Goal: Task Accomplishment & Management: Manage account settings

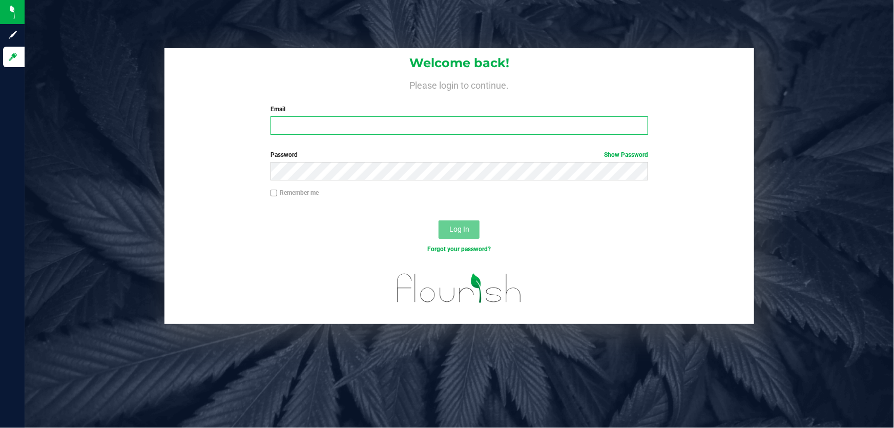
click at [312, 133] on input "Email" at bounding box center [459, 125] width 378 height 18
type input "jjovel@liveparallel.com"
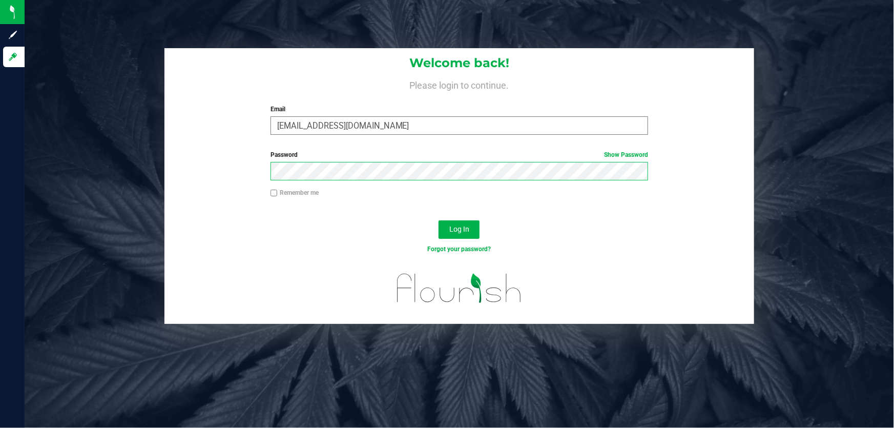
click at [438, 220] on button "Log In" at bounding box center [458, 229] width 41 height 18
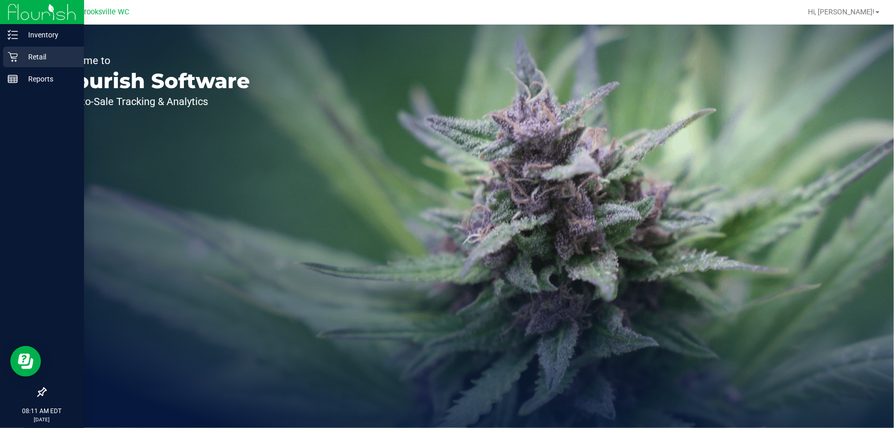
click at [15, 50] on div "Retail" at bounding box center [43, 57] width 81 height 20
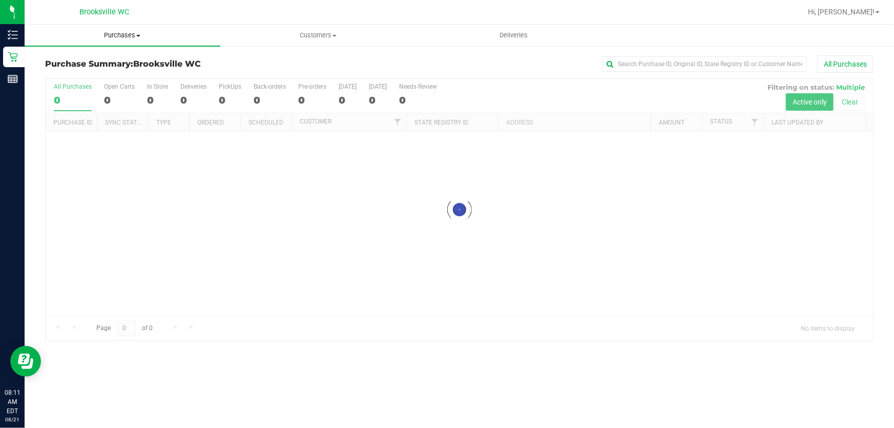
click at [124, 32] on span "Purchases" at bounding box center [123, 35] width 196 height 9
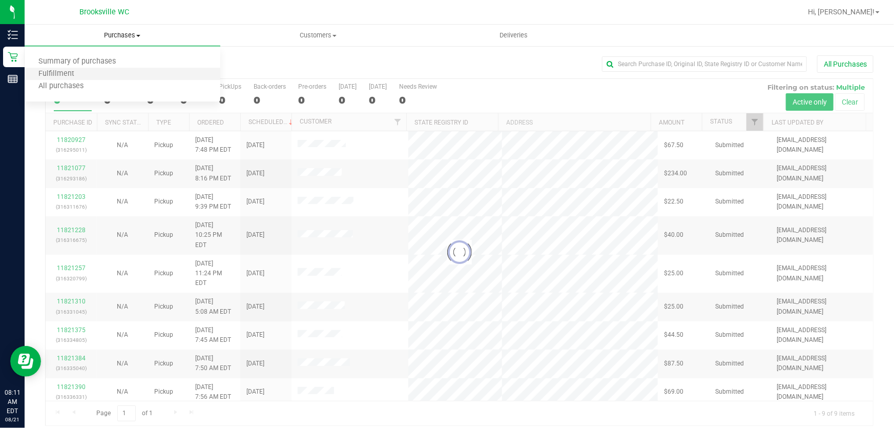
click at [105, 69] on li "Fulfillment" at bounding box center [123, 74] width 196 height 12
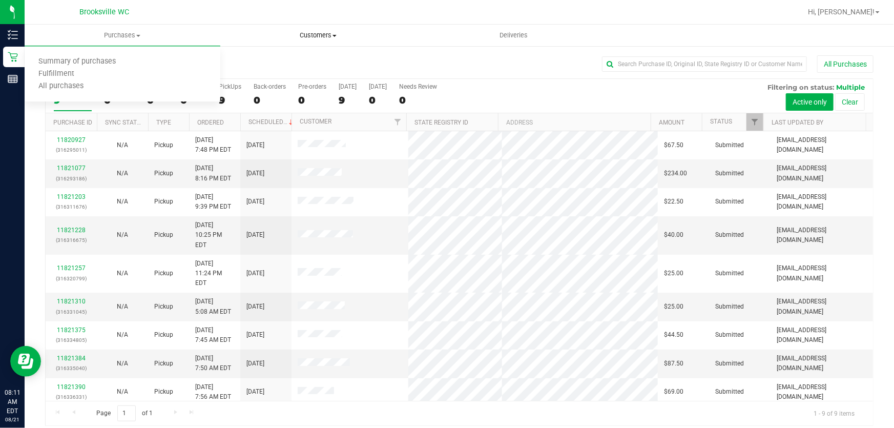
click at [366, 45] on uib-tab-heading "Customers All customers Add a new customer All physicians" at bounding box center [318, 35] width 195 height 20
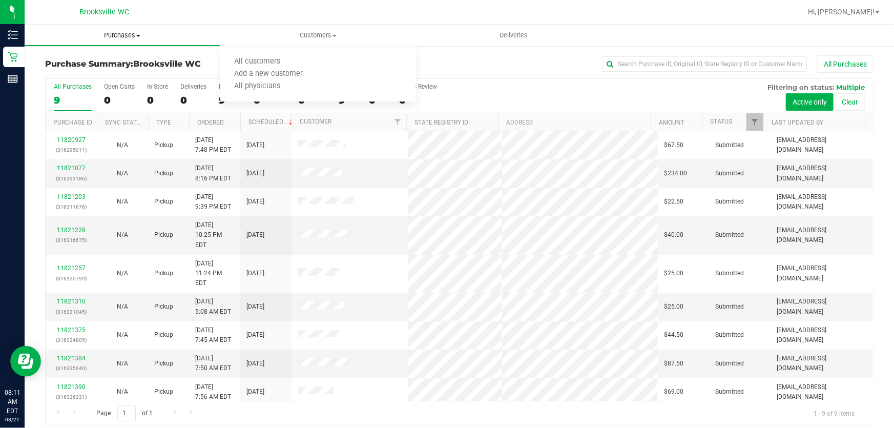
click at [126, 34] on span "Purchases" at bounding box center [122, 35] width 195 height 9
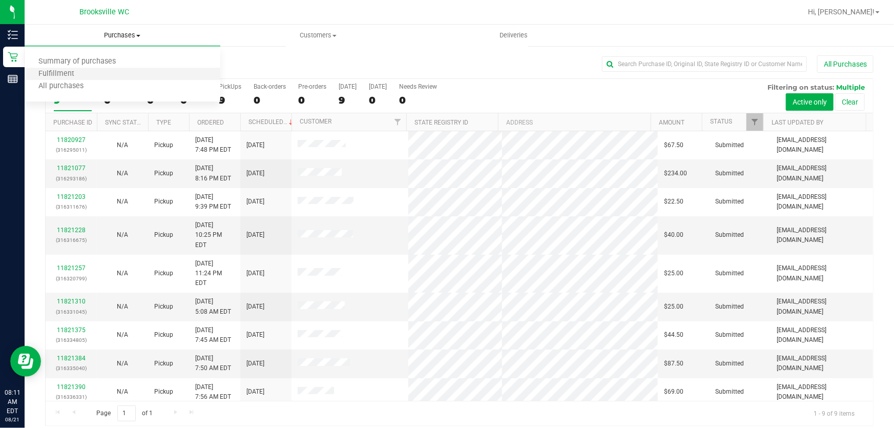
click at [109, 73] on li "Fulfillment" at bounding box center [123, 74] width 196 height 12
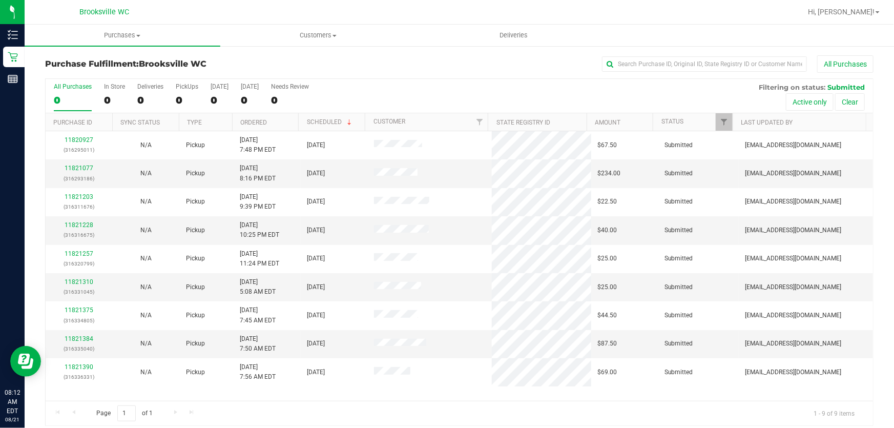
click at [279, 123] on th "Ordered" at bounding box center [265, 122] width 67 height 18
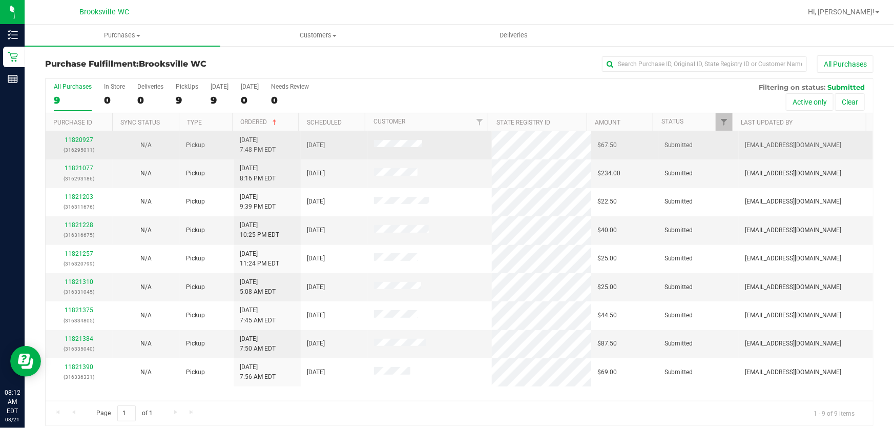
click at [64, 138] on div "11820927 (316295011)" at bounding box center [79, 144] width 55 height 19
click at [66, 138] on link "11820927" at bounding box center [79, 139] width 29 height 7
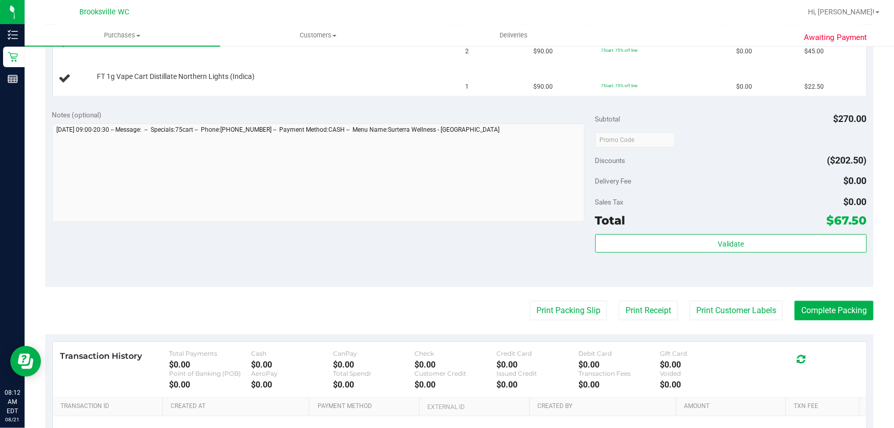
scroll to position [326, 0]
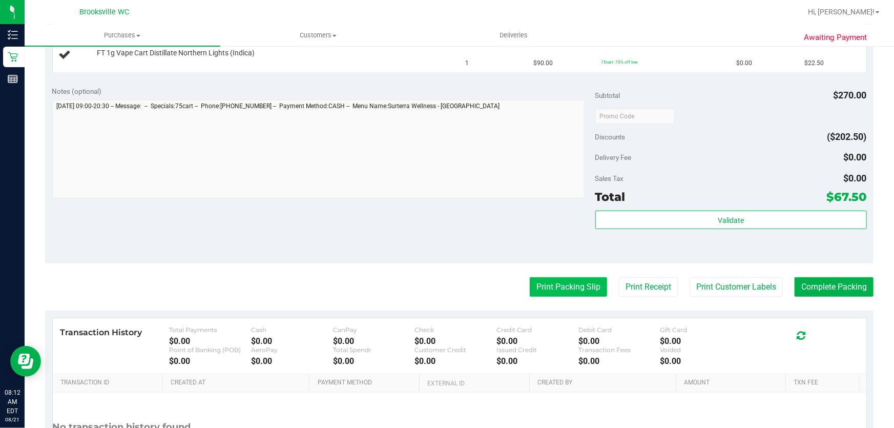
click at [562, 287] on button "Print Packing Slip" at bounding box center [568, 286] width 77 height 19
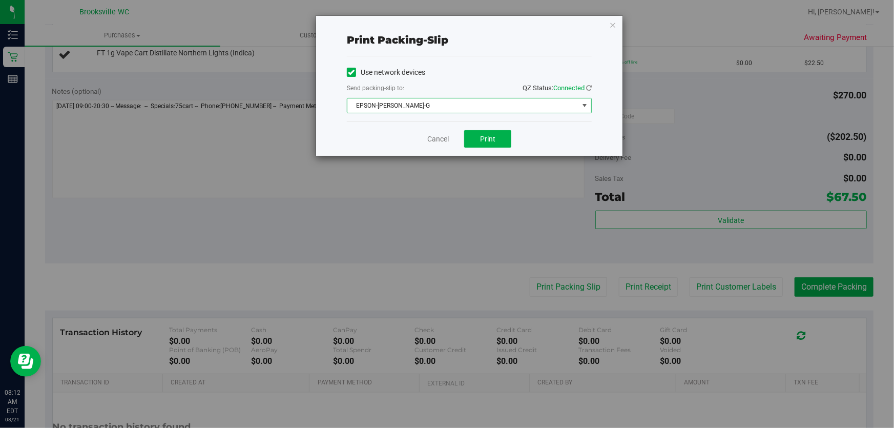
click at [469, 105] on span "EPSON-[PERSON_NAME]-G" at bounding box center [462, 105] width 231 height 14
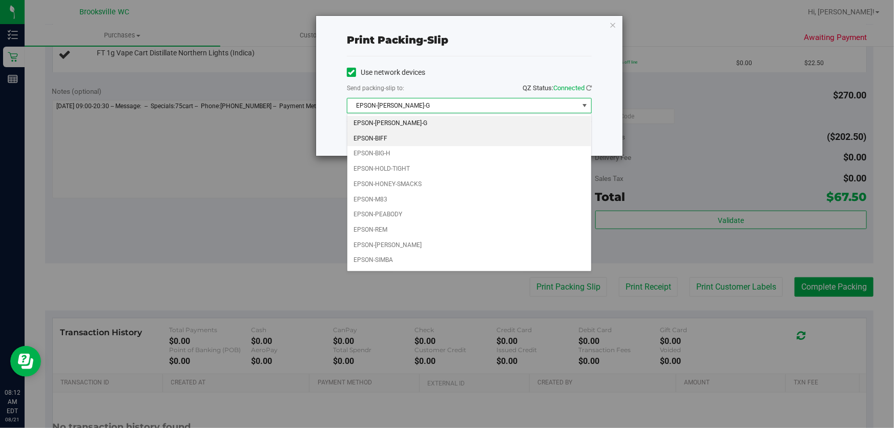
click at [384, 144] on li "EPSON-BIFF" at bounding box center [469, 138] width 244 height 15
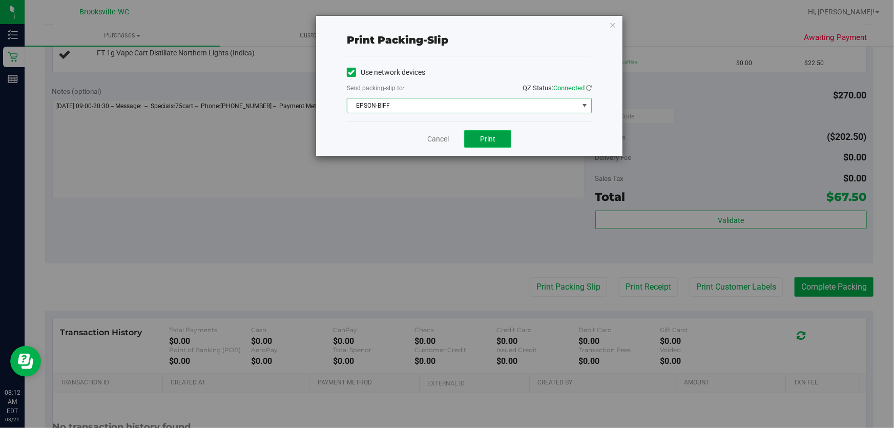
click at [491, 135] on span "Print" at bounding box center [487, 139] width 15 height 8
click at [611, 24] on icon "button" at bounding box center [612, 24] width 7 height 12
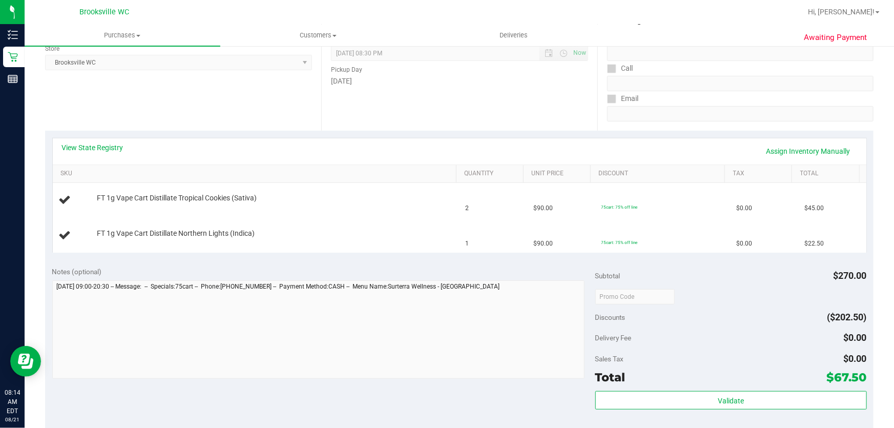
scroll to position [139, 0]
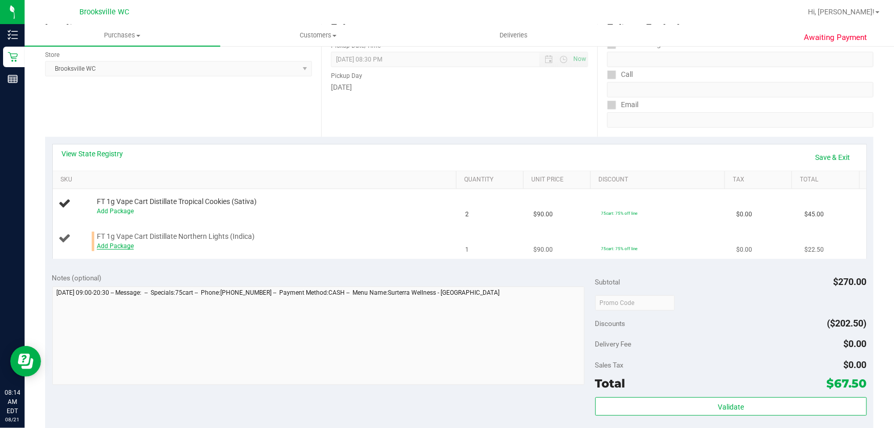
click at [103, 244] on link "Add Package" at bounding box center [115, 245] width 37 height 7
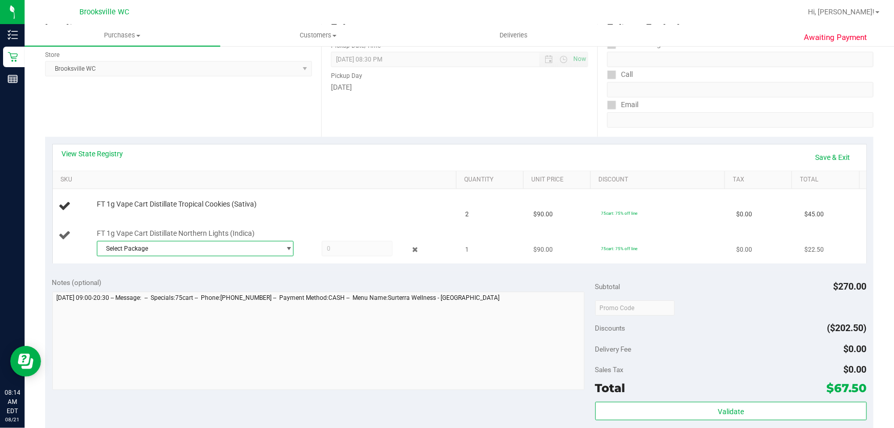
click at [138, 249] on span "Select Package" at bounding box center [188, 248] width 183 height 14
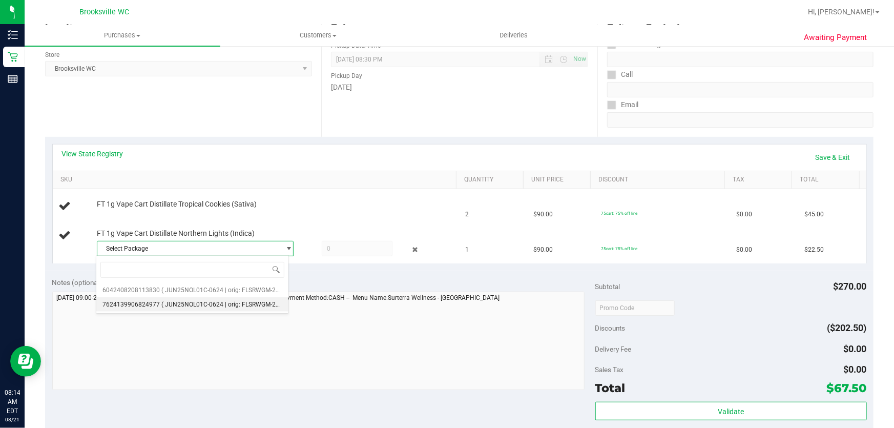
click at [166, 305] on span "( JUN25NOL01C-0624 | orig: FLSRWGM-20250630-2640 )" at bounding box center [240, 304] width 159 height 7
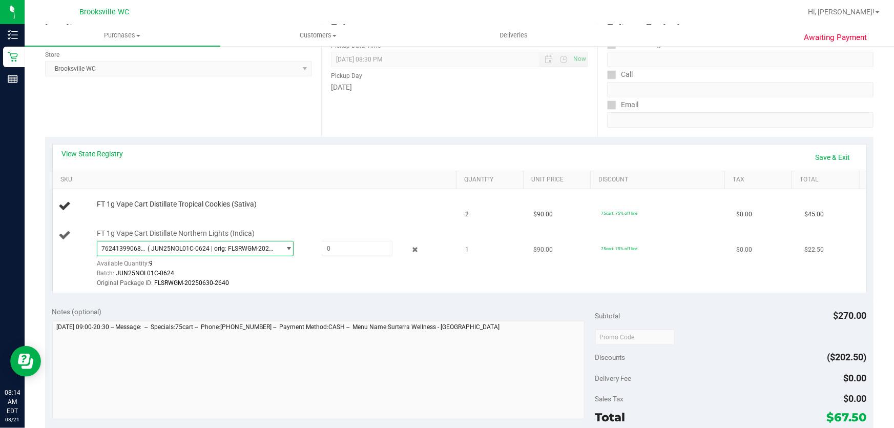
click at [149, 251] on span "7624139906824977 ( JUN25NOL01C-0624 | orig: FLSRWGM-20250630-2640 )" at bounding box center [188, 248] width 183 height 14
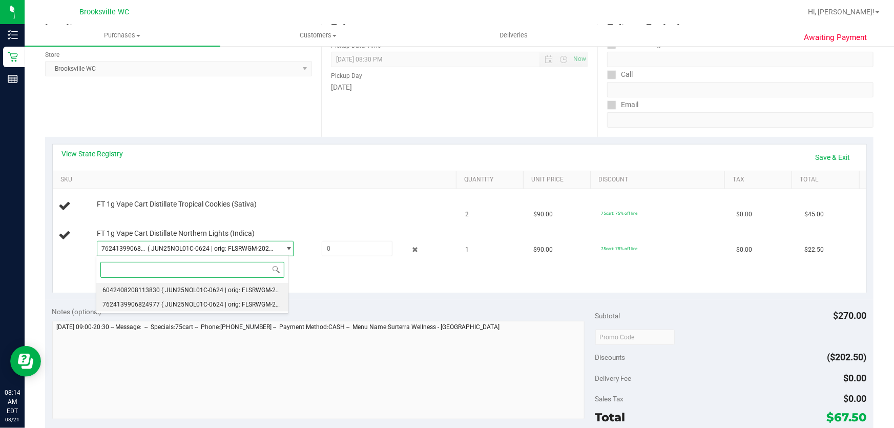
click at [150, 288] on span "6042408208113830" at bounding box center [130, 289] width 57 height 7
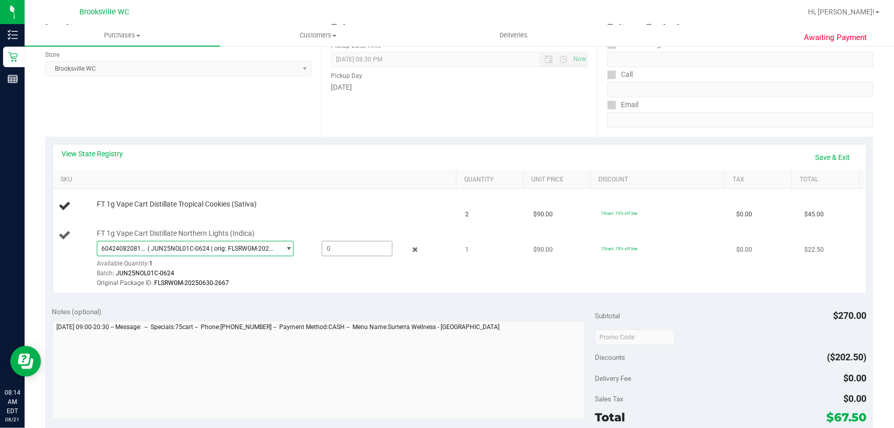
click at [361, 247] on span at bounding box center [357, 248] width 71 height 15
type input "1"
type input "1.0000"
click at [341, 222] on td "FT 1g Vape Cart Distillate Tropical Cookies (Sativa)" at bounding box center [256, 206] width 407 height 35
click at [128, 211] on link "Add Package" at bounding box center [115, 210] width 37 height 7
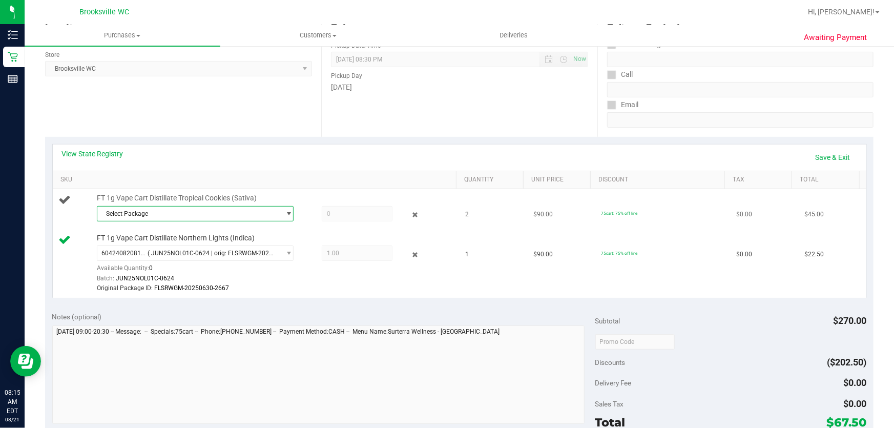
click at [138, 211] on span "Select Package" at bounding box center [188, 213] width 183 height 14
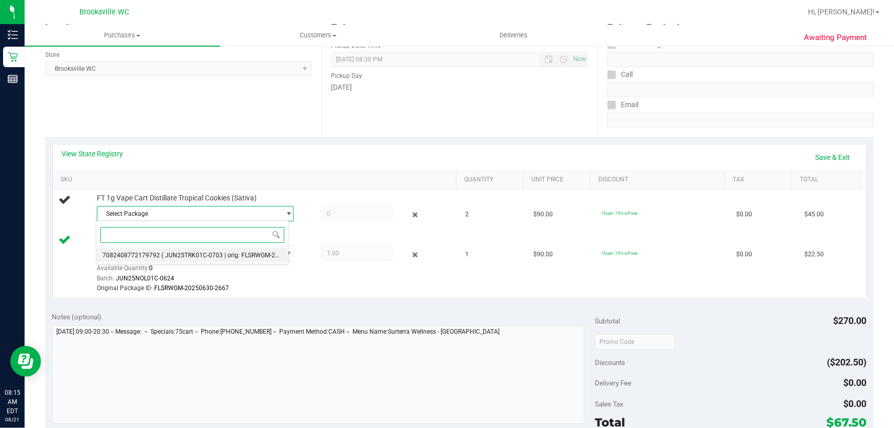
click at [150, 252] on span "7082408772179792" at bounding box center [130, 254] width 57 height 7
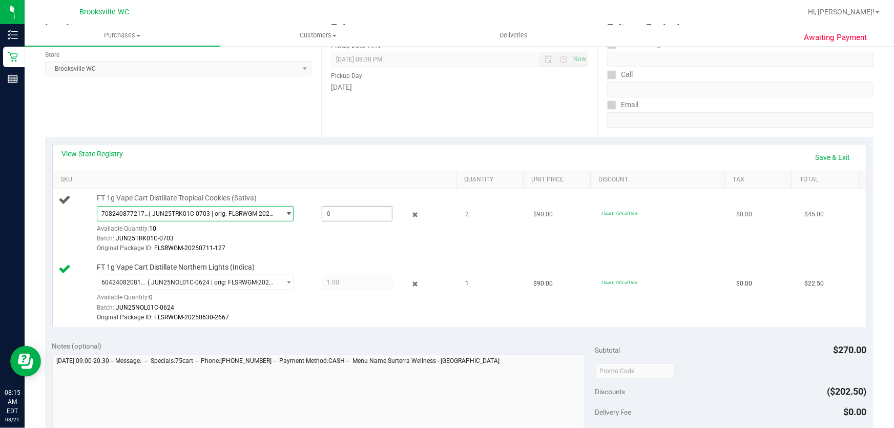
click at [356, 215] on span at bounding box center [357, 213] width 71 height 15
type input "2"
type input "2.0000"
click at [379, 165] on div "View State Registry Save & Exit" at bounding box center [459, 157] width 813 height 26
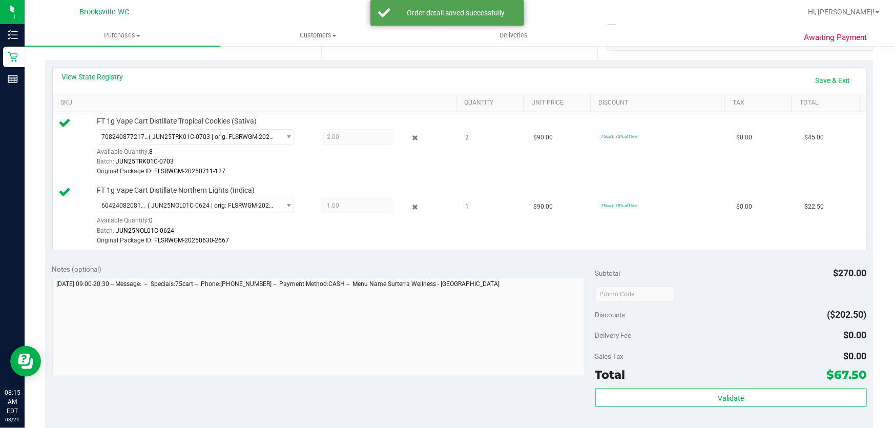
scroll to position [233, 0]
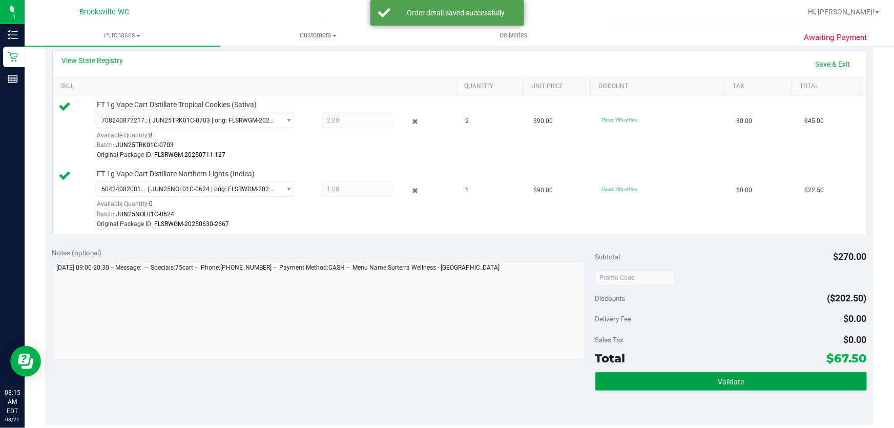
click at [697, 378] on button "Validate" at bounding box center [730, 381] width 271 height 18
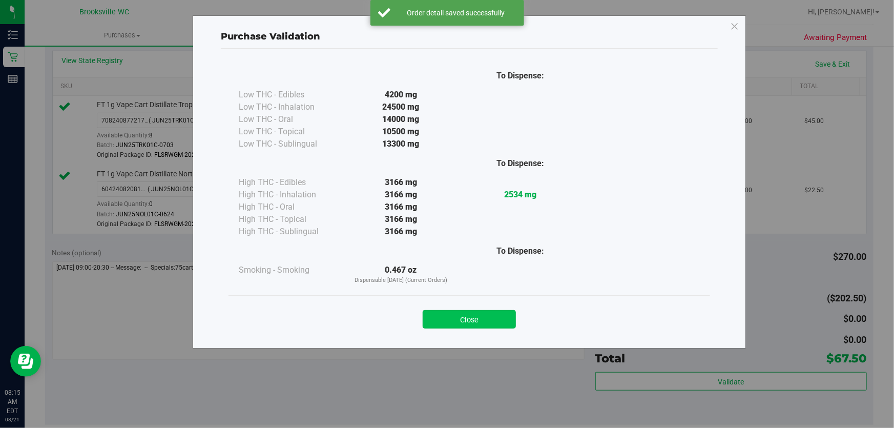
click at [460, 323] on button "Close" at bounding box center [469, 319] width 93 height 18
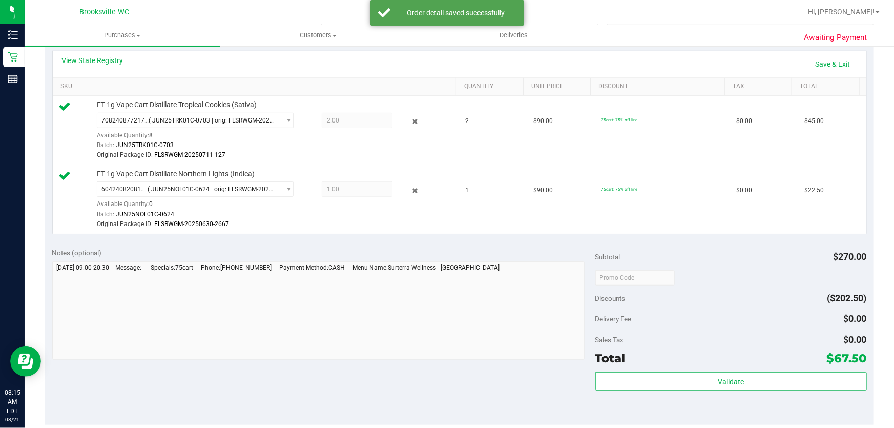
scroll to position [279, 0]
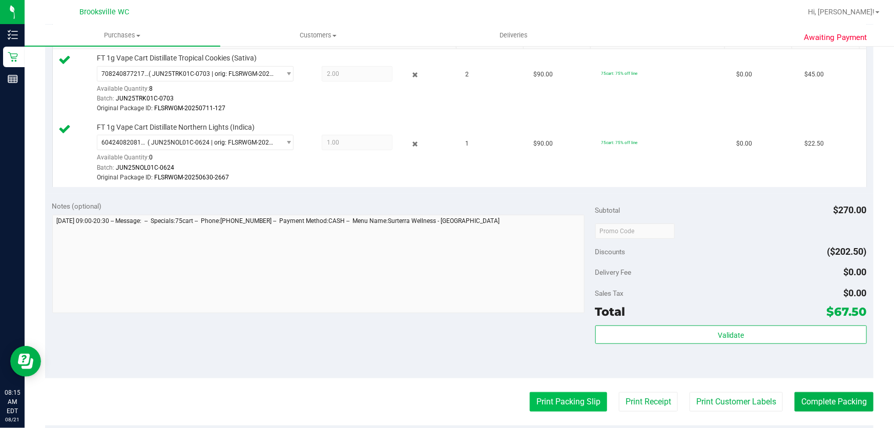
click at [553, 405] on button "Print Packing Slip" at bounding box center [568, 401] width 77 height 19
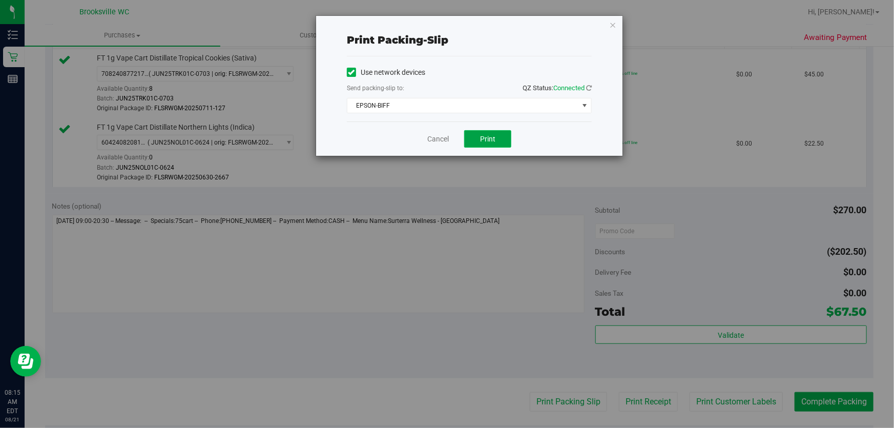
click at [501, 147] on button "Print" at bounding box center [487, 138] width 47 height 17
click at [614, 18] on icon "button" at bounding box center [612, 24] width 7 height 12
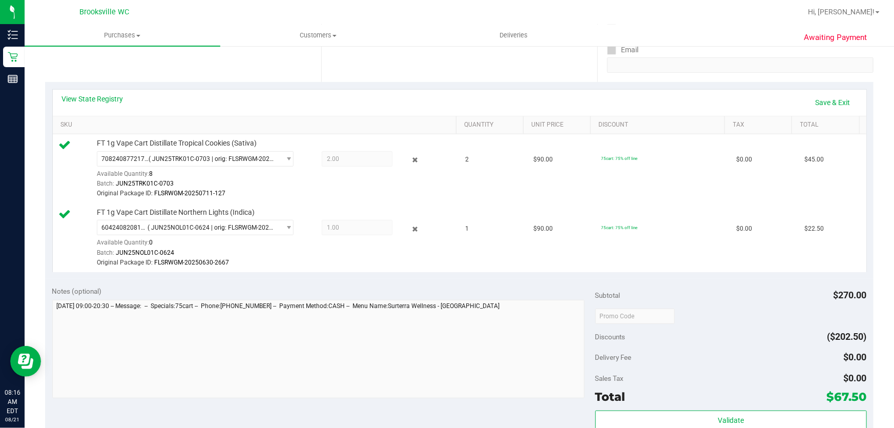
scroll to position [326, 0]
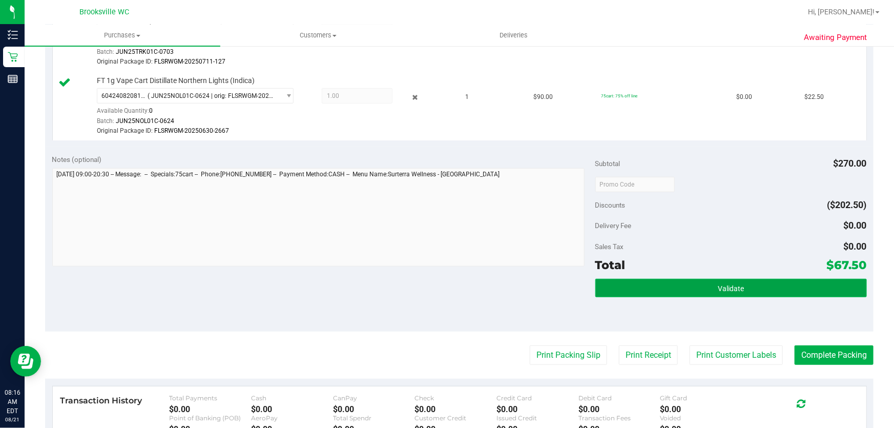
click at [733, 287] on span "Validate" at bounding box center [731, 288] width 26 height 8
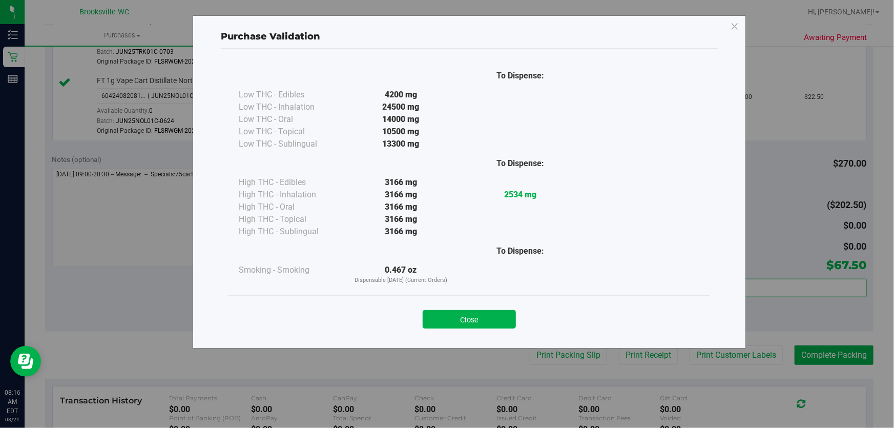
click at [472, 325] on button "Close" at bounding box center [469, 319] width 93 height 18
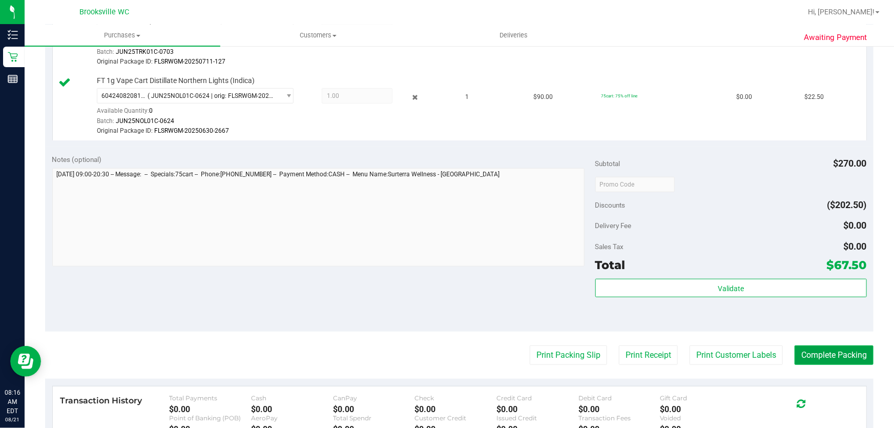
click at [847, 360] on button "Complete Packing" at bounding box center [833, 354] width 79 height 19
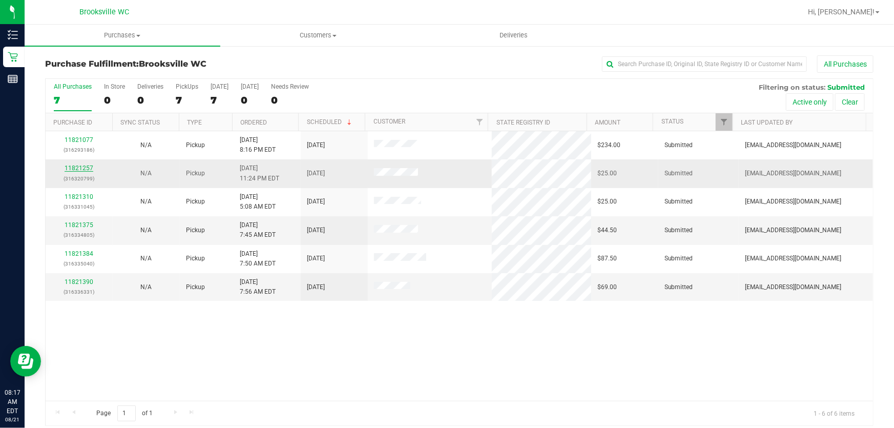
click at [80, 169] on link "11821257" at bounding box center [79, 167] width 29 height 7
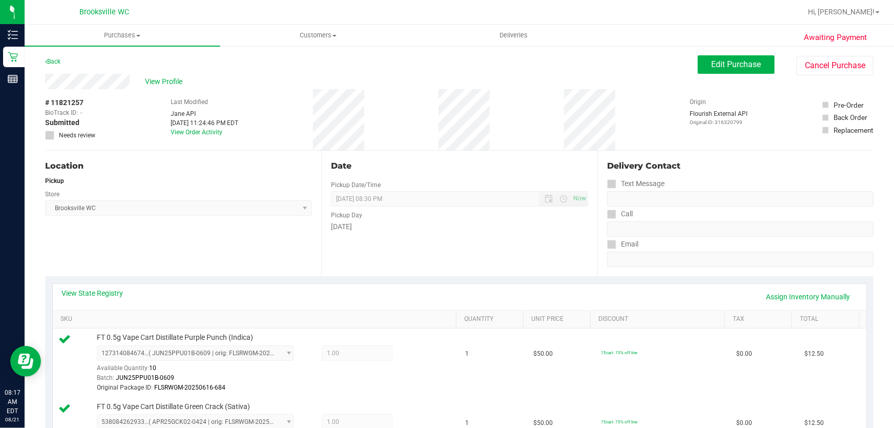
click at [56, 68] on div "Back Edit Purchase Cancel Purchase" at bounding box center [459, 64] width 828 height 18
click at [51, 61] on link "Back" at bounding box center [52, 61] width 15 height 7
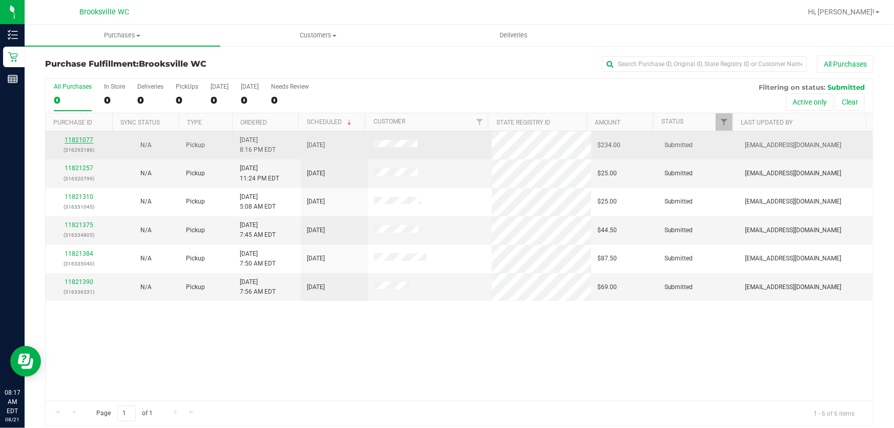
click at [79, 140] on link "11821077" at bounding box center [79, 139] width 29 height 7
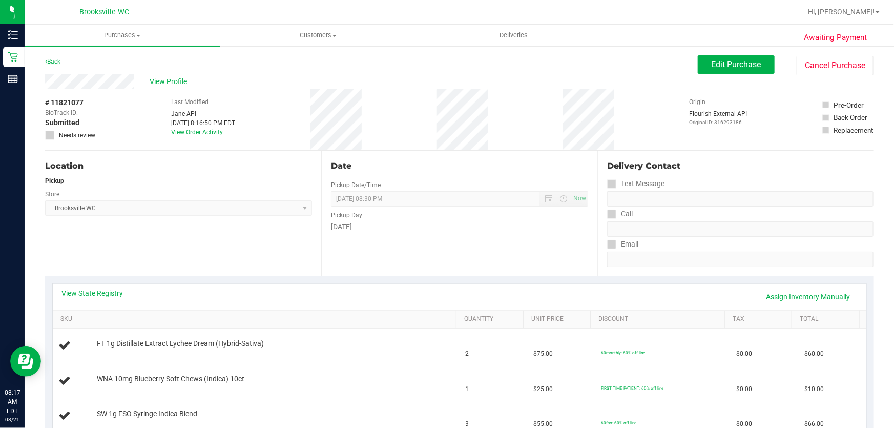
click at [52, 61] on link "Back" at bounding box center [52, 61] width 15 height 7
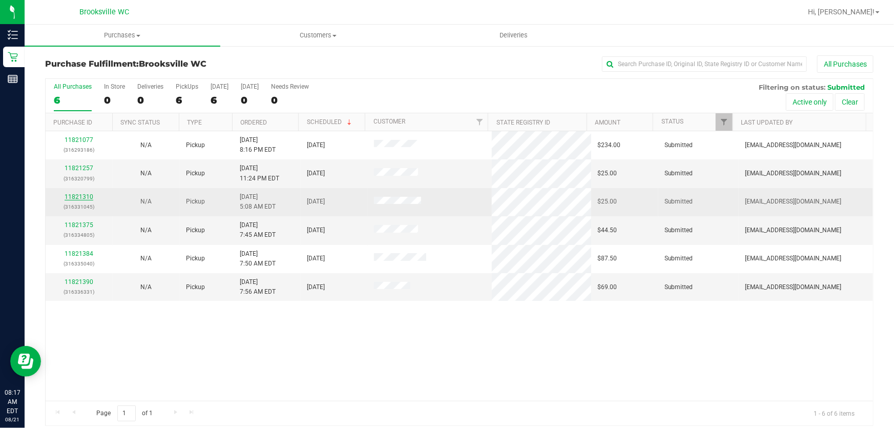
click at [70, 198] on link "11821310" at bounding box center [79, 196] width 29 height 7
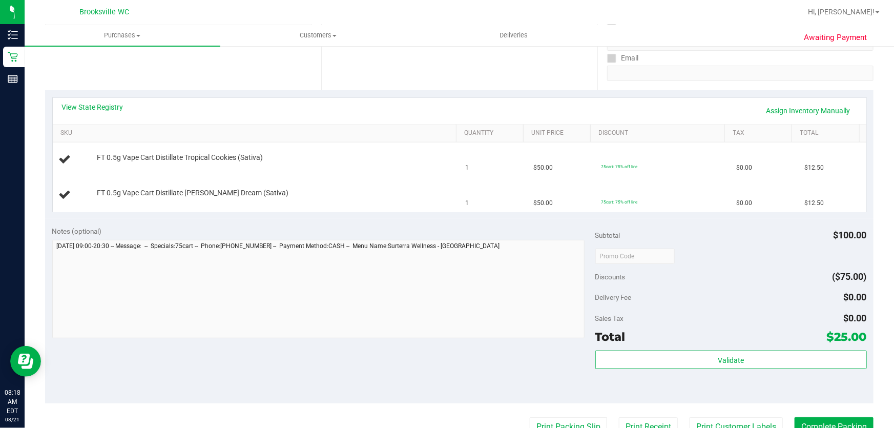
scroll to position [279, 0]
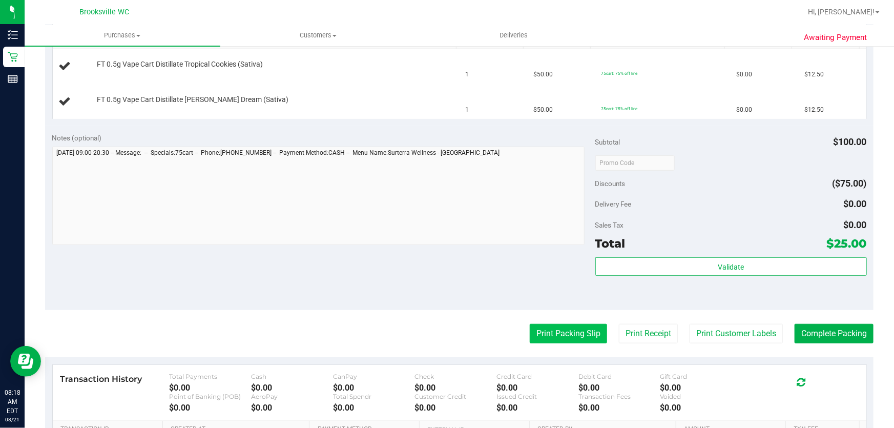
click at [574, 329] on button "Print Packing Slip" at bounding box center [568, 333] width 77 height 19
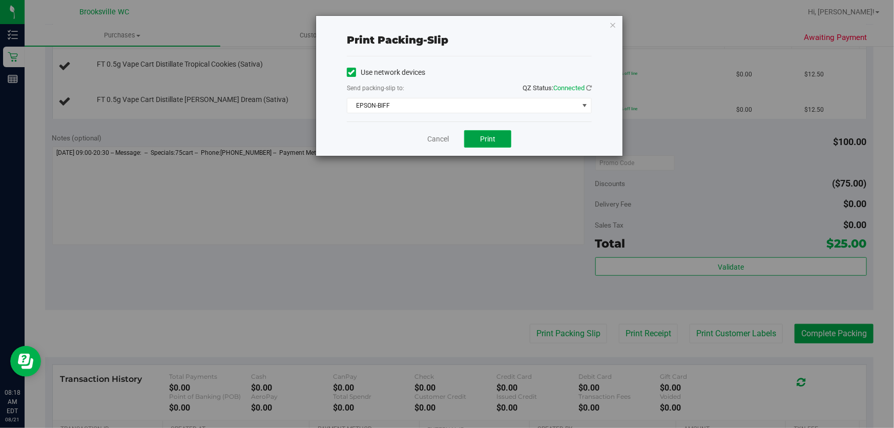
click at [490, 140] on span "Print" at bounding box center [487, 139] width 15 height 8
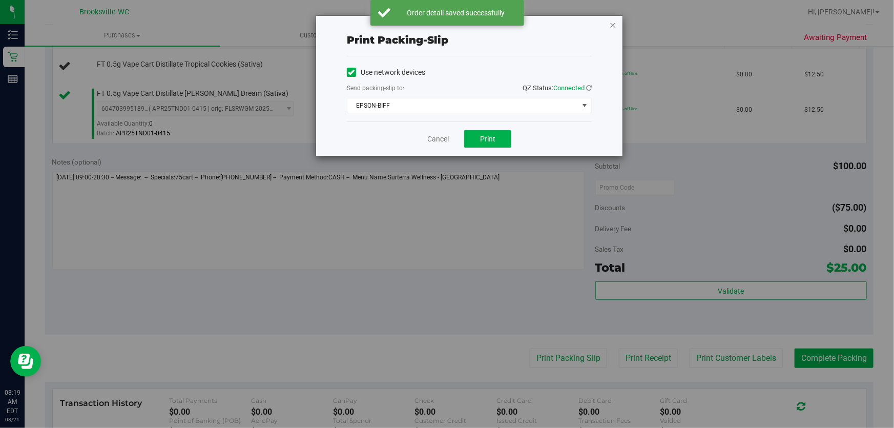
click at [616, 26] on icon "button" at bounding box center [612, 24] width 7 height 12
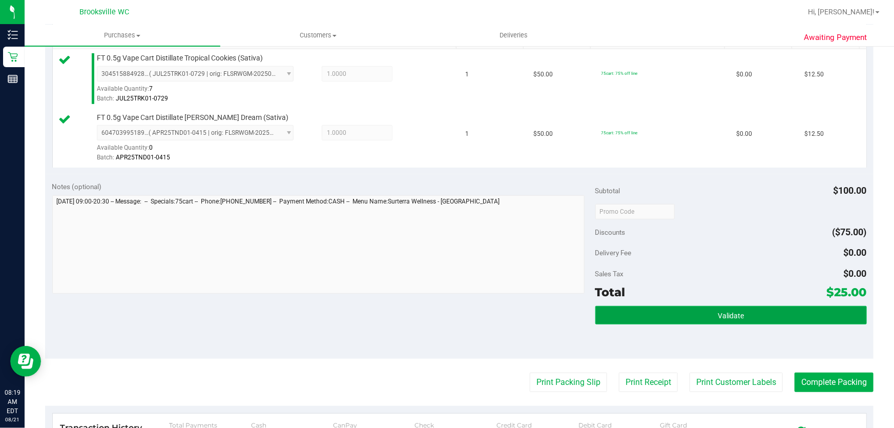
click at [607, 319] on button "Validate" at bounding box center [730, 315] width 271 height 18
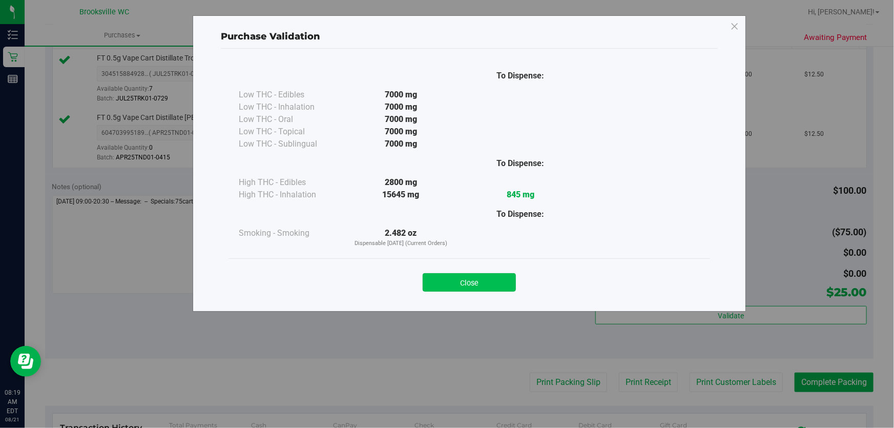
click at [480, 281] on button "Close" at bounding box center [469, 282] width 93 height 18
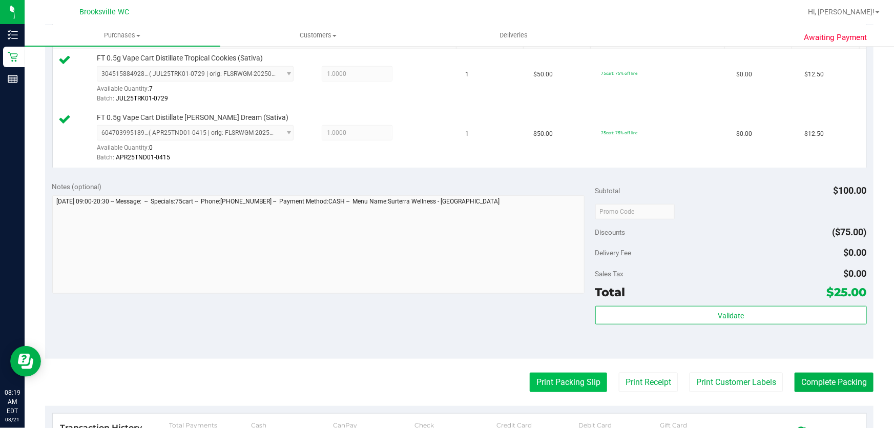
click at [544, 375] on button "Print Packing Slip" at bounding box center [568, 381] width 77 height 19
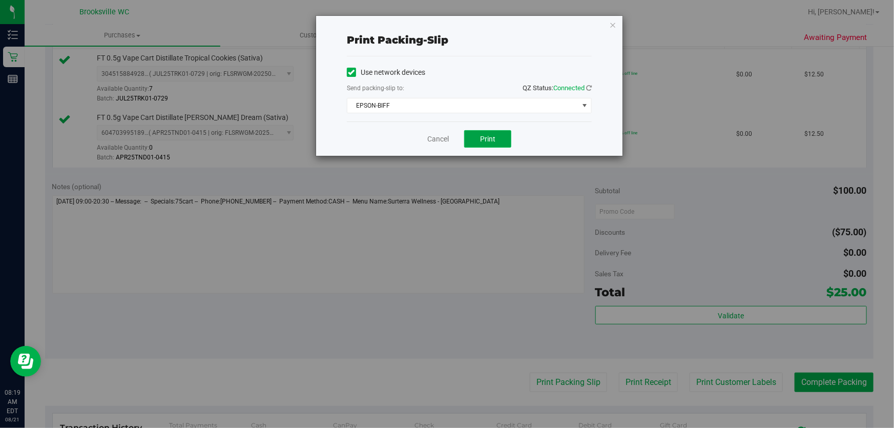
click at [482, 138] on span "Print" at bounding box center [487, 139] width 15 height 8
click at [610, 27] on icon "button" at bounding box center [612, 24] width 7 height 12
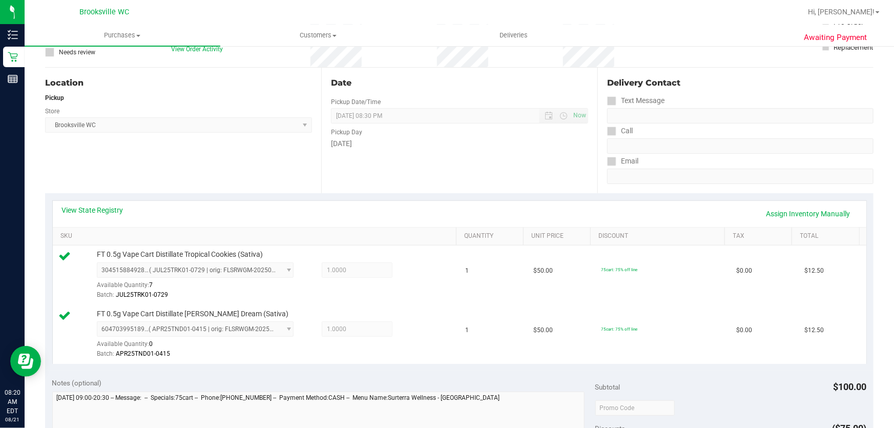
scroll to position [186, 0]
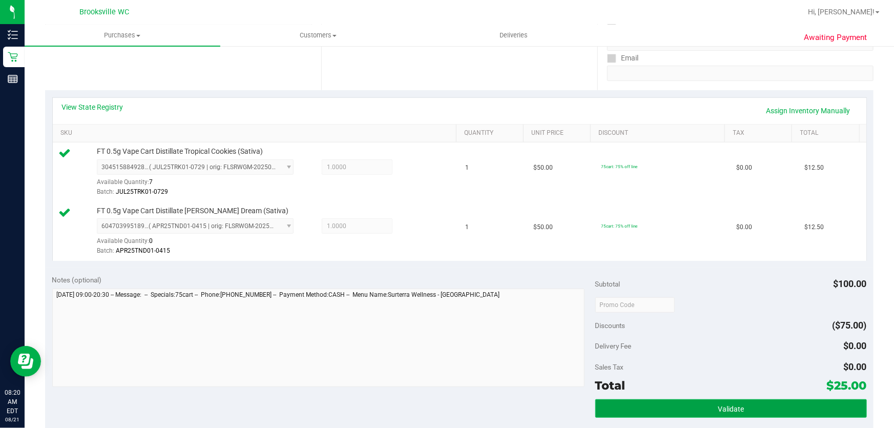
click at [719, 406] on span "Validate" at bounding box center [731, 409] width 26 height 8
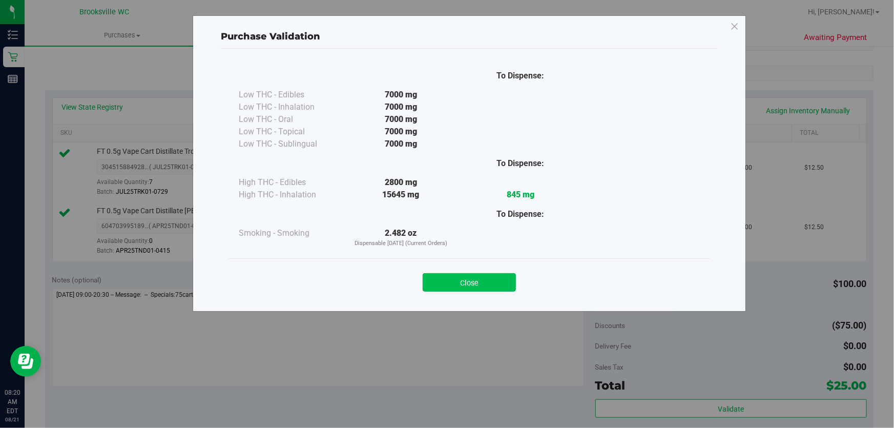
click at [454, 276] on button "Close" at bounding box center [469, 282] width 93 height 18
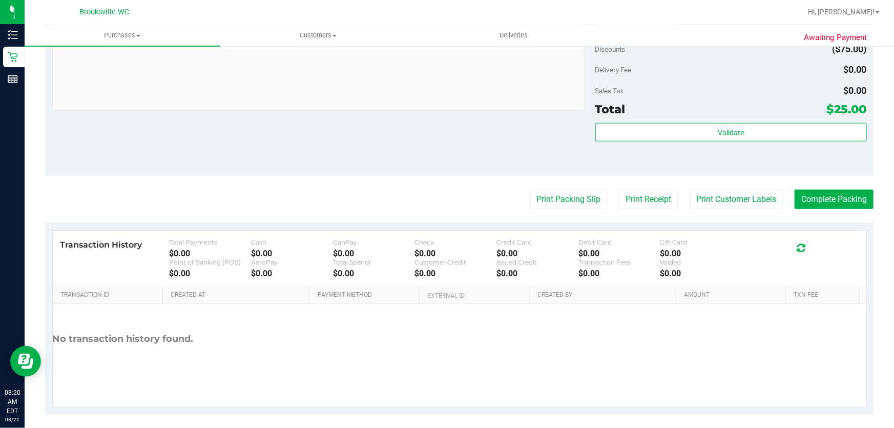
scroll to position [466, 0]
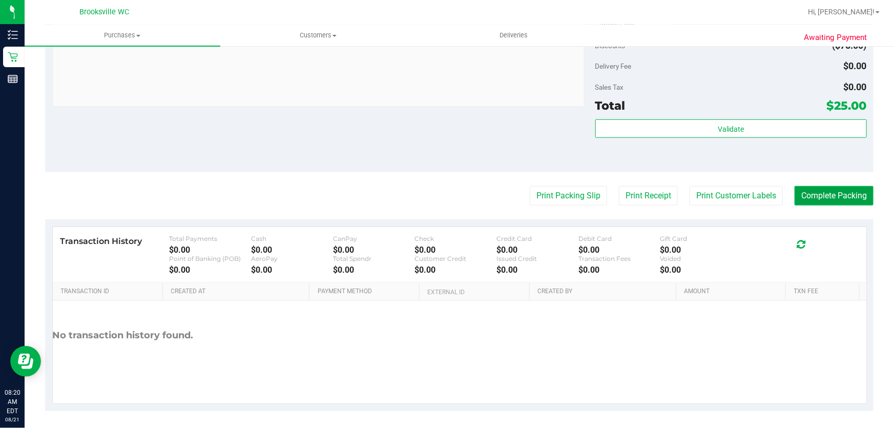
click at [817, 198] on button "Complete Packing" at bounding box center [833, 195] width 79 height 19
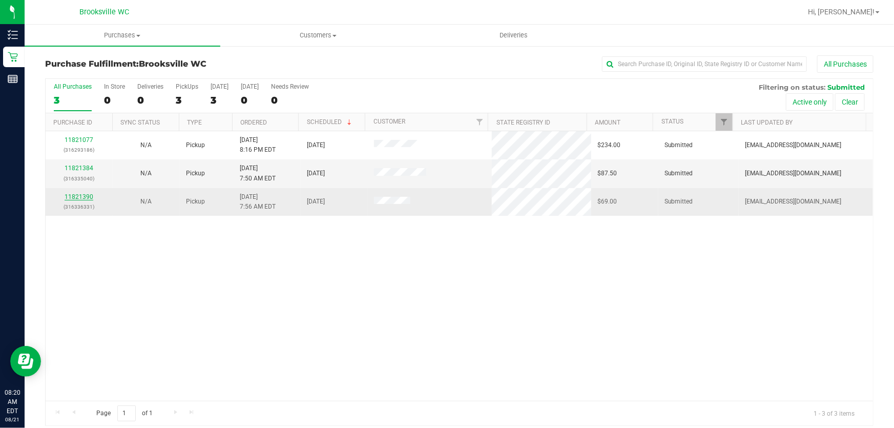
click at [91, 198] on link "11821390" at bounding box center [79, 196] width 29 height 7
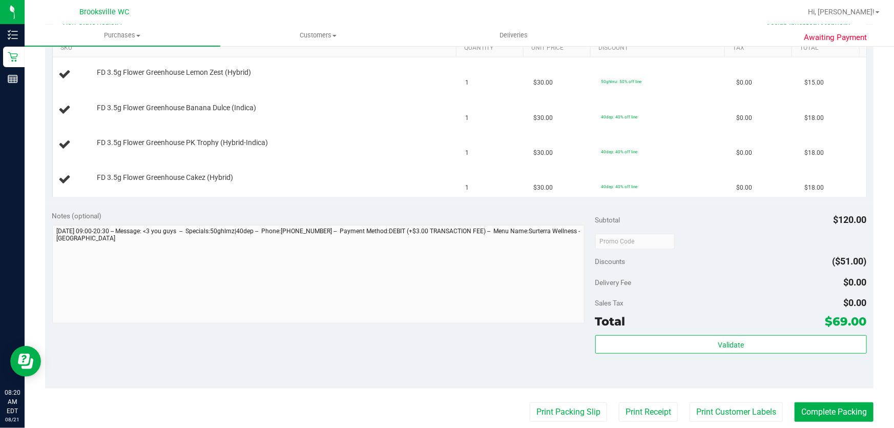
scroll to position [279, 0]
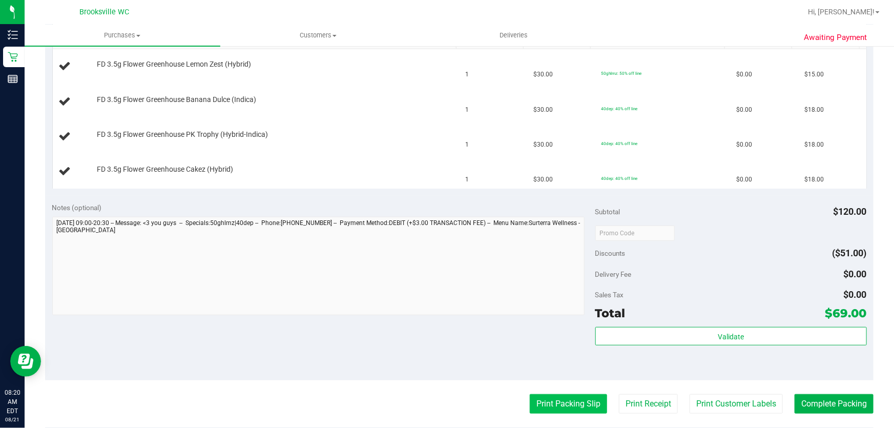
click at [559, 403] on button "Print Packing Slip" at bounding box center [568, 403] width 77 height 19
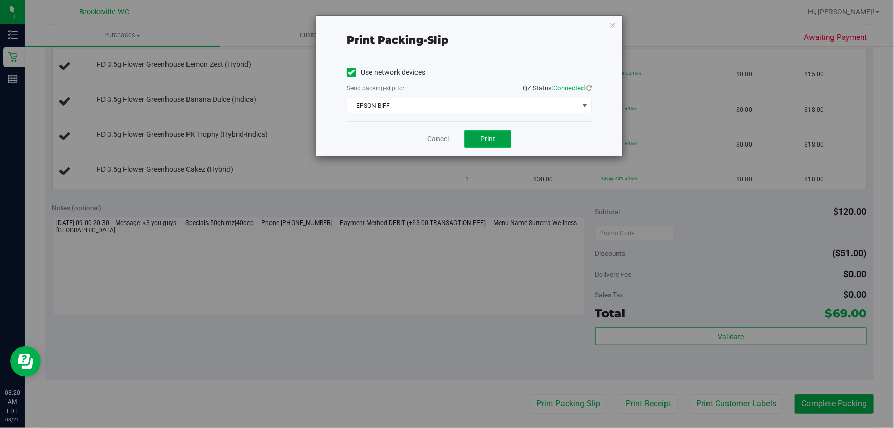
click at [490, 143] on button "Print" at bounding box center [487, 138] width 47 height 17
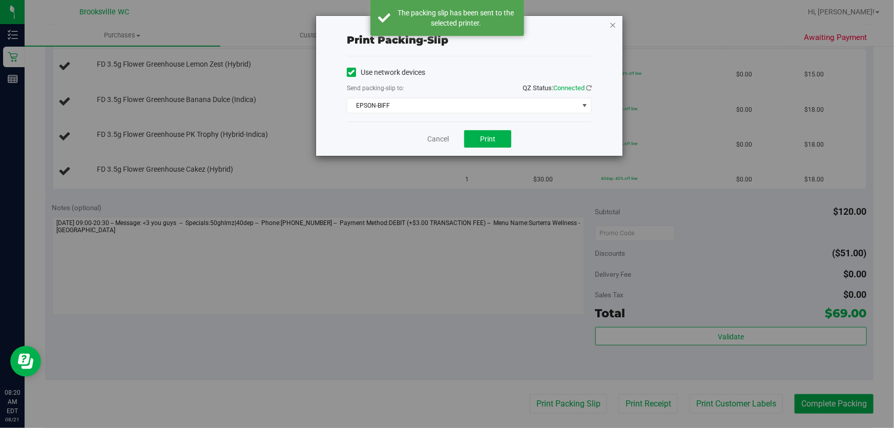
click at [609, 26] on icon "button" at bounding box center [612, 24] width 7 height 12
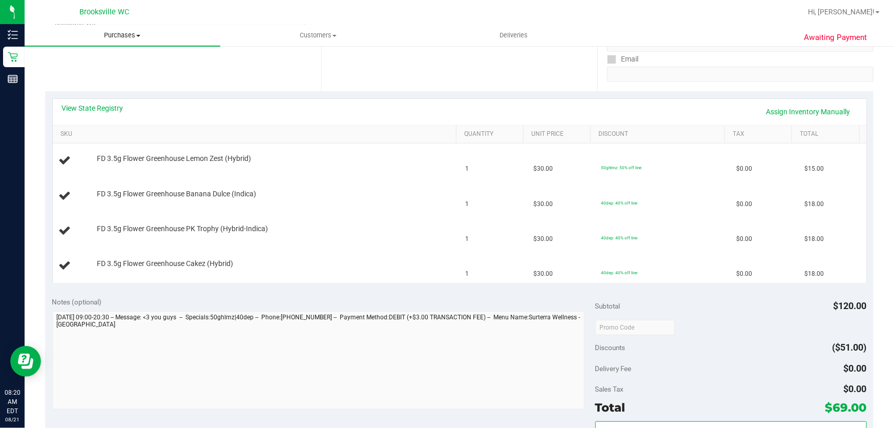
scroll to position [46, 0]
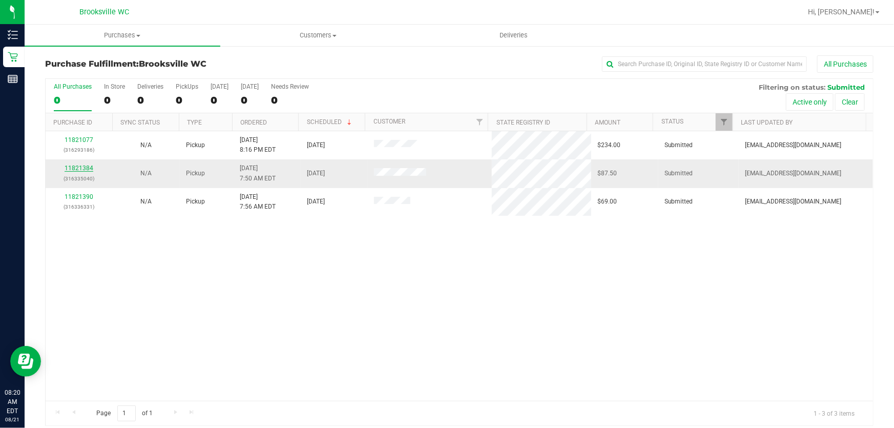
click at [89, 168] on link "11821384" at bounding box center [79, 167] width 29 height 7
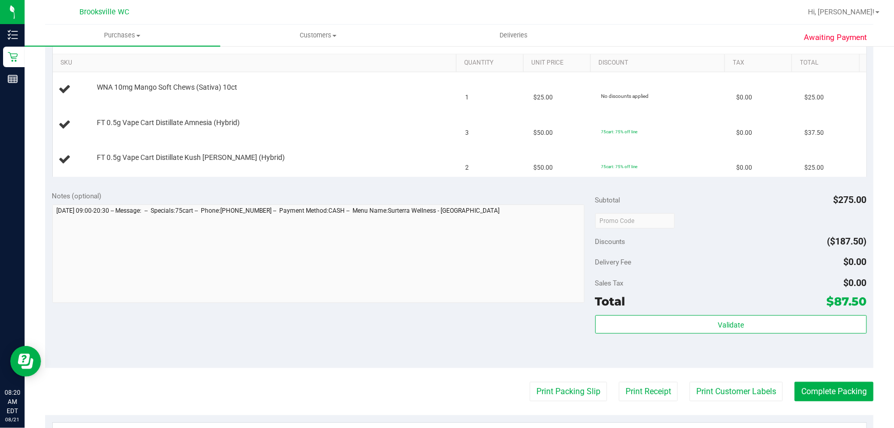
scroll to position [279, 0]
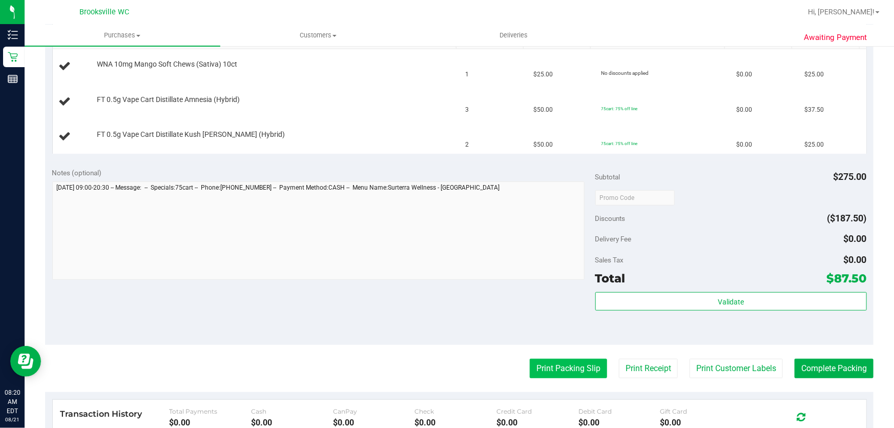
click at [563, 368] on button "Print Packing Slip" at bounding box center [568, 368] width 77 height 19
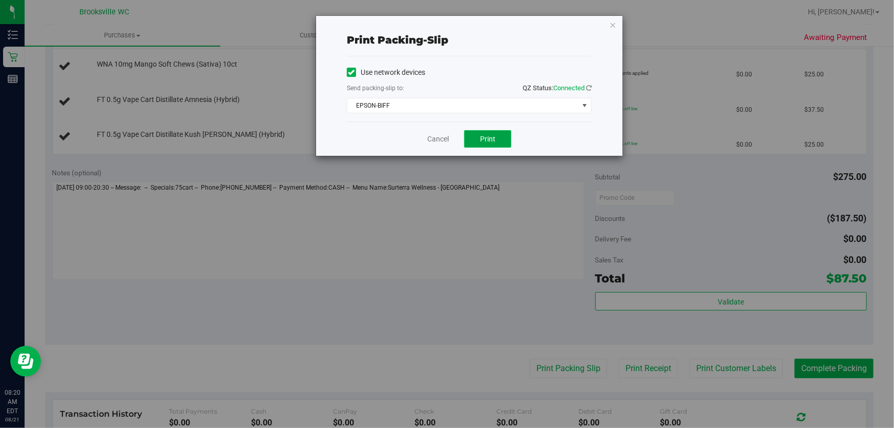
click at [489, 132] on button "Print" at bounding box center [487, 138] width 47 height 17
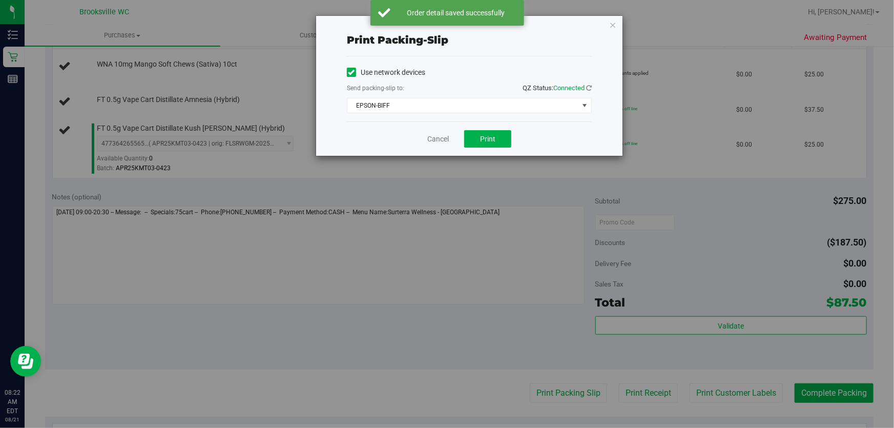
click at [616, 23] on div "Print packing-slip Use network devices Send packing-slip to: QZ Status: Connect…" at bounding box center [469, 86] width 306 height 140
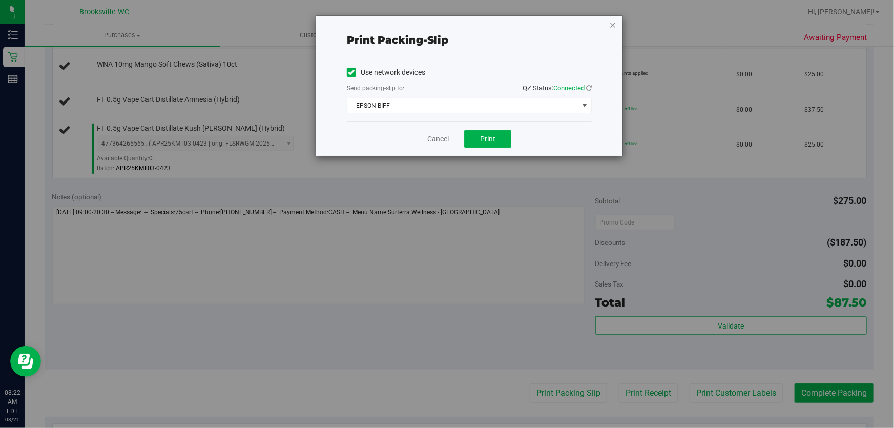
click at [610, 26] on icon "button" at bounding box center [612, 24] width 7 height 12
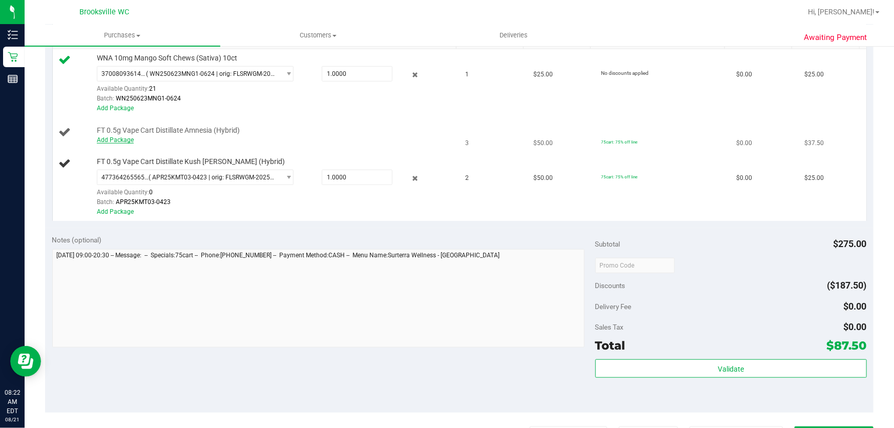
click at [113, 140] on link "Add Package" at bounding box center [115, 139] width 37 height 7
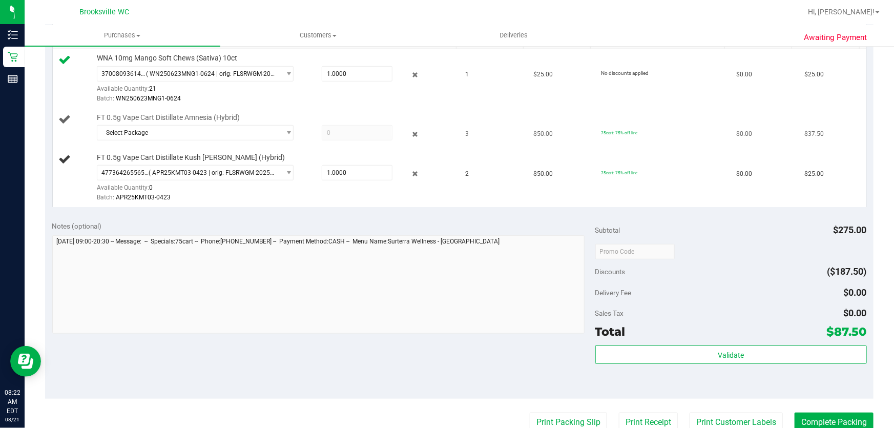
click at [121, 141] on div "Select Package 1583288647417279 8822388275482321" at bounding box center [274, 134] width 355 height 18
click at [128, 135] on span "Select Package" at bounding box center [188, 132] width 183 height 14
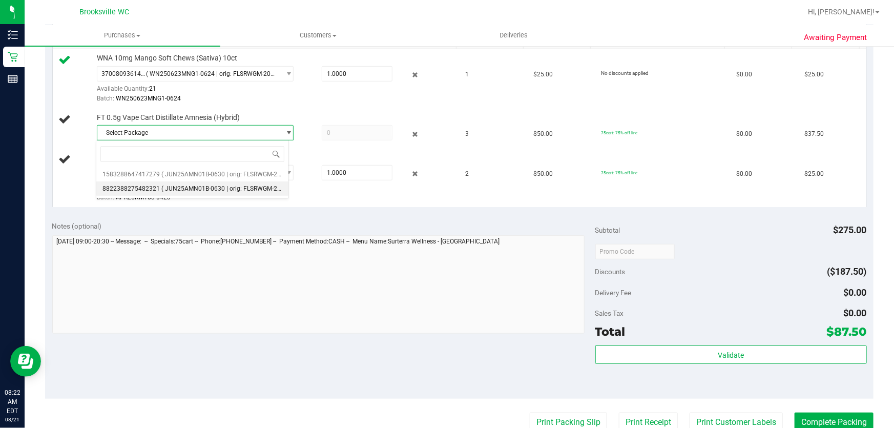
click at [132, 189] on span "8822388275482321" at bounding box center [130, 188] width 57 height 7
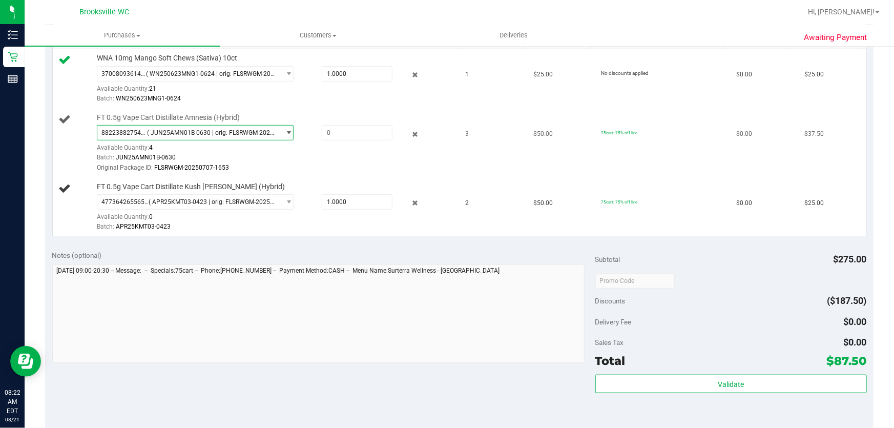
click at [249, 133] on span "( JUN25AMN01B-0630 | orig: FLSRWGM-20250707-1653 )" at bounding box center [212, 132] width 129 height 7
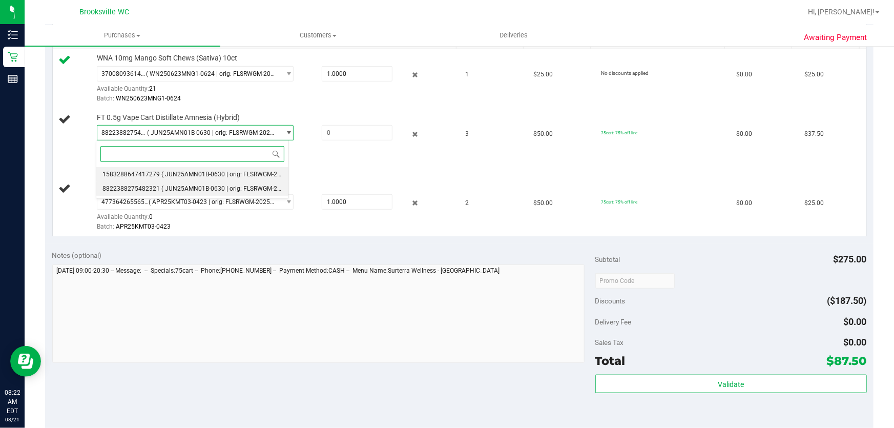
click at [216, 173] on span "( JUN25AMN01B-0630 | orig: FLSRWGM-20250707-1552 )" at bounding box center [241, 174] width 160 height 7
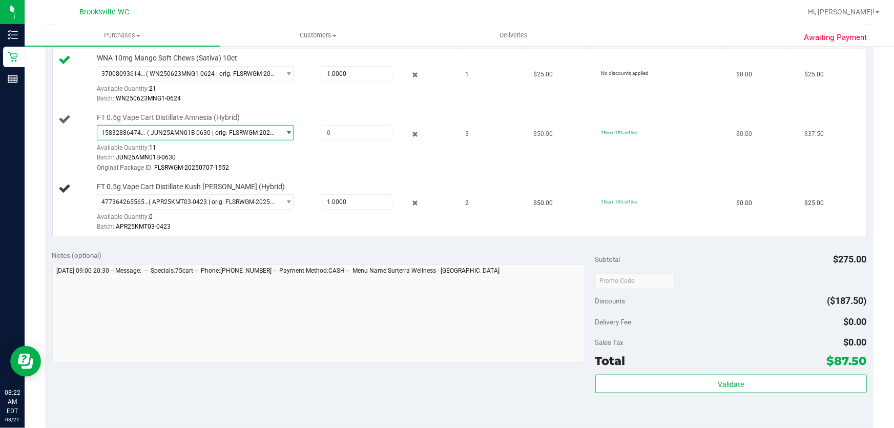
click at [231, 138] on span "1583288647417279 ( JUN25AMN01B-0630 | orig: FLSRWGM-20250707-1552 )" at bounding box center [188, 132] width 183 height 14
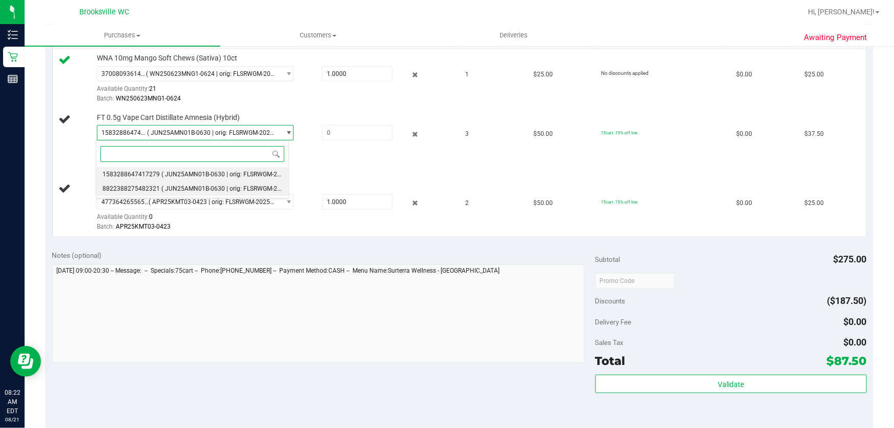
click at [196, 185] on span "( JUN25AMN01B-0630 | orig: FLSRWGM-20250707-1653 )" at bounding box center [241, 188] width 160 height 7
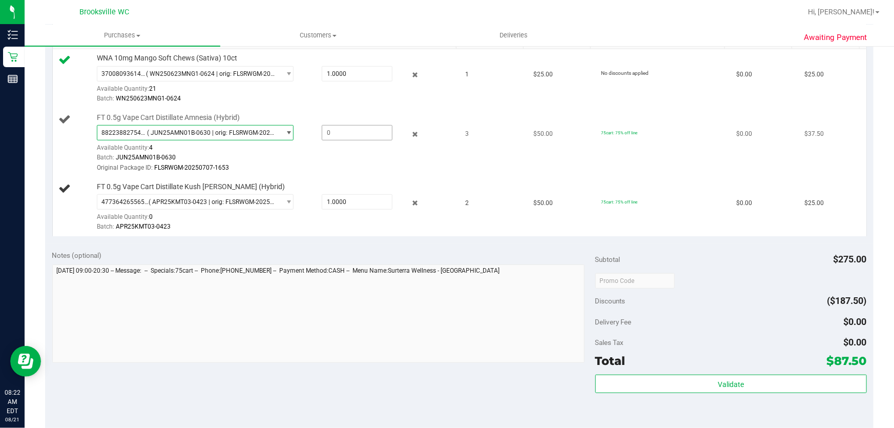
click at [352, 132] on span at bounding box center [357, 132] width 71 height 15
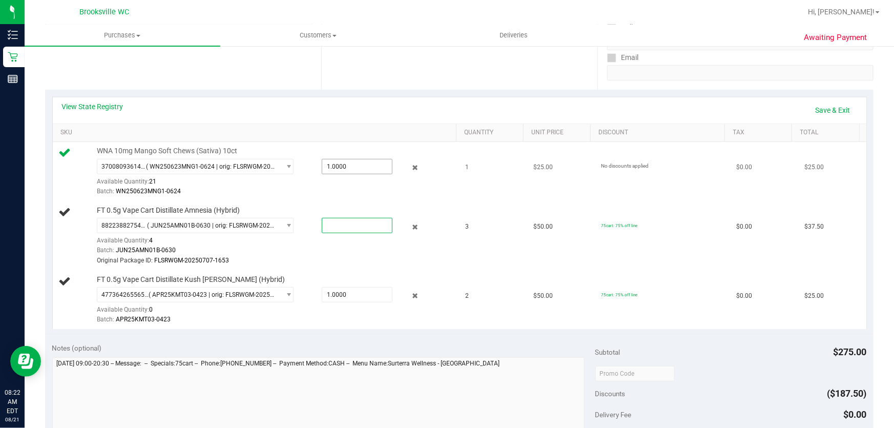
scroll to position [164, 0]
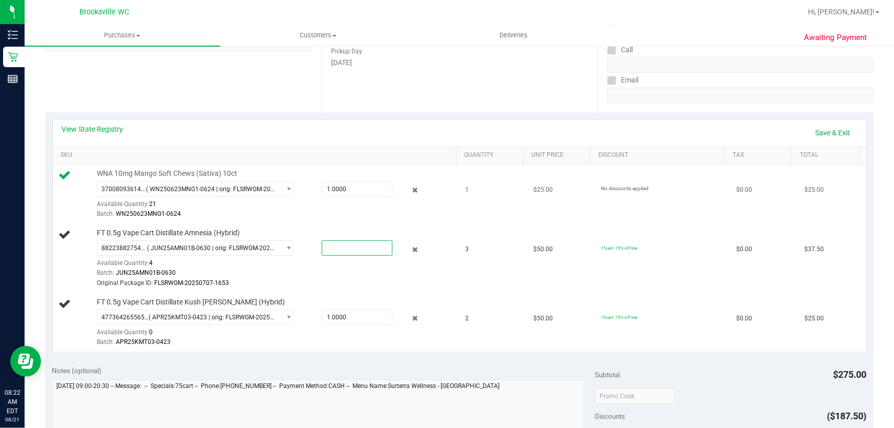
type input "3"
type input "3.0000"
click at [343, 275] on div "Batch: JUN25AMN01B-0630" at bounding box center [274, 273] width 355 height 10
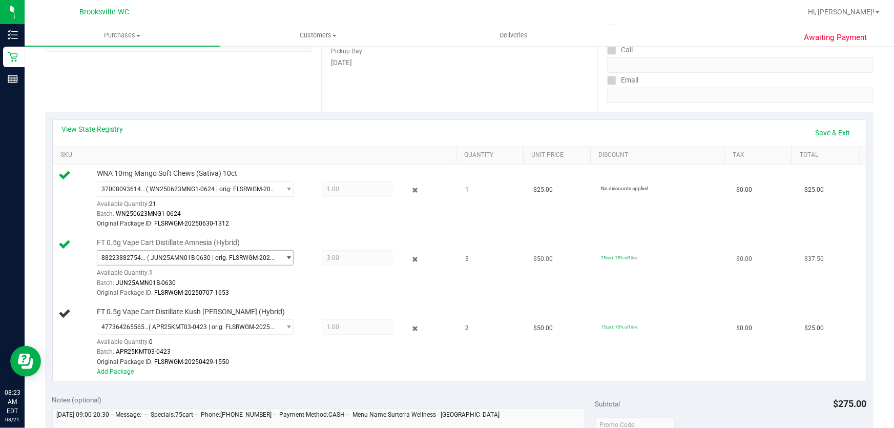
click at [280, 258] on span "select" at bounding box center [286, 257] width 13 height 14
click at [366, 278] on div "Batch: JUN25AMN01B-0630" at bounding box center [274, 283] width 355 height 10
click at [527, 232] on td "$25.00" at bounding box center [561, 198] width 68 height 69
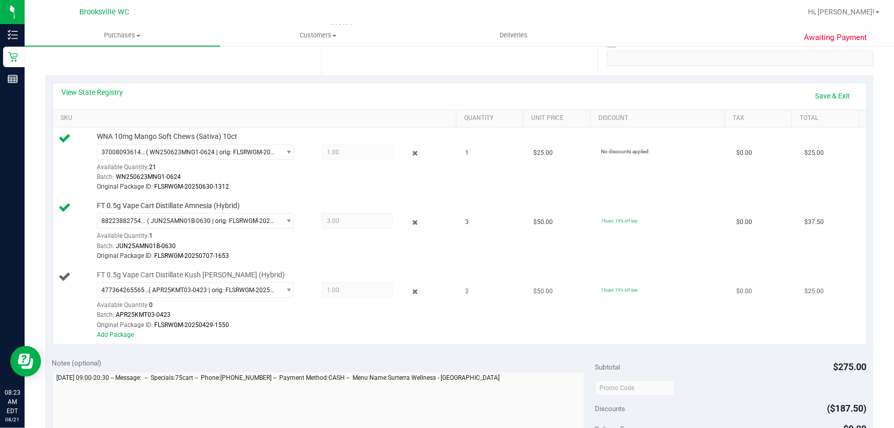
scroll to position [257, 0]
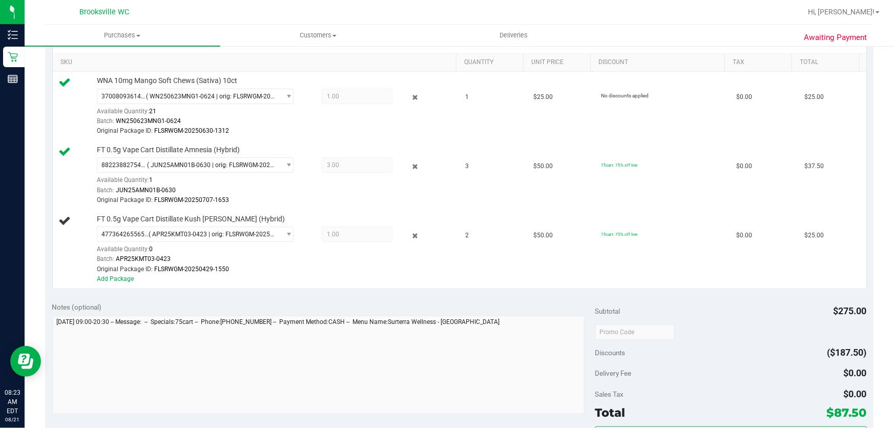
click at [495, 296] on div "Notes (optional) Subtotal $275.00 Discounts ($187.50) Delivery Fee $0.00 Sales …" at bounding box center [459, 386] width 828 height 184
click at [116, 277] on link "Add Package" at bounding box center [115, 278] width 37 height 7
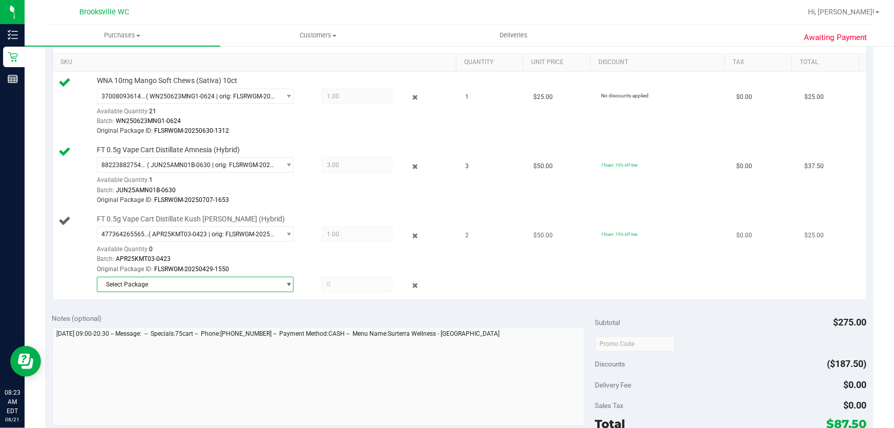
click at [173, 281] on span "Select Package" at bounding box center [188, 284] width 183 height 14
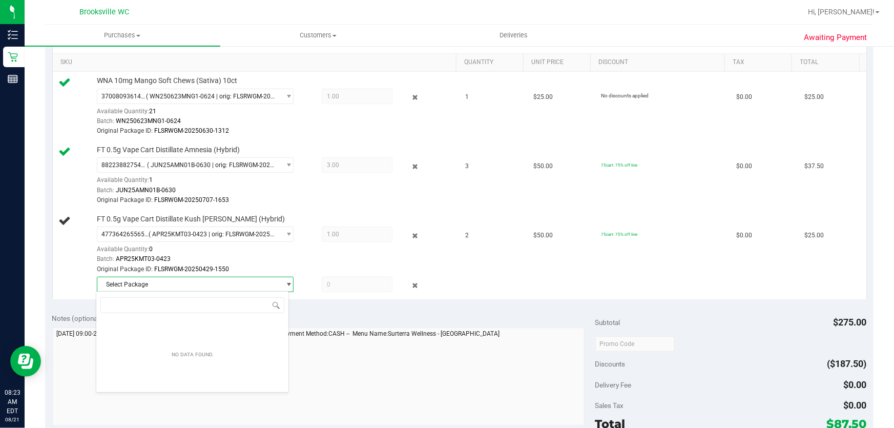
click at [349, 315] on div "Notes (optional)" at bounding box center [323, 318] width 543 height 10
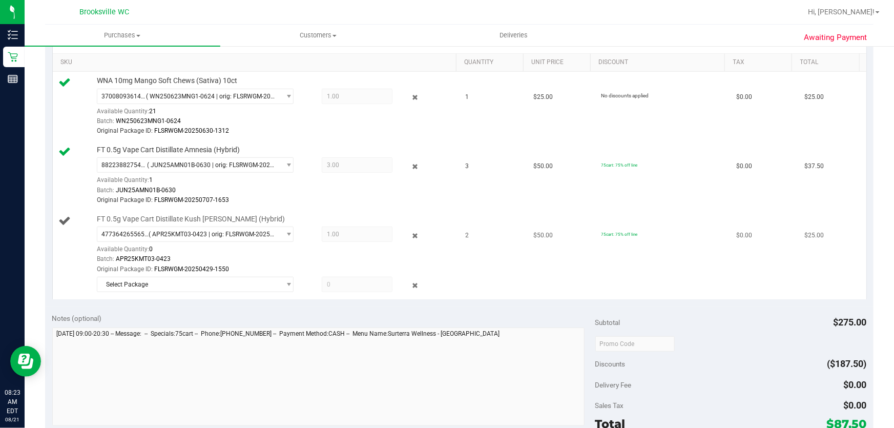
click at [291, 255] on div "Batch: APR25KMT03-0423" at bounding box center [274, 259] width 355 height 10
click at [245, 284] on span "Select Package" at bounding box center [188, 284] width 183 height 14
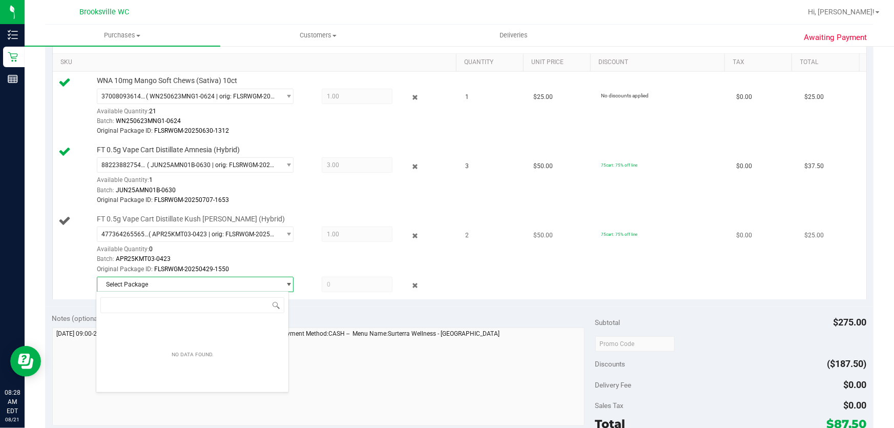
click at [300, 273] on div "FT 0.5g Vape Cart Distillate Kush Mintz (Hybrid) 4773642655650422 ( APR25KMT03-…" at bounding box center [272, 254] width 360 height 81
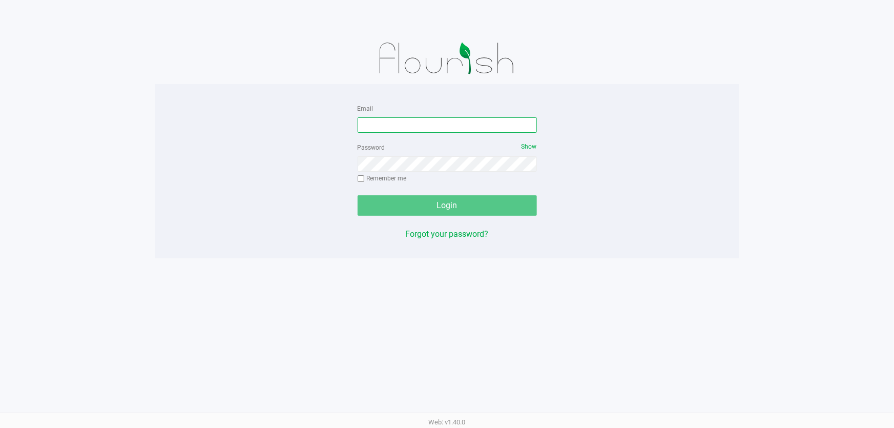
click at [394, 126] on input "Email" at bounding box center [446, 124] width 179 height 15
type input "jjovel@liveparallel.com"
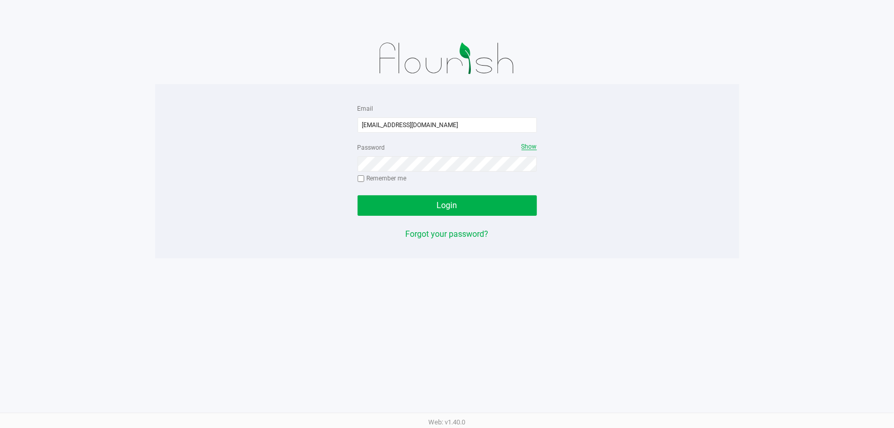
click at [531, 149] on span "Show" at bounding box center [528, 146] width 15 height 7
click at [357, 195] on button "Login" at bounding box center [446, 205] width 179 height 20
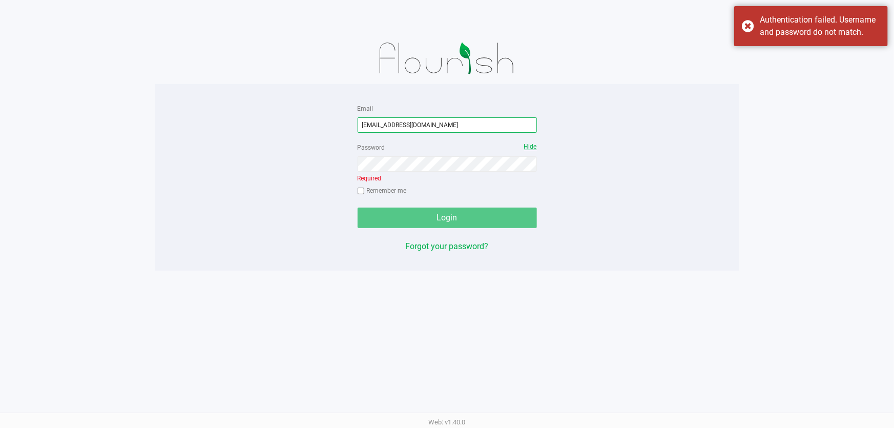
click at [437, 125] on input "jjovel@liveparallel.com" at bounding box center [446, 124] width 179 height 15
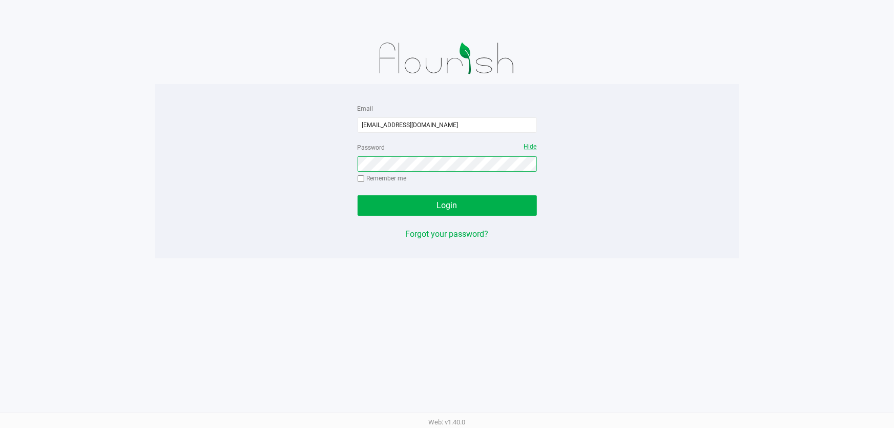
click at [357, 195] on button "Login" at bounding box center [446, 205] width 179 height 20
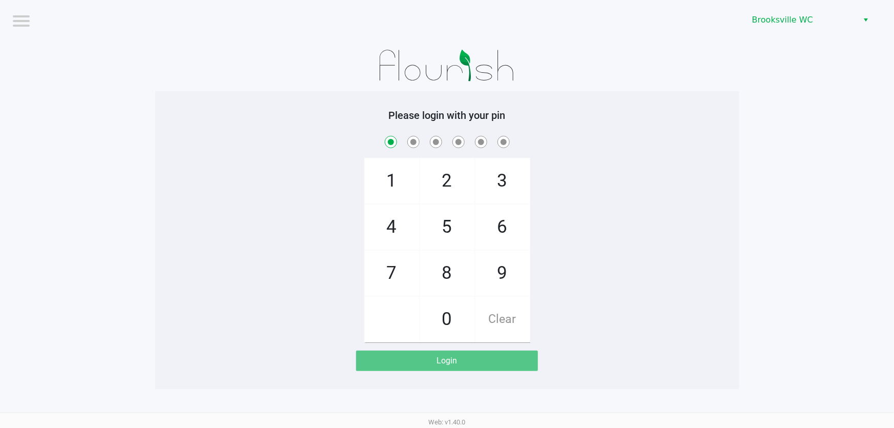
checkbox input "true"
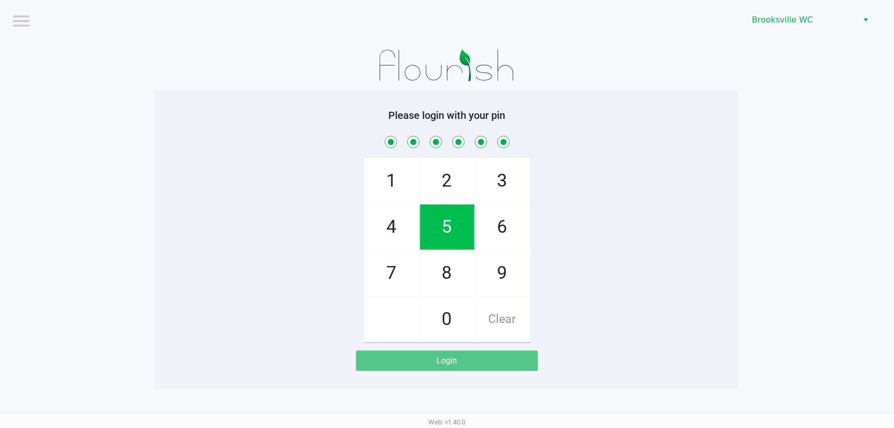
checkbox input "true"
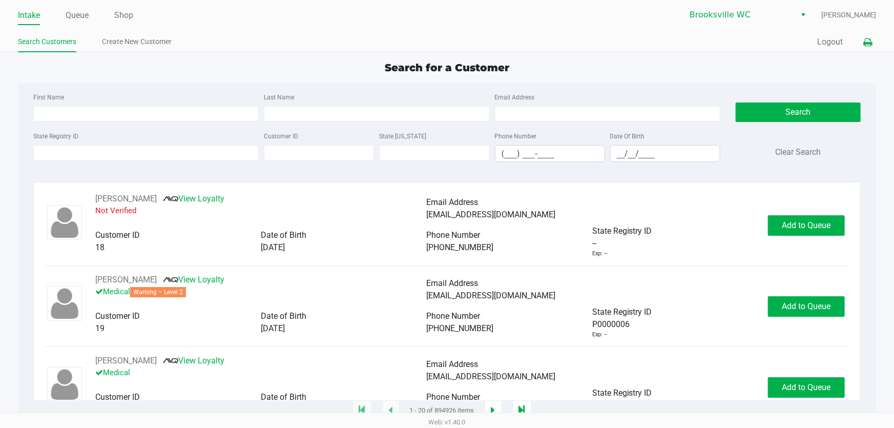
click at [870, 39] on icon at bounding box center [867, 42] width 9 height 7
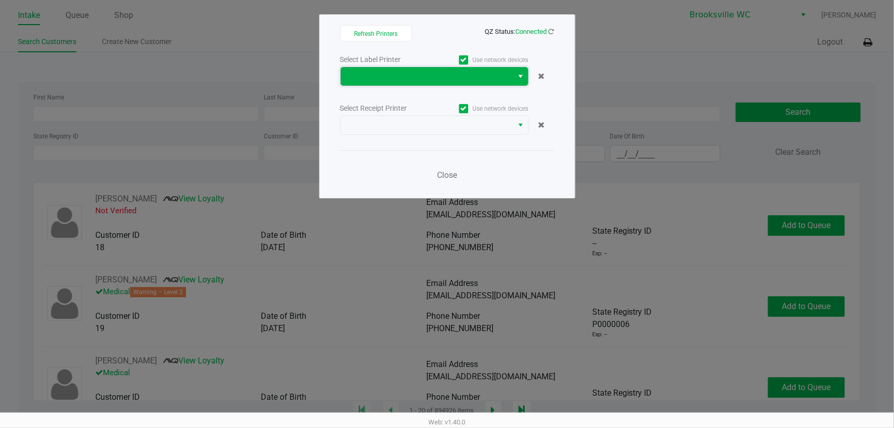
click at [511, 70] on span at bounding box center [427, 76] width 173 height 18
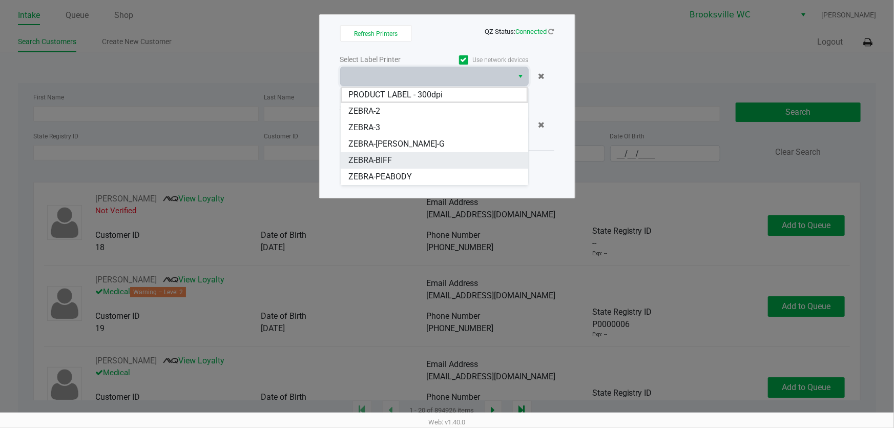
click at [447, 155] on li "ZEBRA-BIFF" at bounding box center [434, 160] width 187 height 16
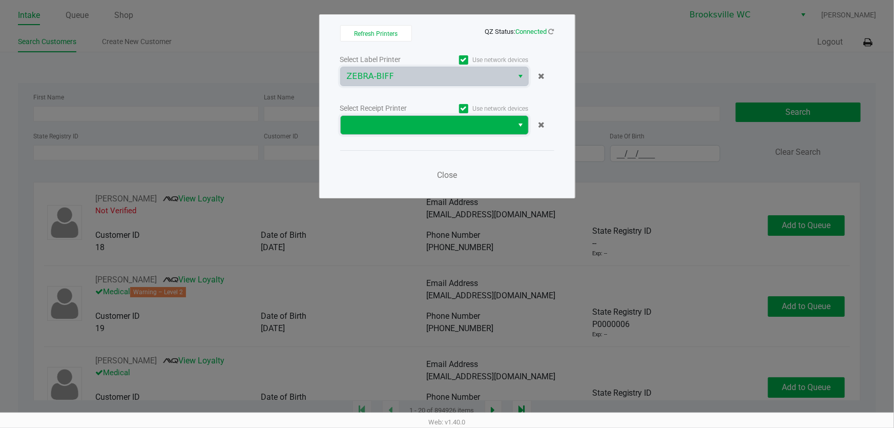
click at [440, 119] on span at bounding box center [427, 125] width 160 height 12
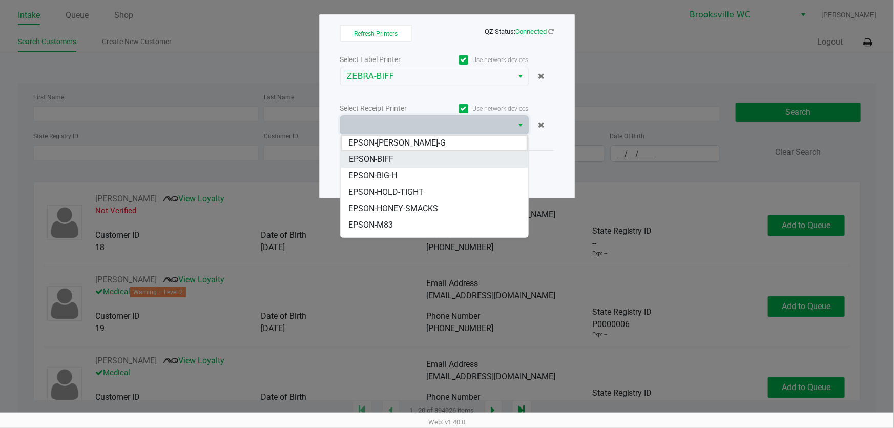
click at [404, 165] on li "EPSON-BIFF" at bounding box center [434, 159] width 187 height 16
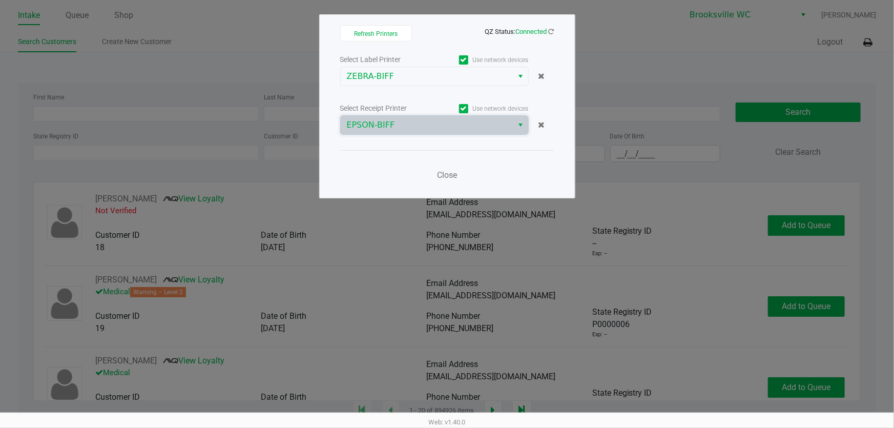
click at [468, 164] on div "Close" at bounding box center [447, 168] width 214 height 37
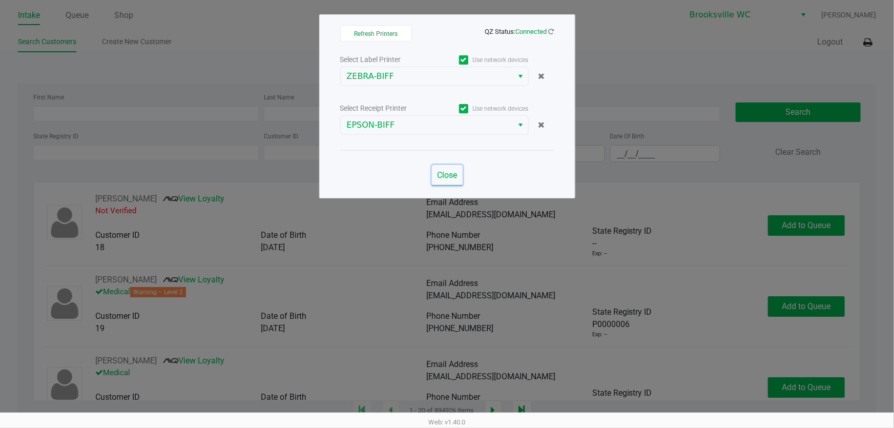
click at [455, 174] on span "Close" at bounding box center [447, 175] width 20 height 10
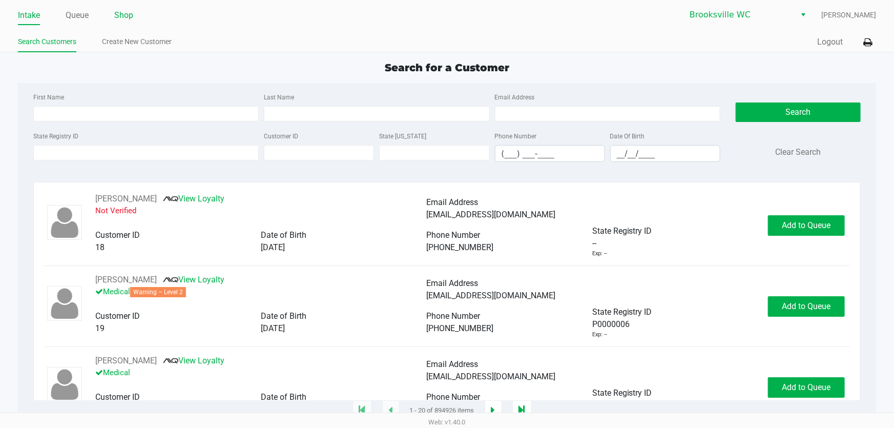
click at [129, 16] on link "Shop" at bounding box center [123, 15] width 19 height 14
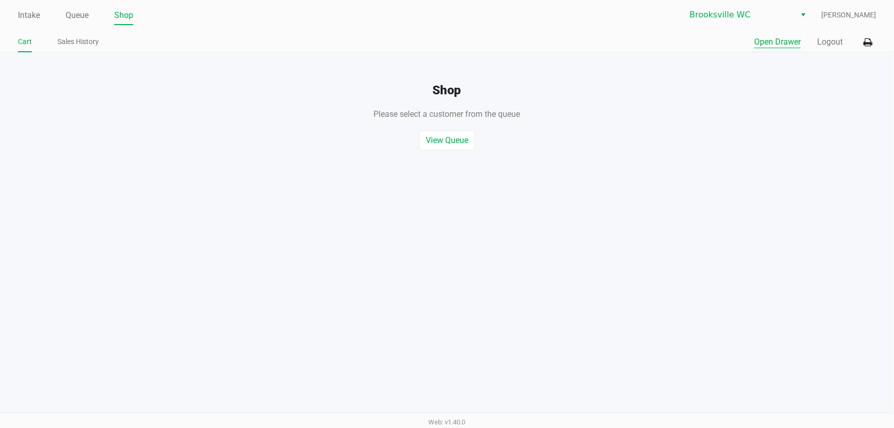
click at [772, 43] on button "Open Drawer" at bounding box center [777, 42] width 47 height 12
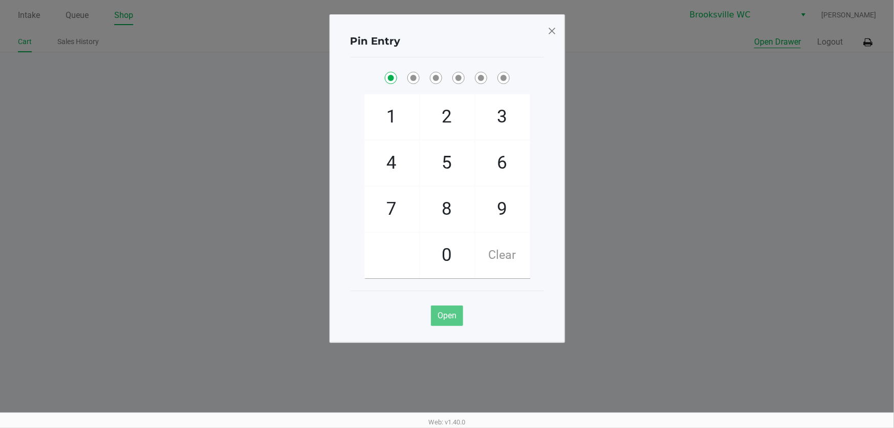
checkbox input "true"
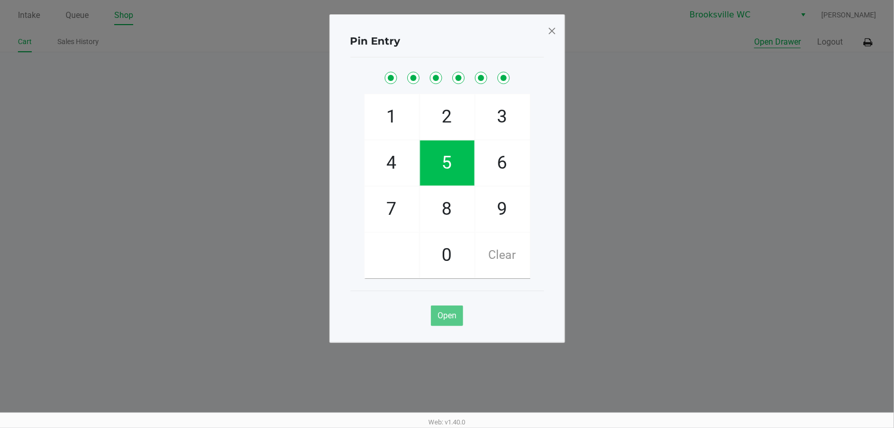
checkbox input "true"
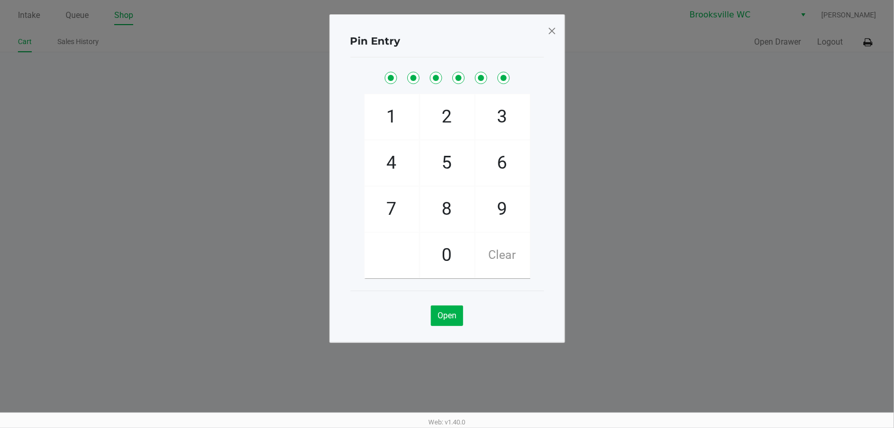
click at [552, 32] on span at bounding box center [551, 31] width 9 height 16
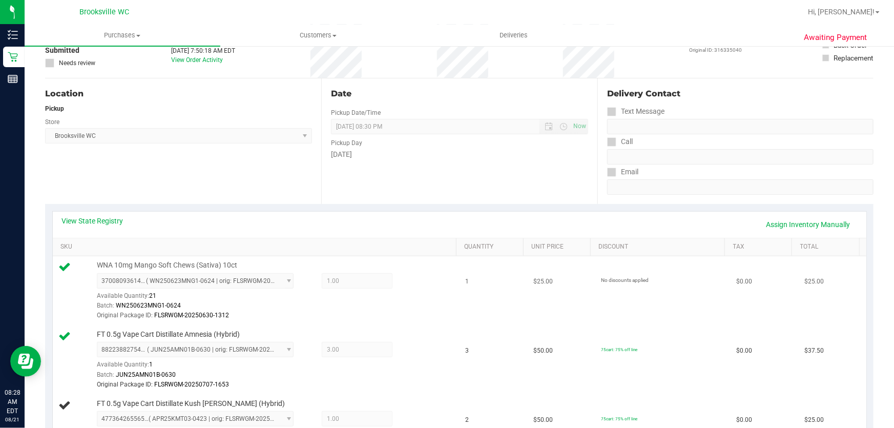
scroll to position [233, 0]
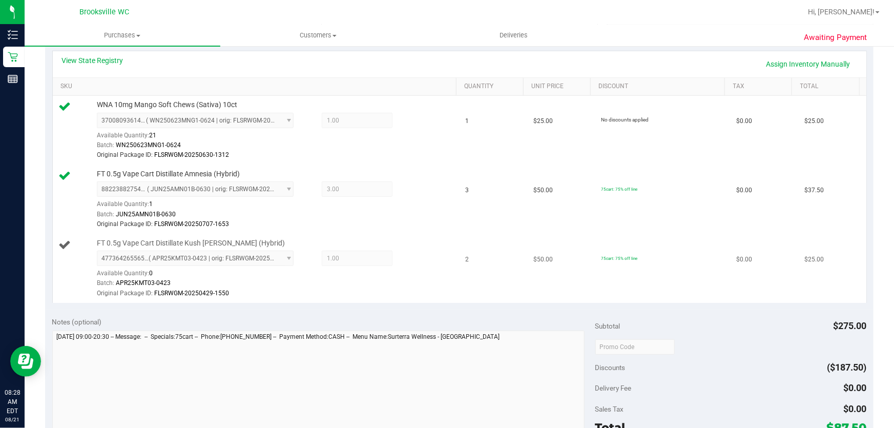
click at [194, 261] on span "4773642655650422 ( APR25KMT03-0423 | orig: FLSRWGM-20250429-1550 ) 477364265565…" at bounding box center [195, 257] width 197 height 15
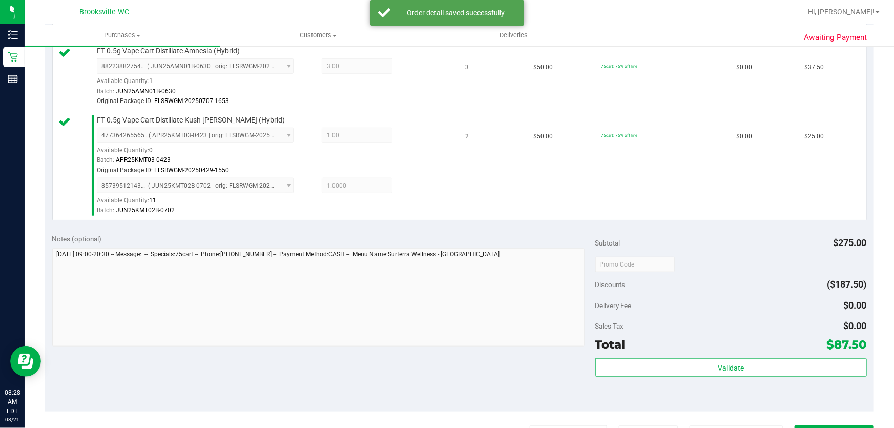
scroll to position [419, 0]
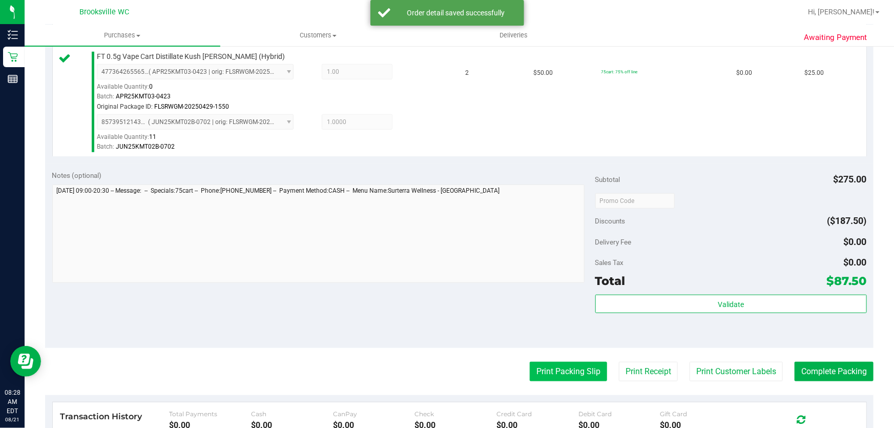
click at [569, 370] on button "Print Packing Slip" at bounding box center [568, 371] width 77 height 19
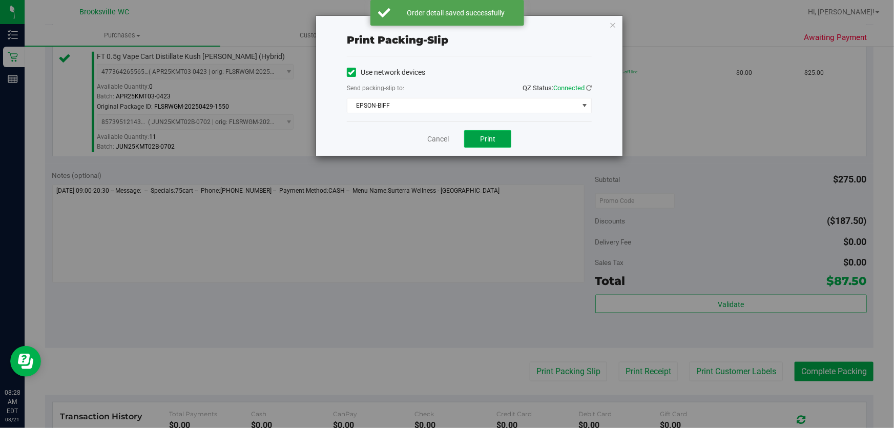
click at [488, 138] on span "Print" at bounding box center [487, 139] width 15 height 8
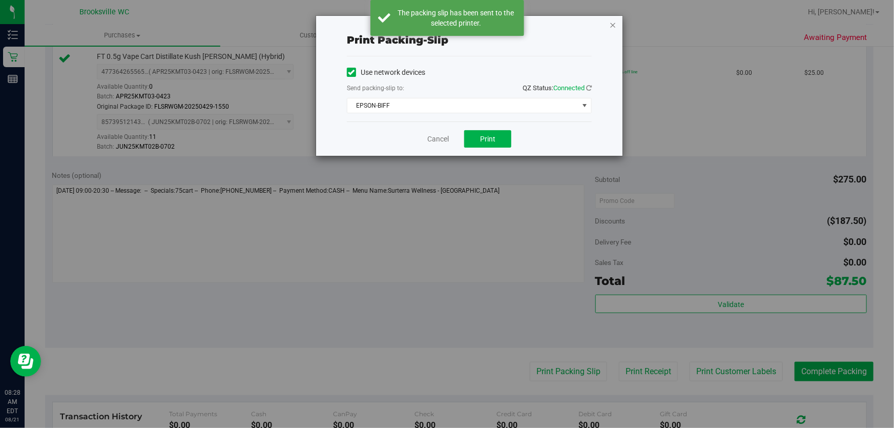
drag, startPoint x: 616, startPoint y: 22, endPoint x: 609, endPoint y: 30, distance: 10.6
click at [615, 25] on div "Print packing-slip Use network devices Send packing-slip to: QZ Status: Connect…" at bounding box center [469, 86] width 306 height 140
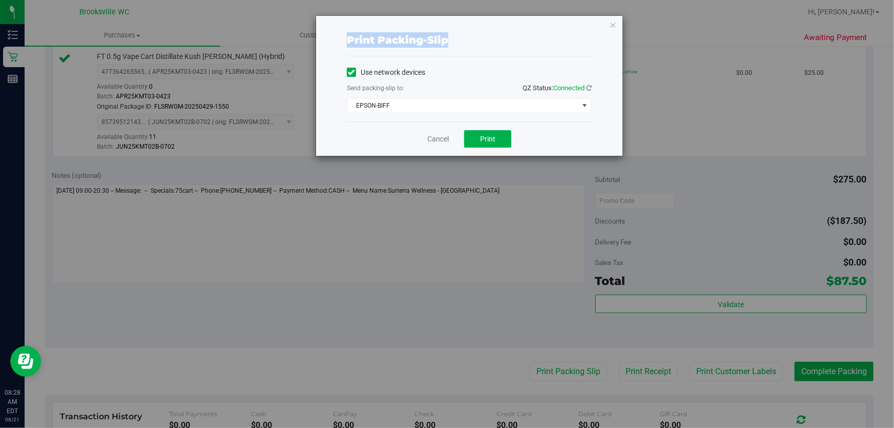
click at [616, 25] on icon "button" at bounding box center [612, 24] width 7 height 12
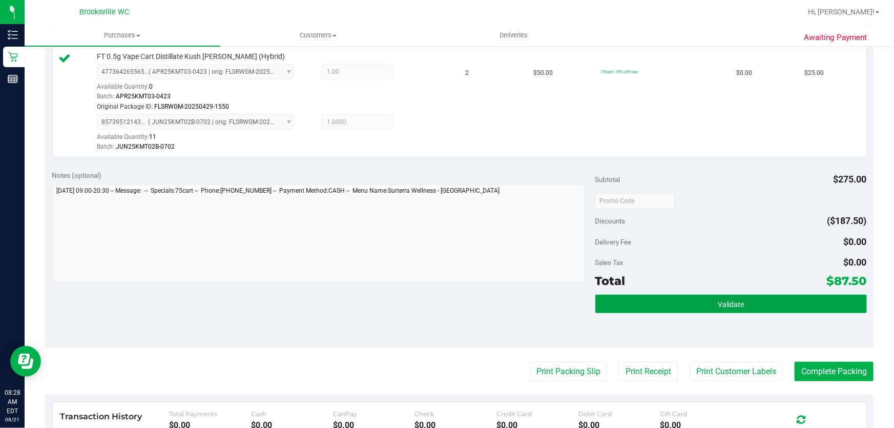
click at [648, 301] on button "Validate" at bounding box center [730, 303] width 271 height 18
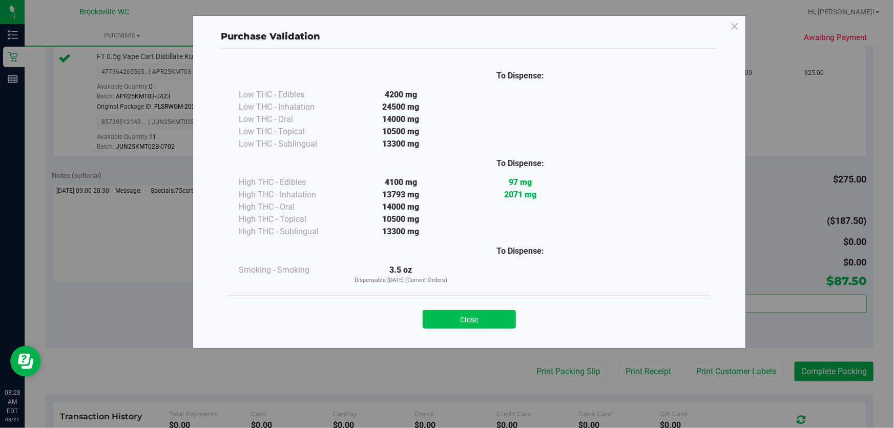
click at [496, 310] on button "Close" at bounding box center [469, 319] width 93 height 18
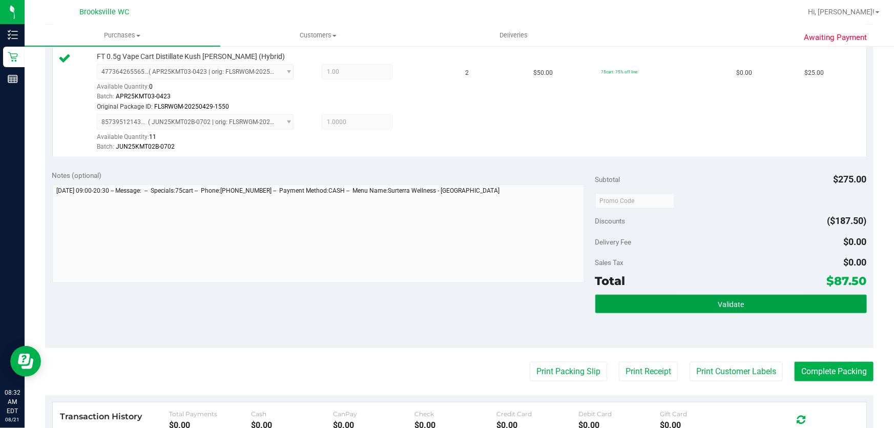
drag, startPoint x: 642, startPoint y: 311, endPoint x: 620, endPoint y: 323, distance: 25.2
click at [641, 312] on div "Validate" at bounding box center [730, 303] width 271 height 19
click at [607, 299] on button "Validate" at bounding box center [730, 303] width 271 height 18
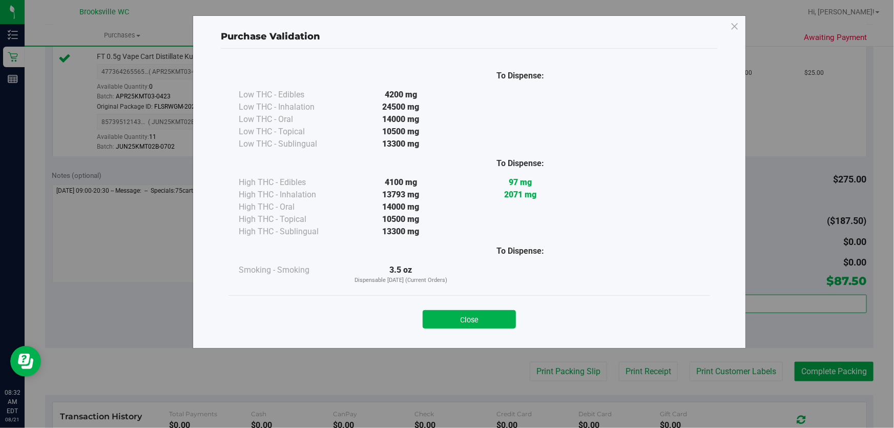
click at [447, 305] on div "Close" at bounding box center [469, 316] width 466 height 26
click at [503, 318] on button "Close" at bounding box center [469, 319] width 93 height 18
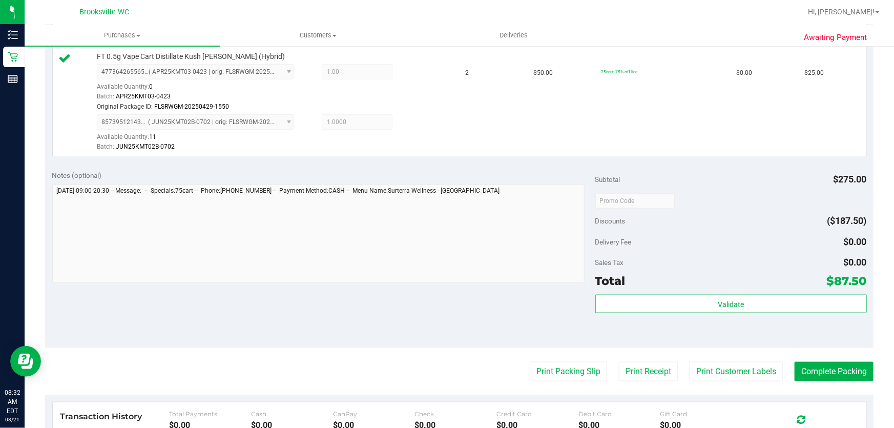
click at [816, 360] on purchase-details "Back Edit Purchase Cancel Purchase View Profile # 11821384 BioTrack ID: - Submi…" at bounding box center [459, 111] width 828 height 950
click at [812, 364] on button "Complete Packing" at bounding box center [833, 371] width 79 height 19
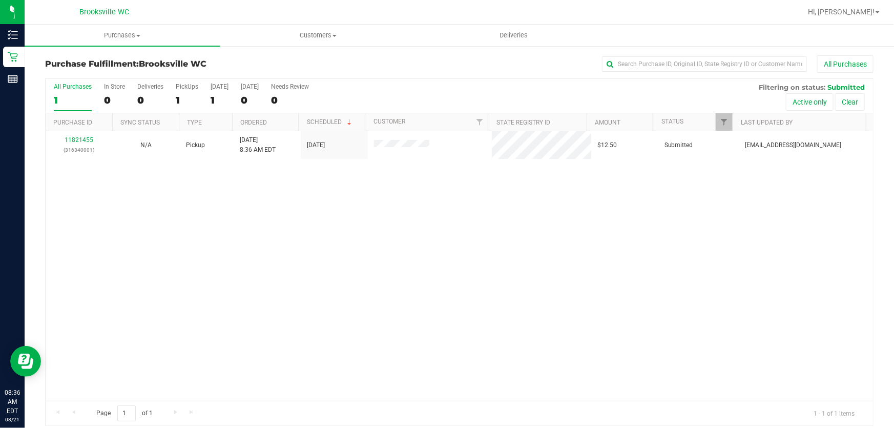
click at [535, 326] on div "11821455 (316340001) N/A Pickup 8/21/2025 8:36 AM EDT 8/21/2025 $12.50 Submitte…" at bounding box center [459, 265] width 827 height 269
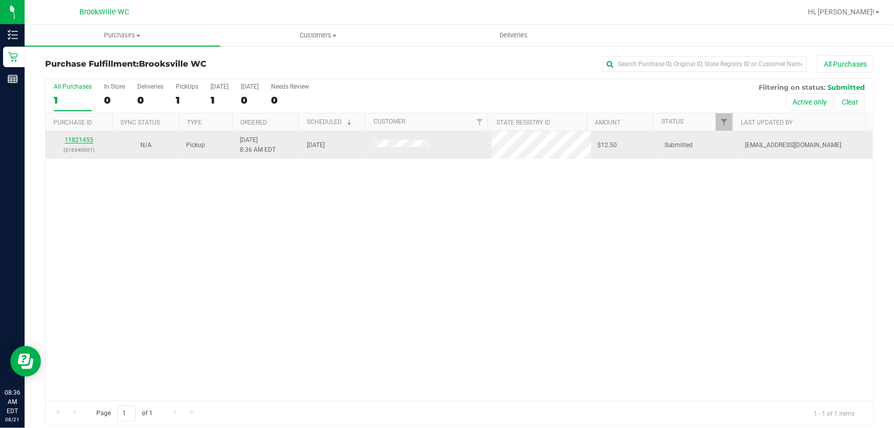
click at [87, 136] on link "11821455" at bounding box center [79, 139] width 29 height 7
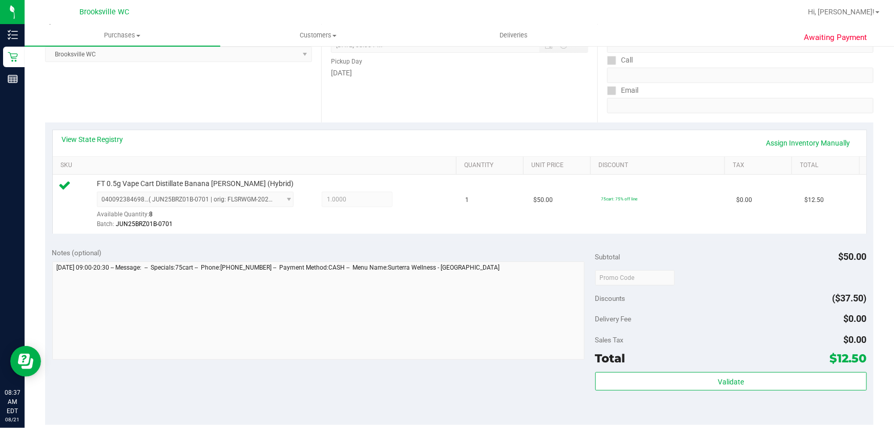
scroll to position [326, 0]
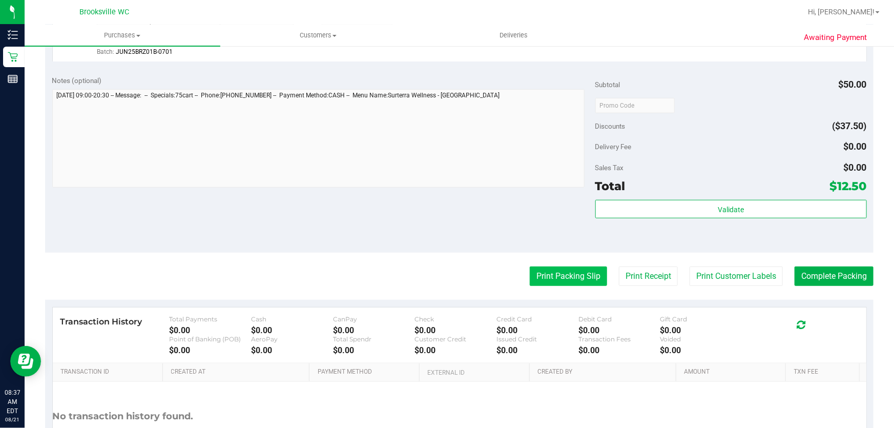
click at [574, 279] on button "Print Packing Slip" at bounding box center [568, 275] width 77 height 19
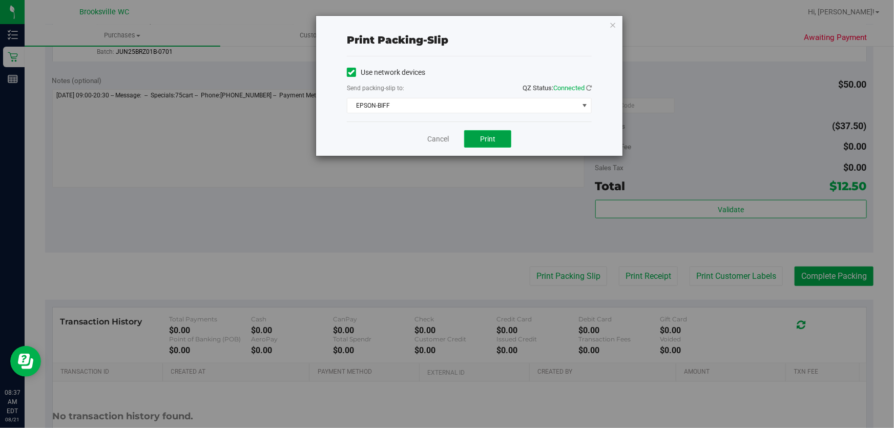
click at [500, 138] on button "Print" at bounding box center [487, 138] width 47 height 17
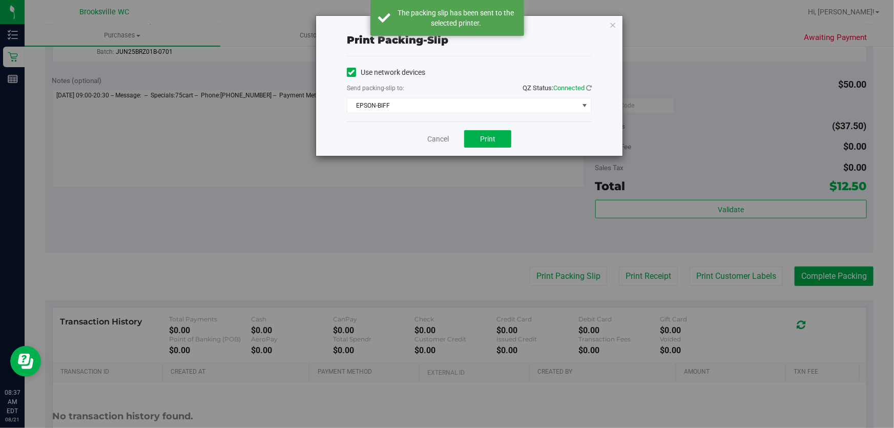
click at [615, 26] on icon "button" at bounding box center [612, 24] width 7 height 12
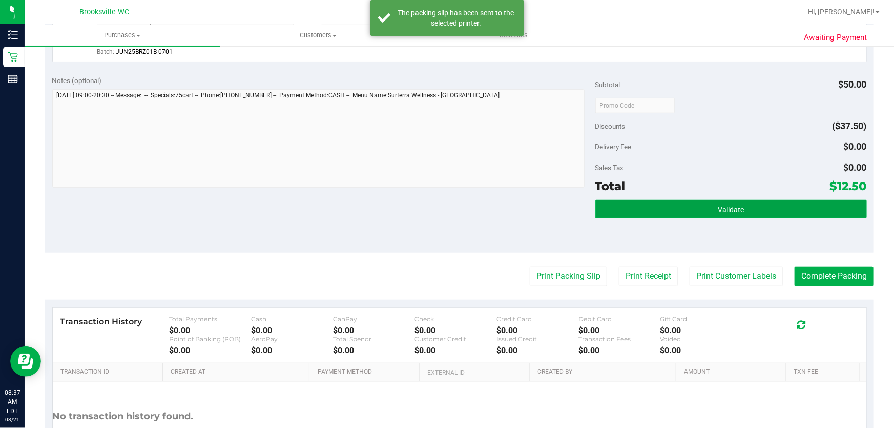
click at [604, 205] on button "Validate" at bounding box center [730, 209] width 271 height 18
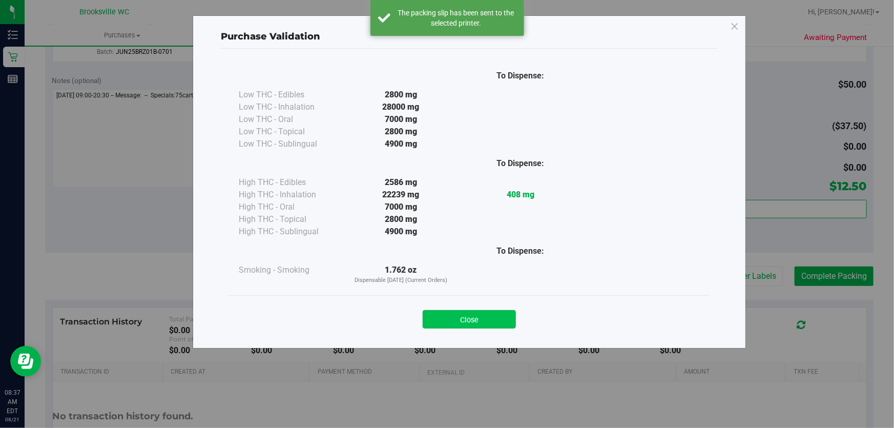
click at [512, 318] on button "Close" at bounding box center [469, 319] width 93 height 18
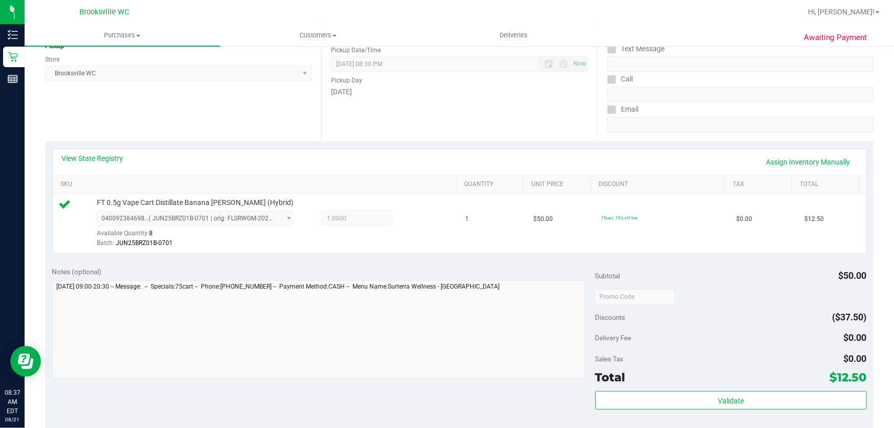
scroll to position [139, 0]
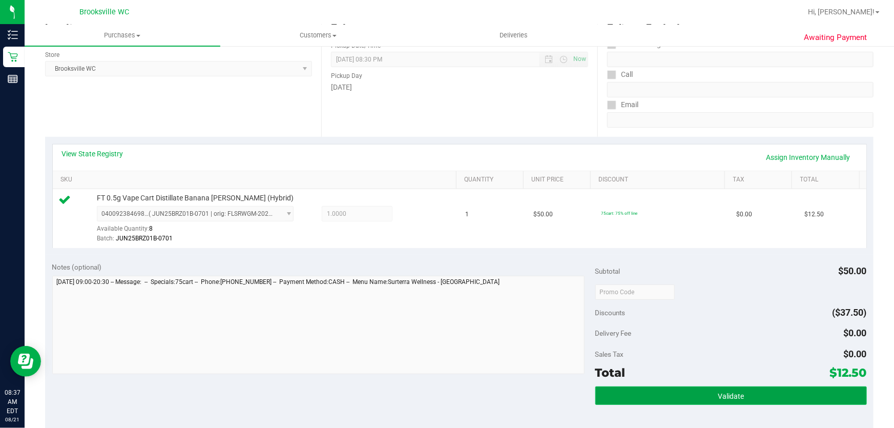
click at [741, 393] on button "Validate" at bounding box center [730, 395] width 271 height 18
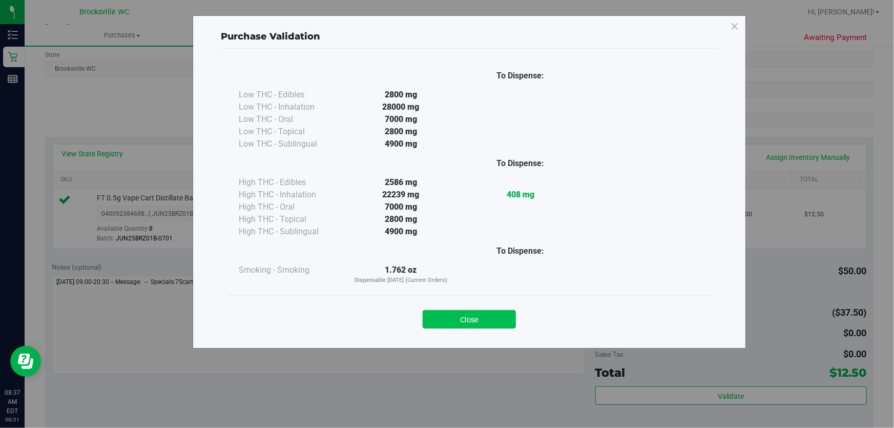
click at [500, 312] on button "Close" at bounding box center [469, 319] width 93 height 18
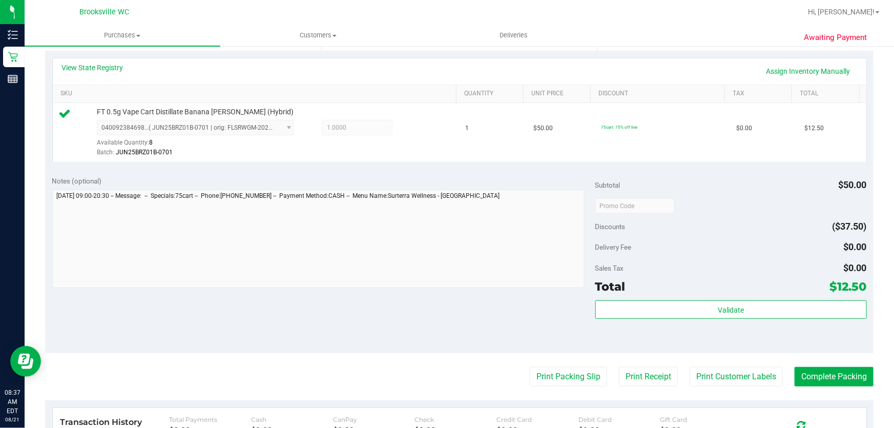
scroll to position [326, 0]
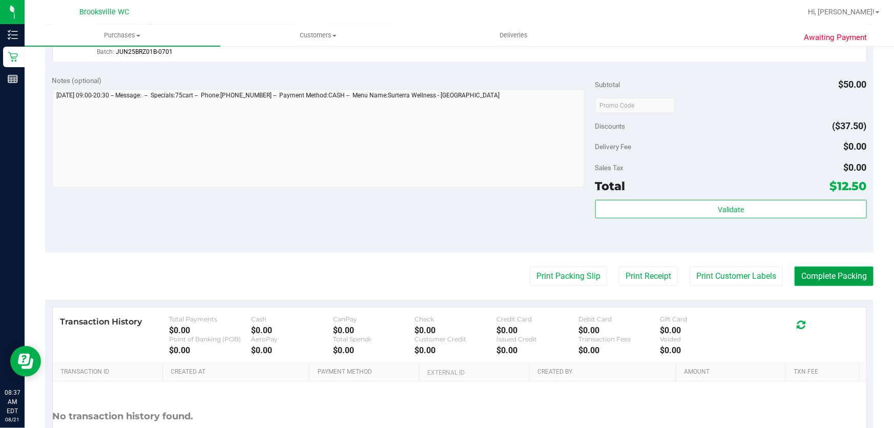
click at [834, 275] on button "Complete Packing" at bounding box center [833, 275] width 79 height 19
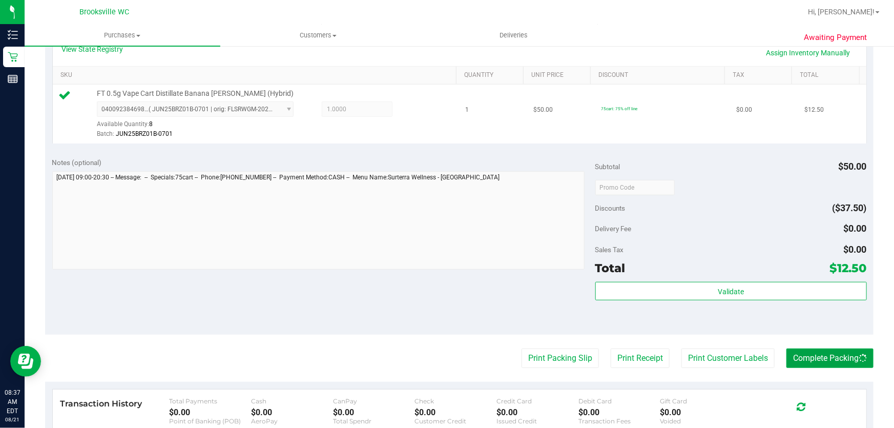
scroll to position [93, 0]
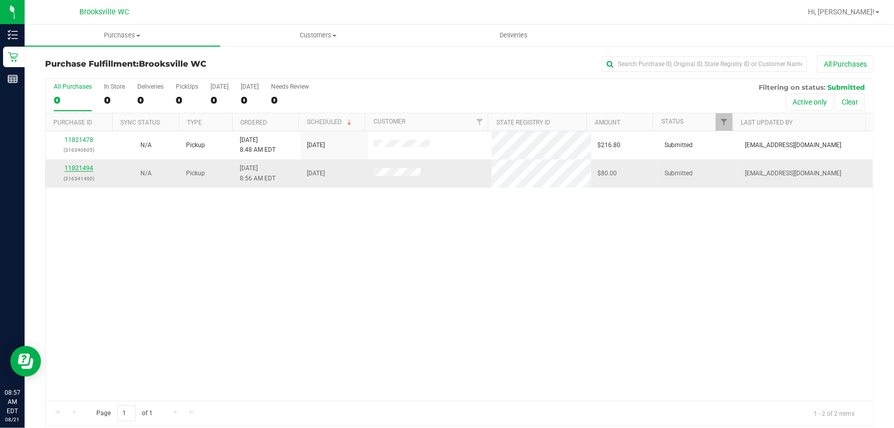
click at [70, 166] on link "11821494" at bounding box center [79, 167] width 29 height 7
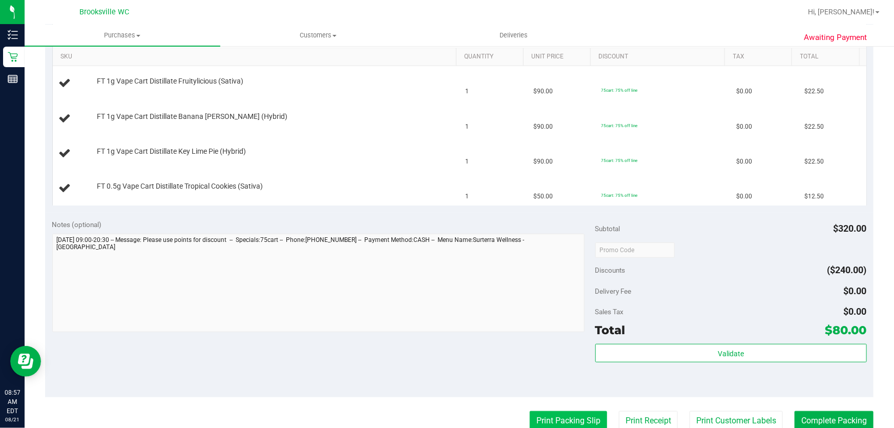
scroll to position [279, 0]
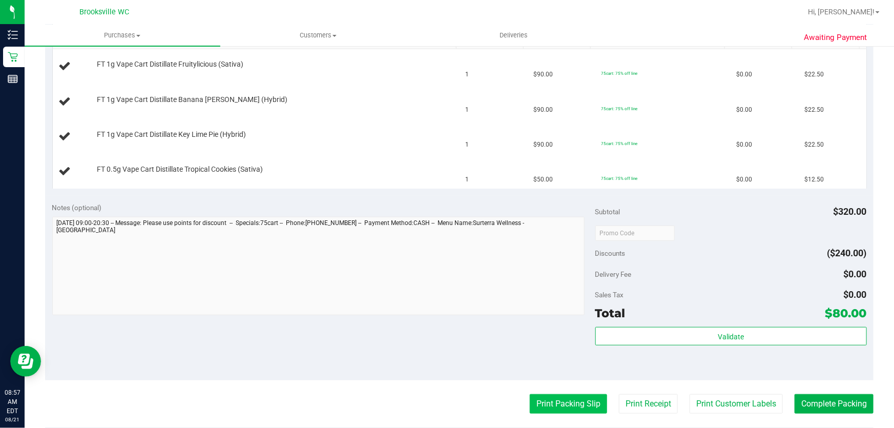
click at [543, 407] on button "Print Packing Slip" at bounding box center [568, 403] width 77 height 19
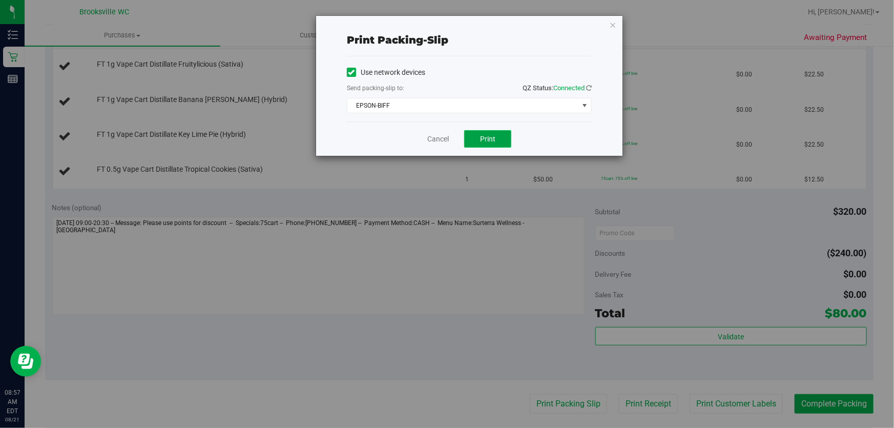
click at [483, 140] on span "Print" at bounding box center [487, 139] width 15 height 8
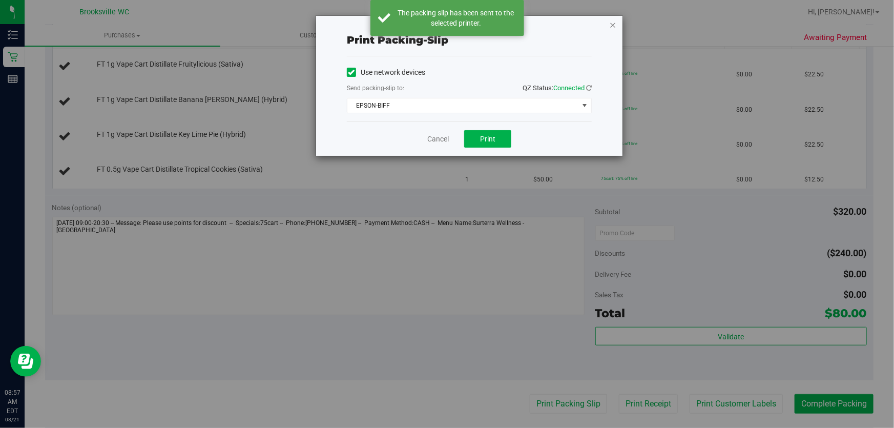
click at [610, 22] on icon "button" at bounding box center [612, 24] width 7 height 12
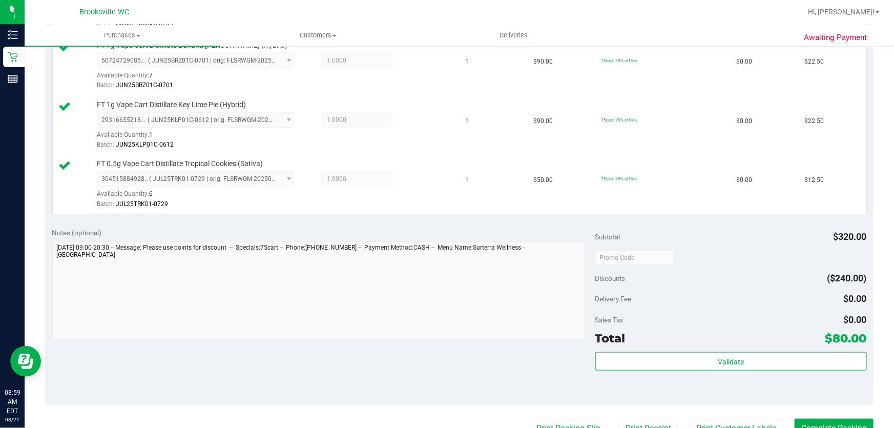
scroll to position [419, 0]
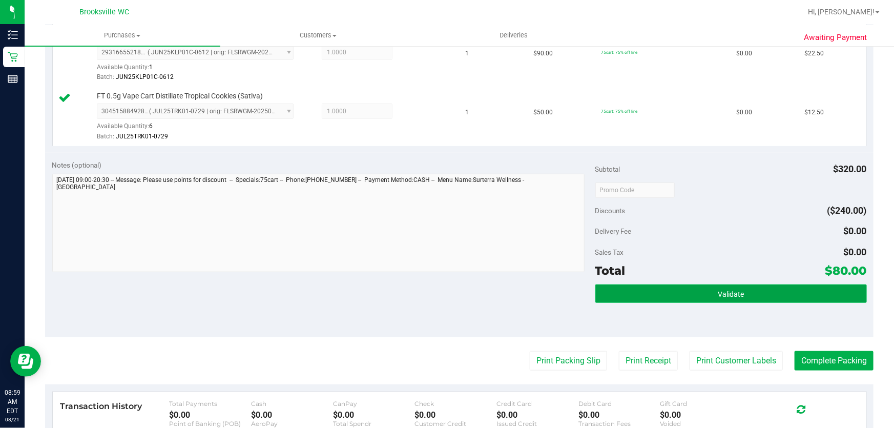
click at [686, 298] on button "Validate" at bounding box center [730, 293] width 271 height 18
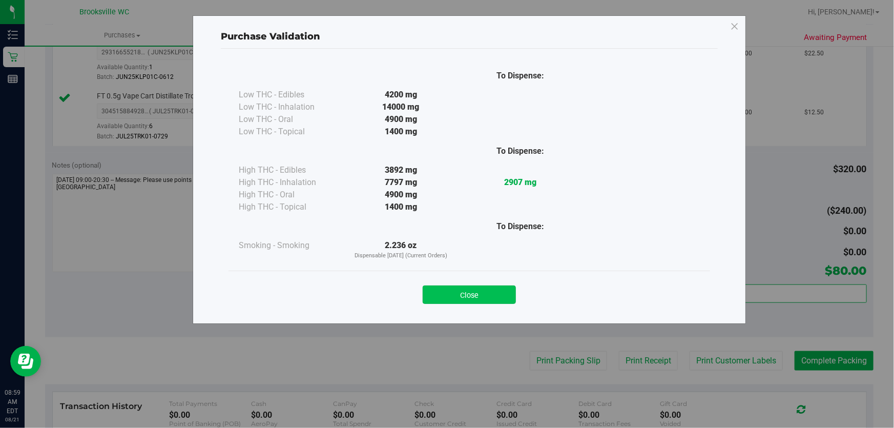
click at [454, 301] on button "Close" at bounding box center [469, 294] width 93 height 18
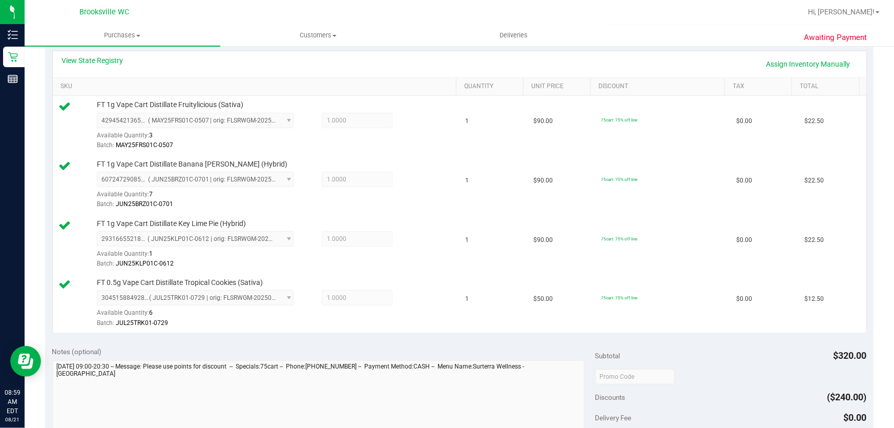
scroll to position [466, 0]
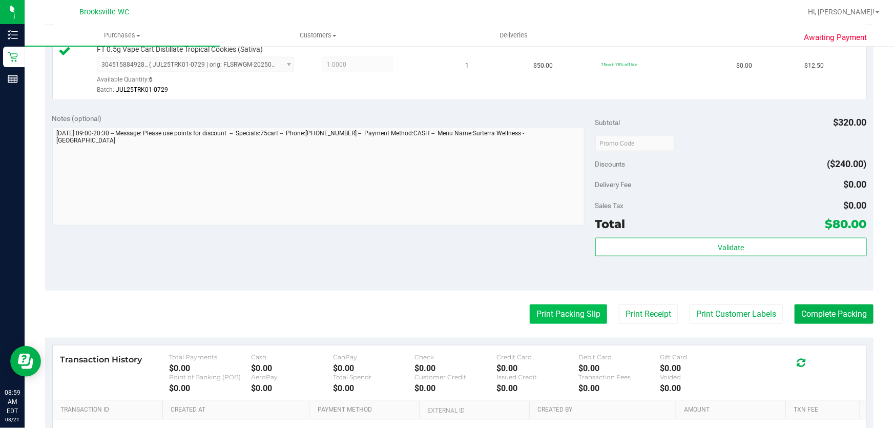
click at [568, 310] on button "Print Packing Slip" at bounding box center [568, 313] width 77 height 19
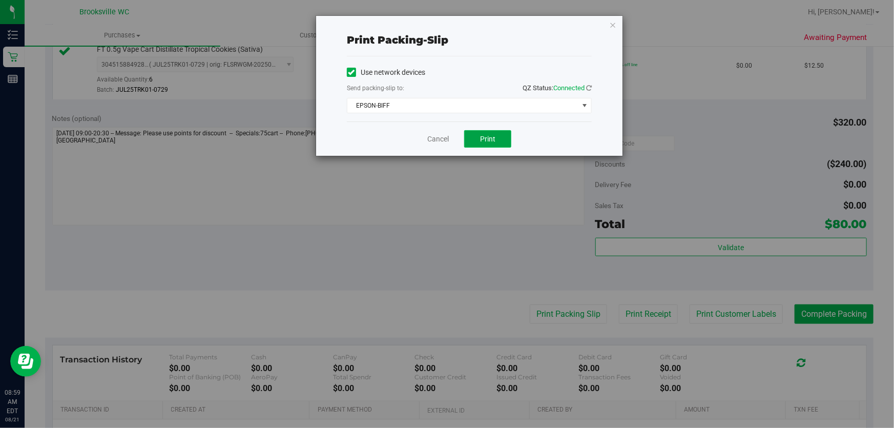
click at [478, 131] on button "Print" at bounding box center [487, 138] width 47 height 17
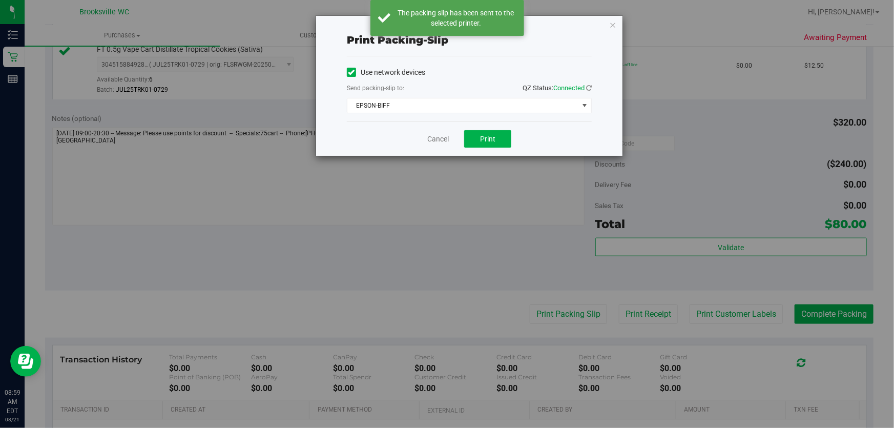
click at [613, 26] on icon "button" at bounding box center [612, 24] width 7 height 12
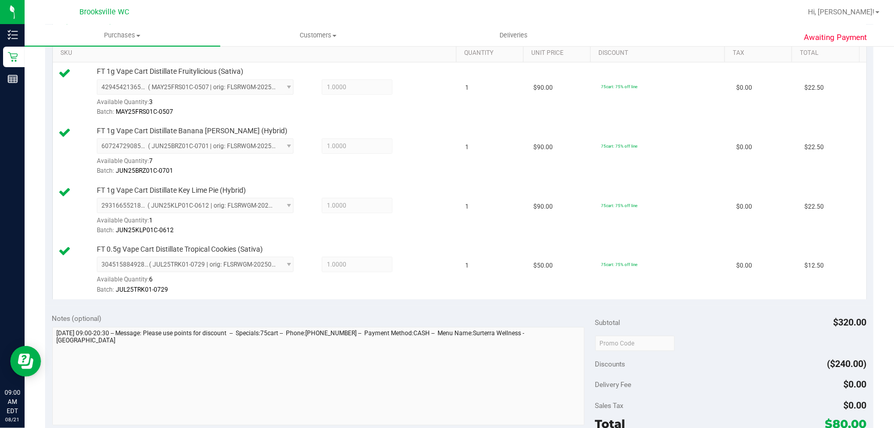
scroll to position [372, 0]
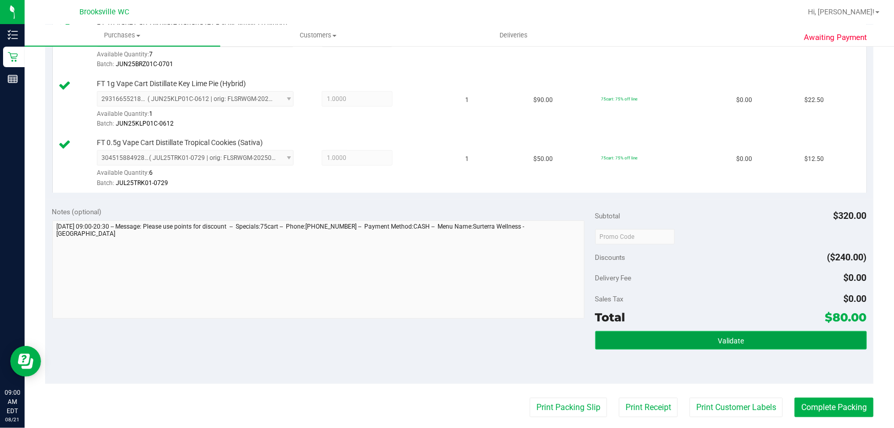
click at [721, 340] on span "Validate" at bounding box center [731, 340] width 26 height 8
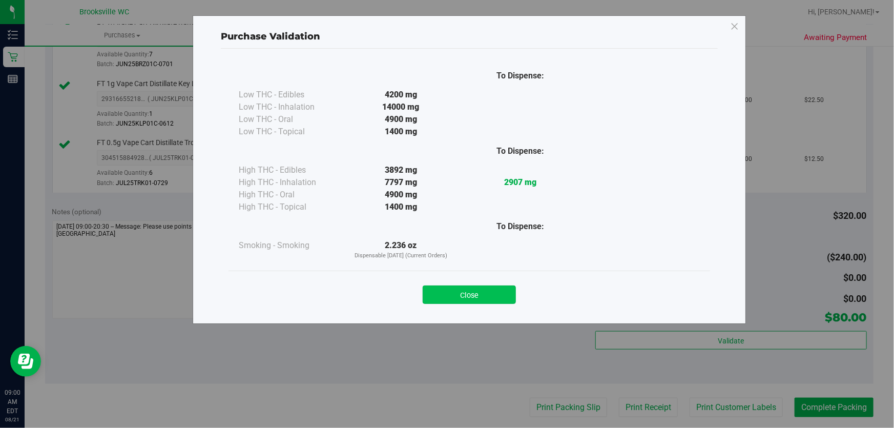
click at [482, 297] on button "Close" at bounding box center [469, 294] width 93 height 18
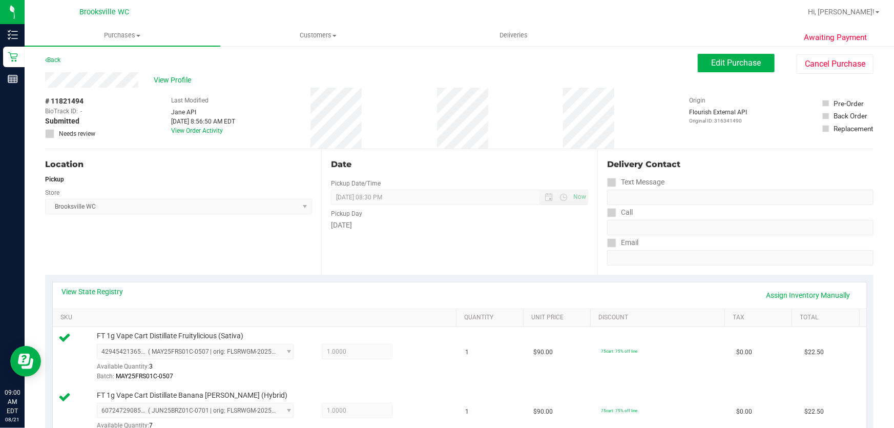
scroll to position [0, 0]
click at [731, 61] on span "Edit Purchase" at bounding box center [736, 64] width 50 height 10
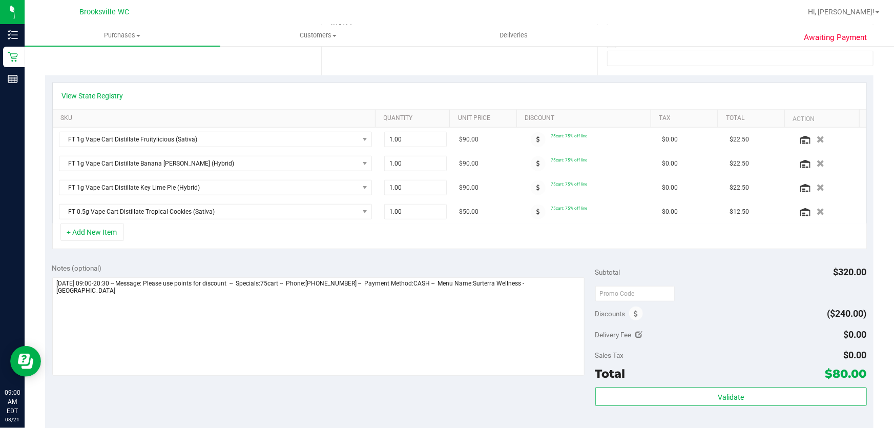
scroll to position [191, 0]
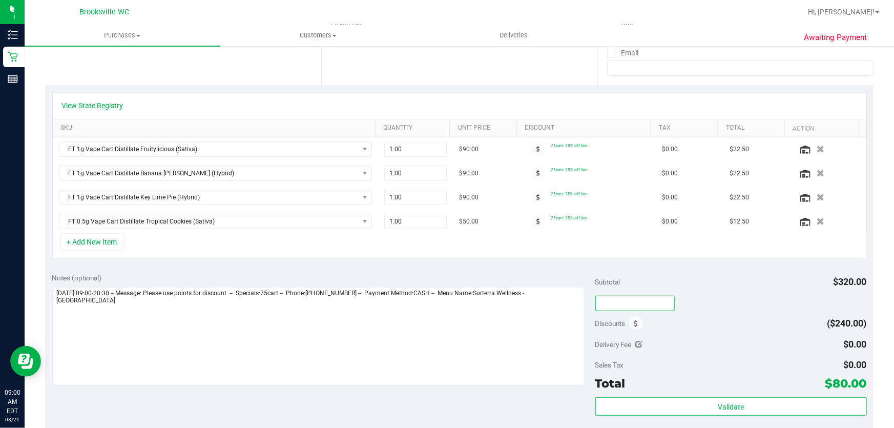
click at [626, 300] on input "text" at bounding box center [634, 303] width 79 height 15
click at [630, 327] on span at bounding box center [636, 323] width 14 height 14
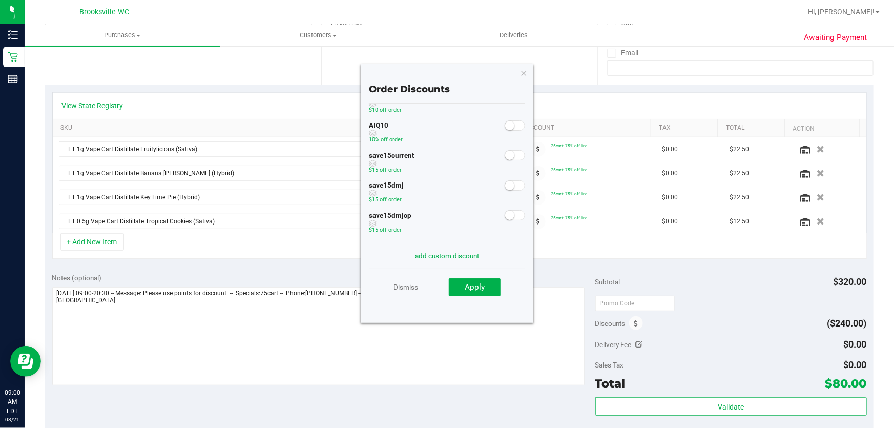
scroll to position [29, 0]
click at [529, 256] on div "Order Discounts 2singleprerolls $10 off order AIQ10 10% off order save15current…" at bounding box center [447, 193] width 173 height 259
click at [507, 154] on div "AIQ10 10% off order" at bounding box center [447, 157] width 157 height 30
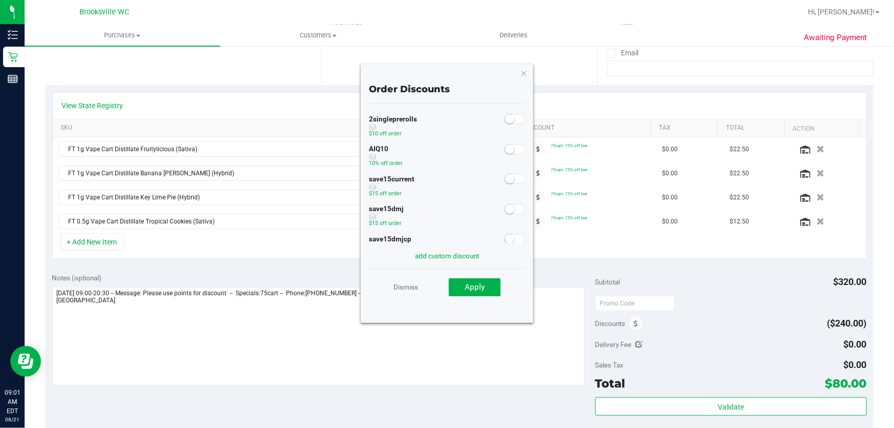
click at [505, 149] on small at bounding box center [509, 148] width 9 height 9
click at [483, 292] on button "Apply" at bounding box center [475, 287] width 52 height 18
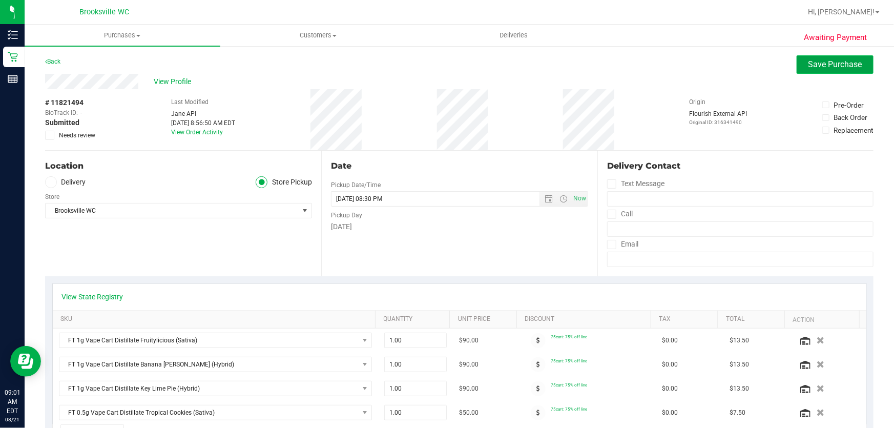
click at [822, 60] on span "Save Purchase" at bounding box center [835, 64] width 54 height 10
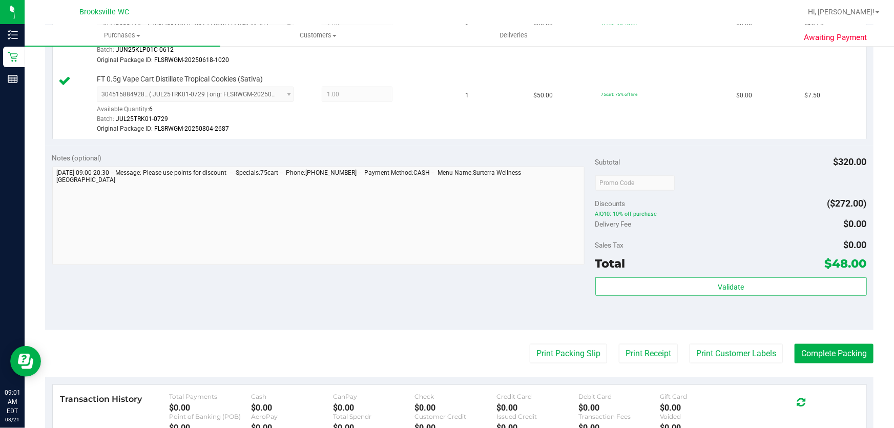
scroll to position [625, 0]
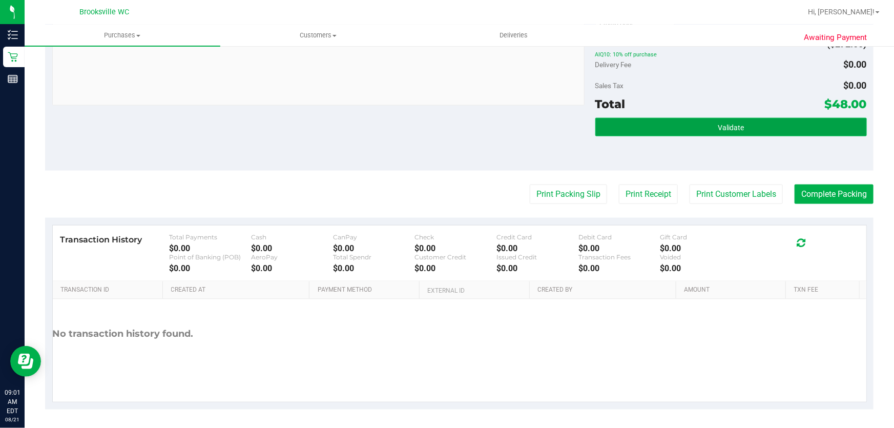
click at [666, 124] on button "Validate" at bounding box center [730, 127] width 271 height 18
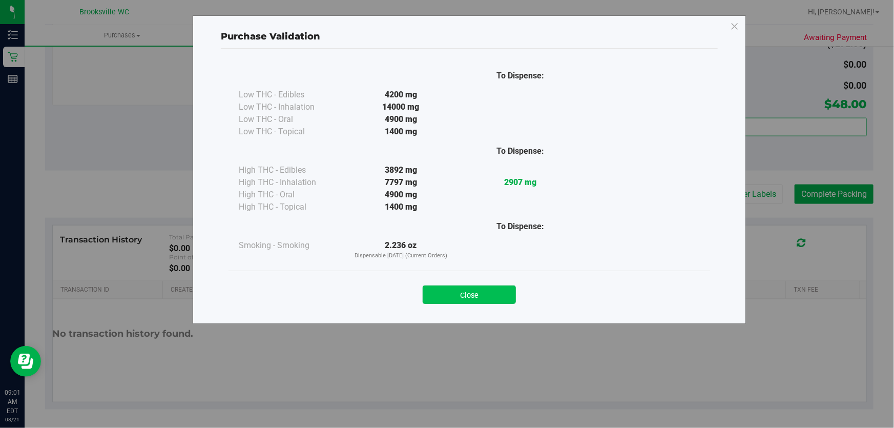
click at [475, 293] on button "Close" at bounding box center [469, 294] width 93 height 18
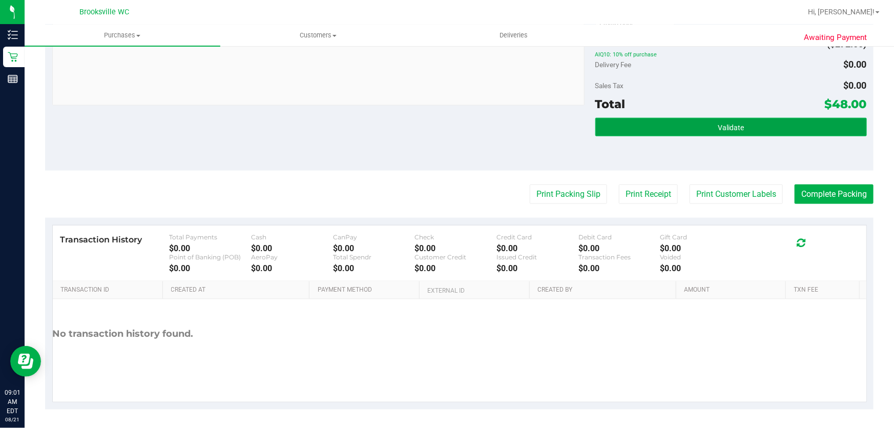
click at [789, 133] on button "Validate" at bounding box center [730, 127] width 271 height 18
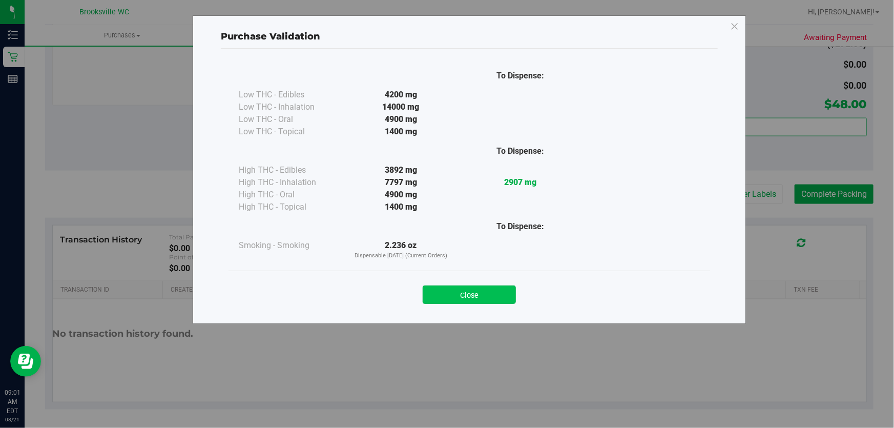
click at [464, 299] on button "Close" at bounding box center [469, 294] width 93 height 18
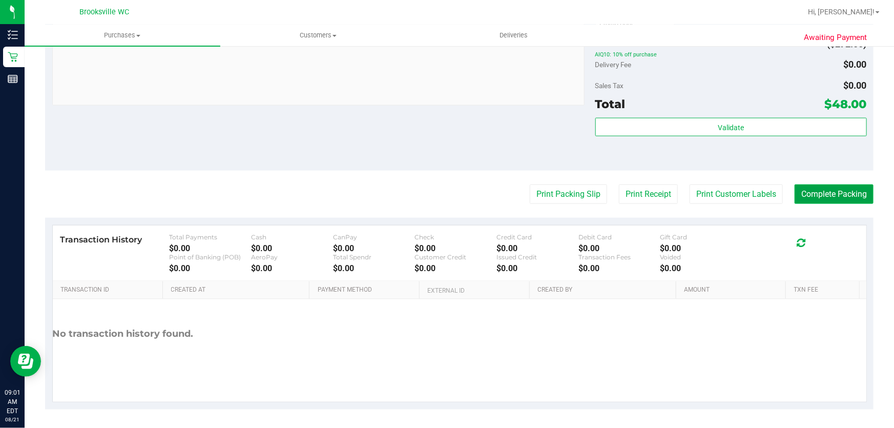
click at [856, 187] on button "Complete Packing" at bounding box center [833, 193] width 79 height 19
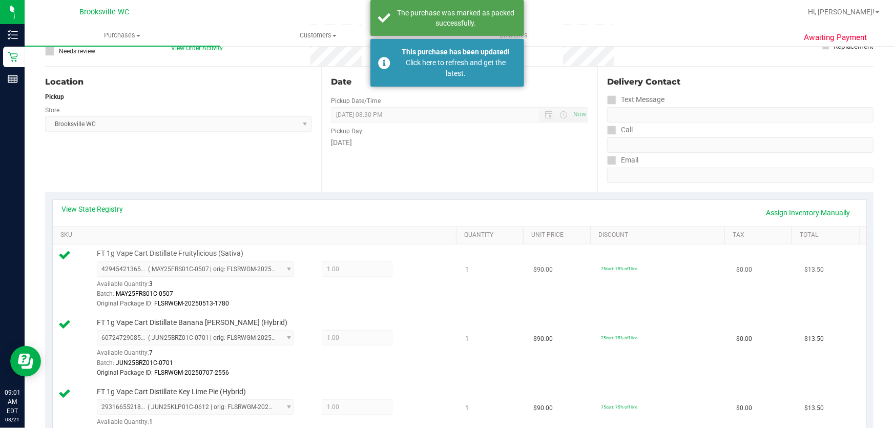
scroll to position [66, 0]
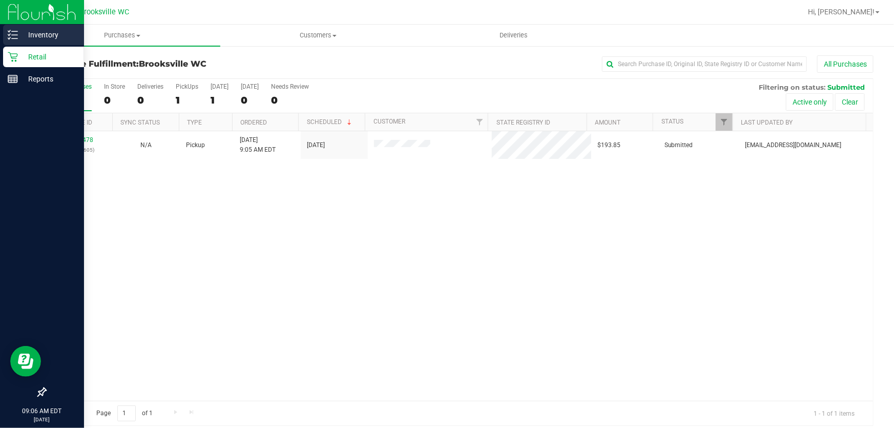
click at [16, 36] on icon at bounding box center [13, 35] width 10 height 10
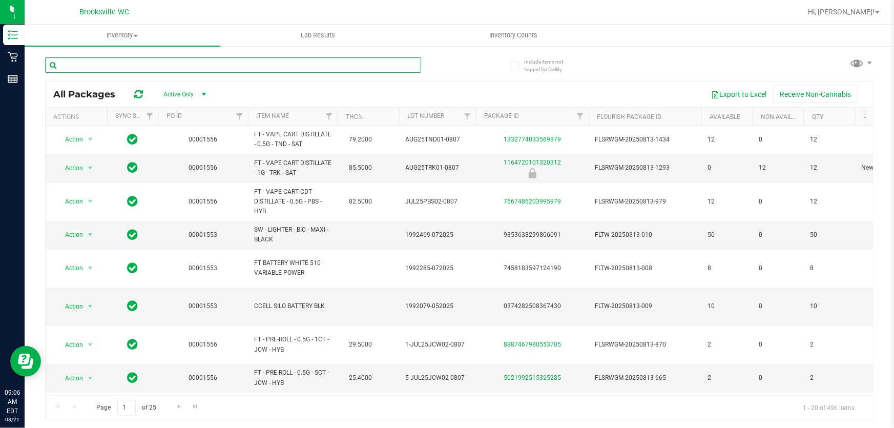
click at [125, 67] on input "text" at bounding box center [233, 64] width 376 height 15
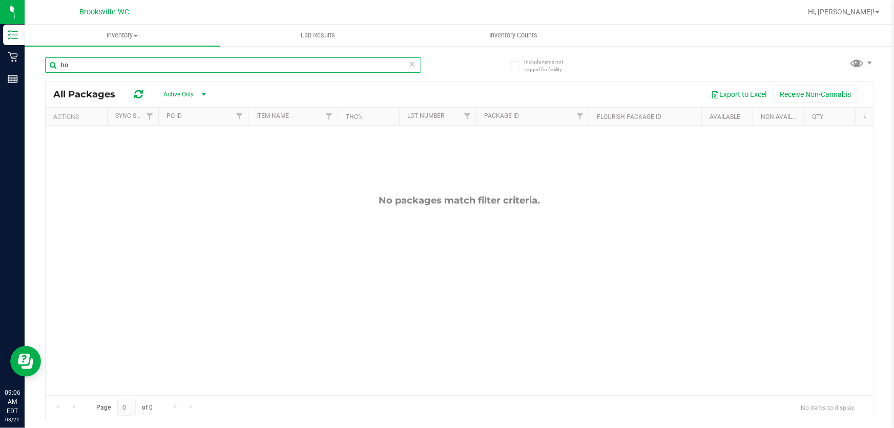
type input "h"
type input "p"
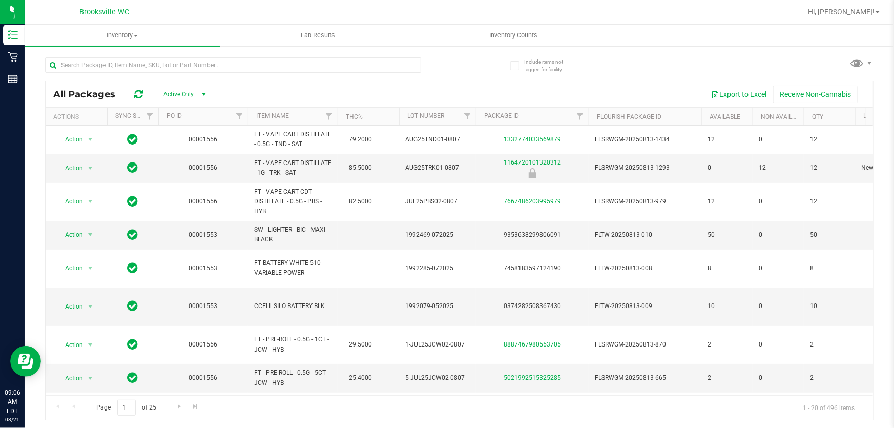
click at [294, 112] on th "Item Name" at bounding box center [293, 117] width 90 height 18
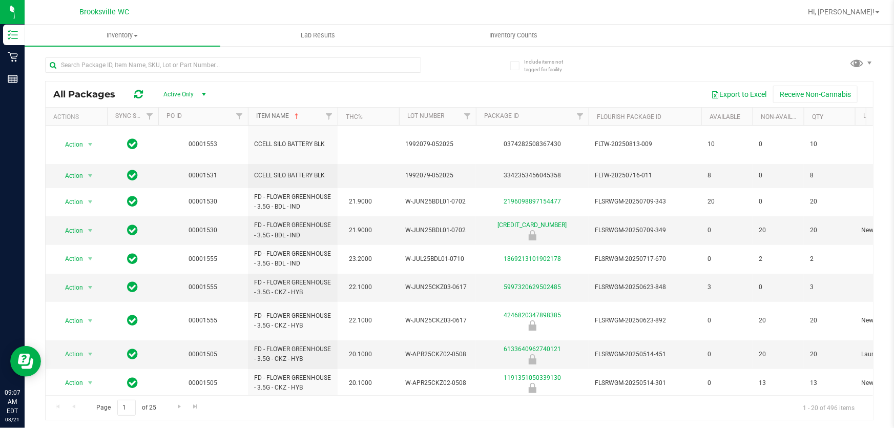
click at [280, 114] on link "Item Name" at bounding box center [278, 115] width 45 height 7
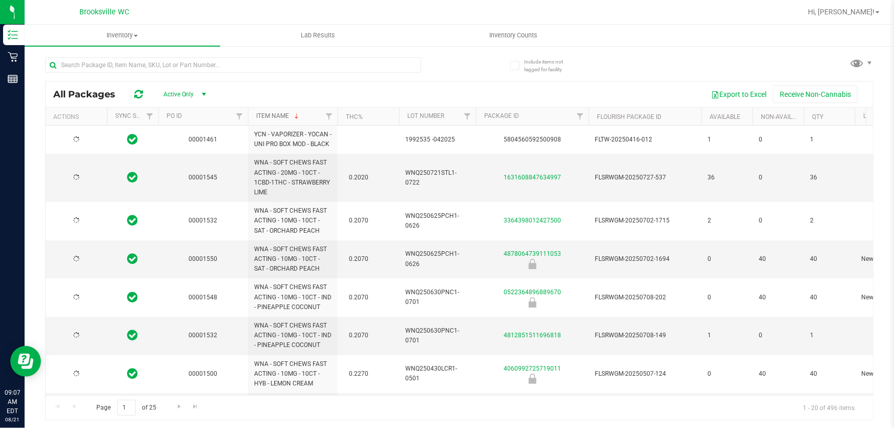
type input "2026-07-21"
type input "2026-06-25"
type input "2026-06-30"
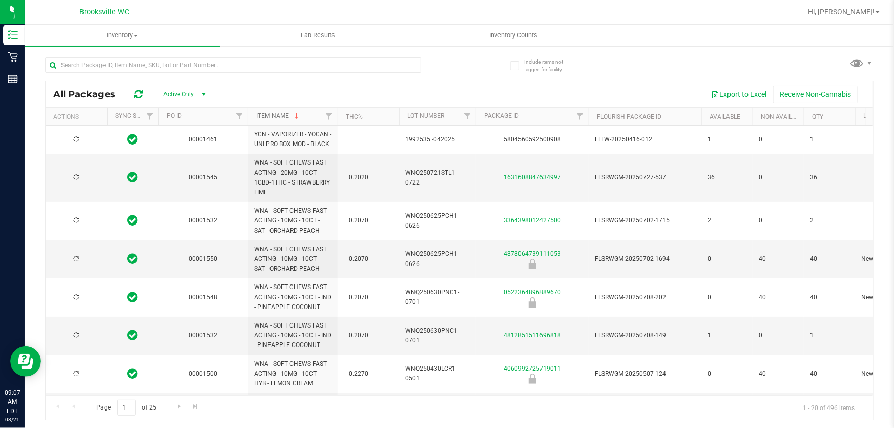
type input "2026-04-30"
type input "2026-07-16"
type input "2026-06-17"
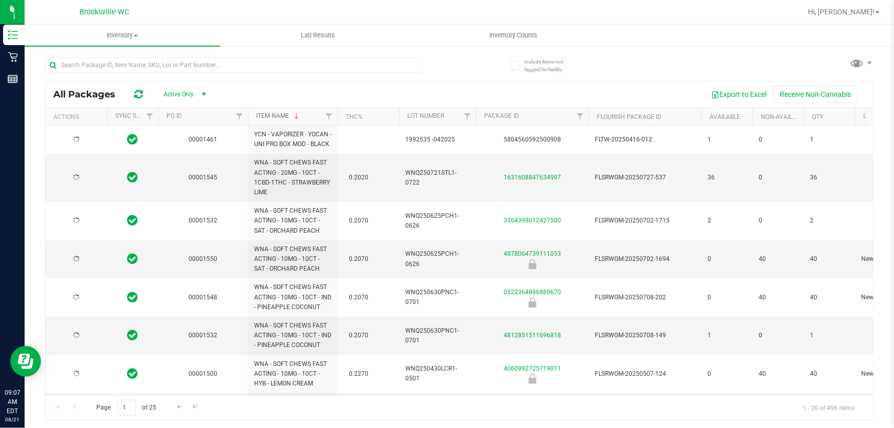
type input "2026-06-23"
type input "2026-06-11"
type input "2026-07-03"
type input "2026-06-18"
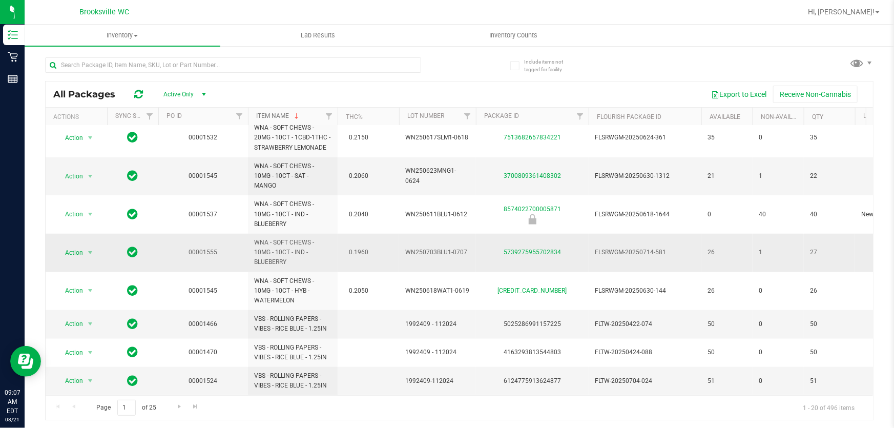
scroll to position [403, 0]
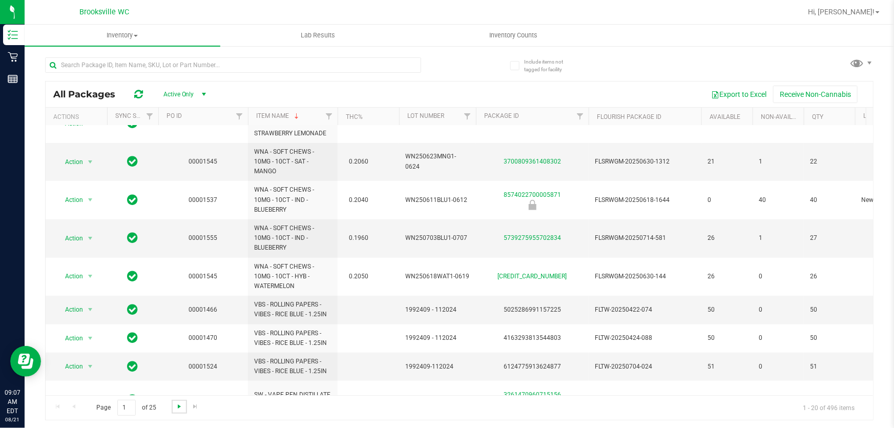
click at [181, 407] on span "Go to the next page" at bounding box center [179, 406] width 8 height 8
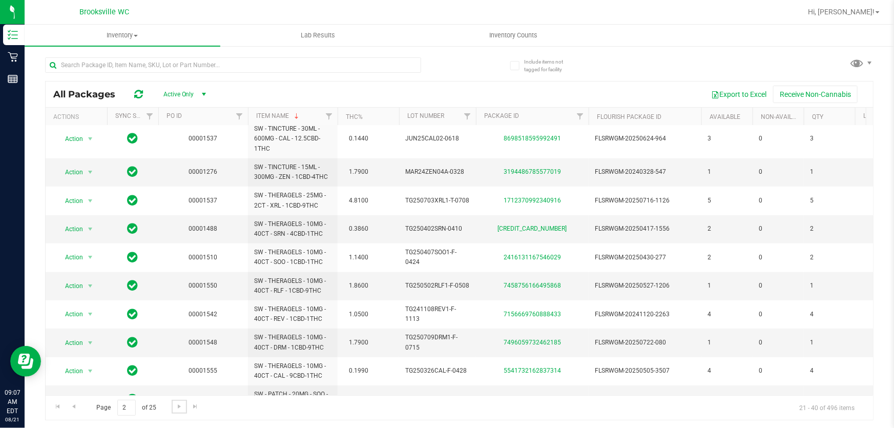
scroll to position [314, 0]
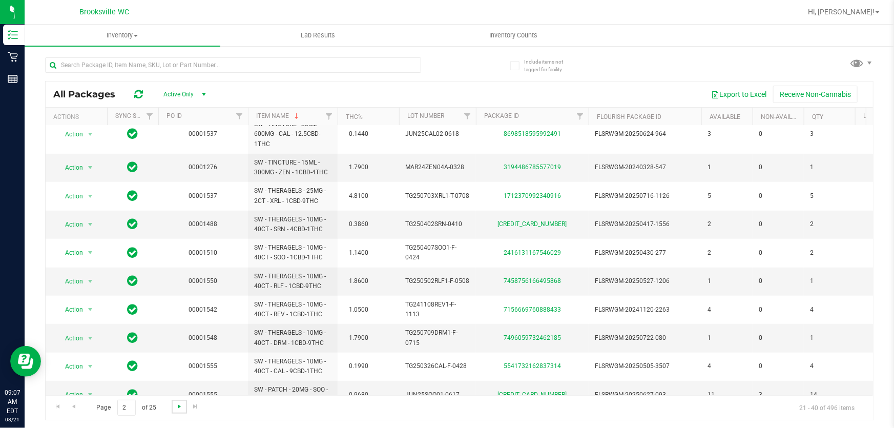
click at [175, 404] on span "Go to the next page" at bounding box center [179, 406] width 8 height 8
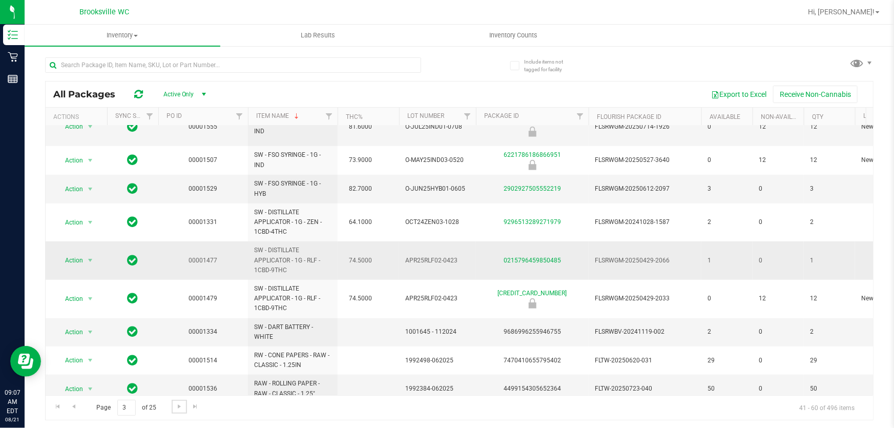
scroll to position [364, 0]
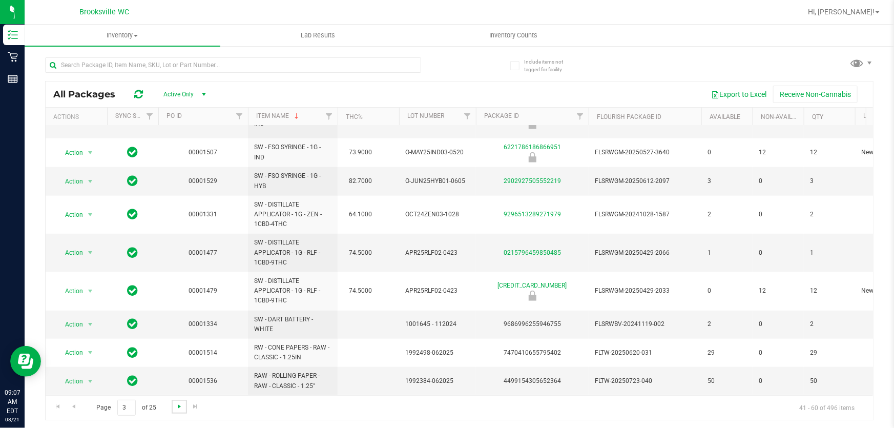
click at [181, 409] on span "Go to the next page" at bounding box center [179, 406] width 8 height 8
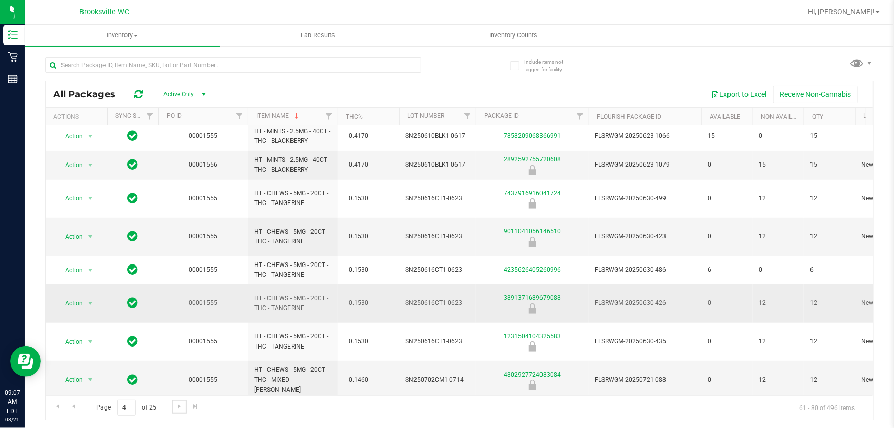
scroll to position [346, 0]
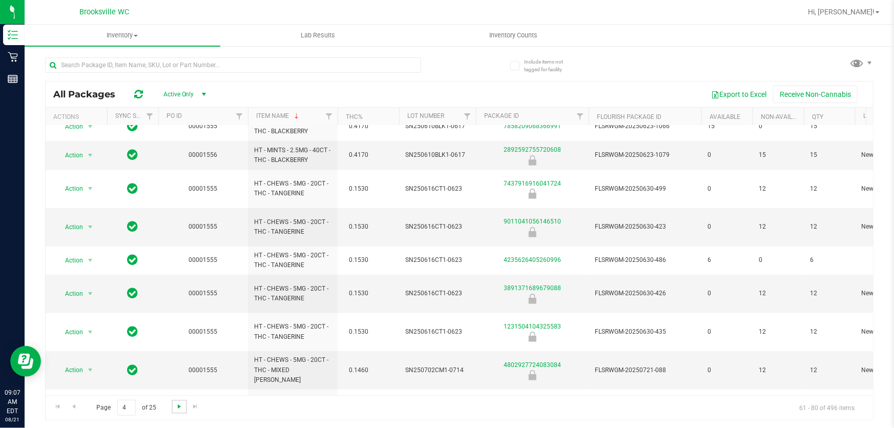
click at [175, 408] on span "Go to the next page" at bounding box center [179, 406] width 8 height 8
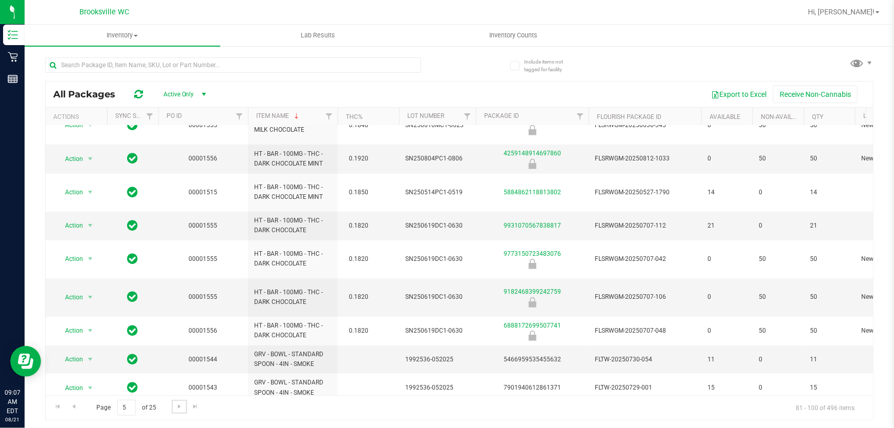
scroll to position [375, 0]
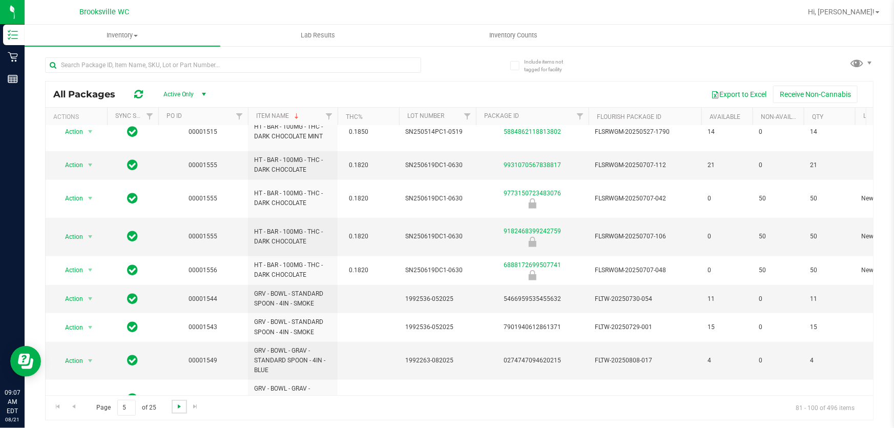
click at [177, 405] on span "Go to the next page" at bounding box center [179, 406] width 8 height 8
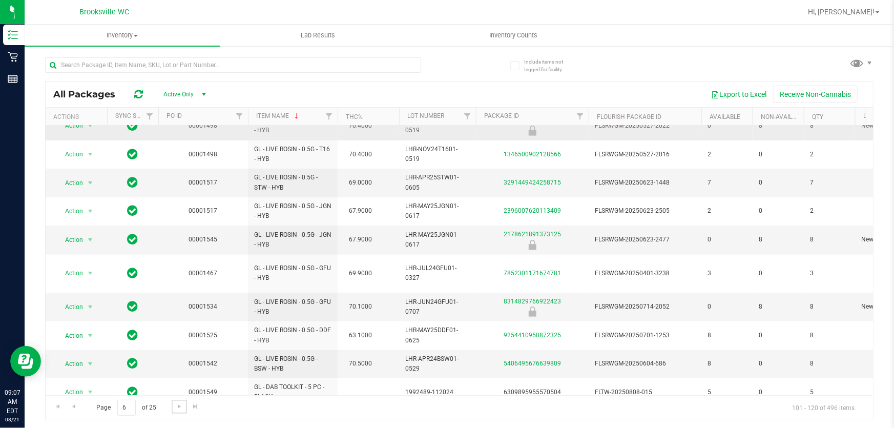
scroll to position [302, 0]
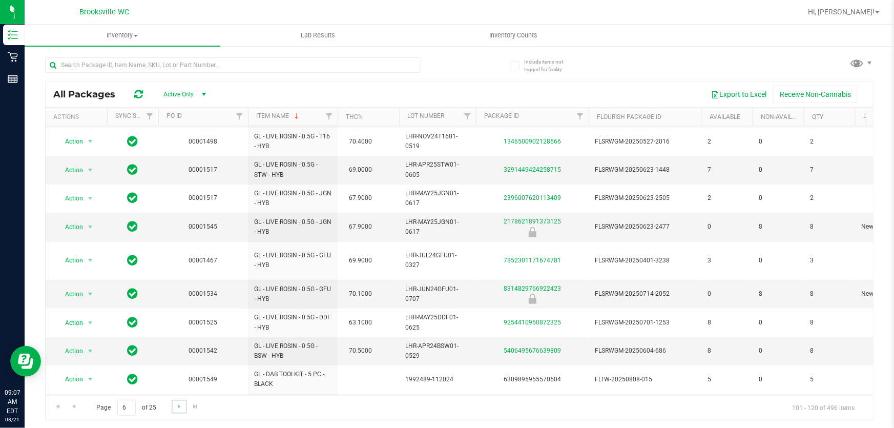
click at [183, 407] on link "Go to the next page" at bounding box center [179, 406] width 15 height 14
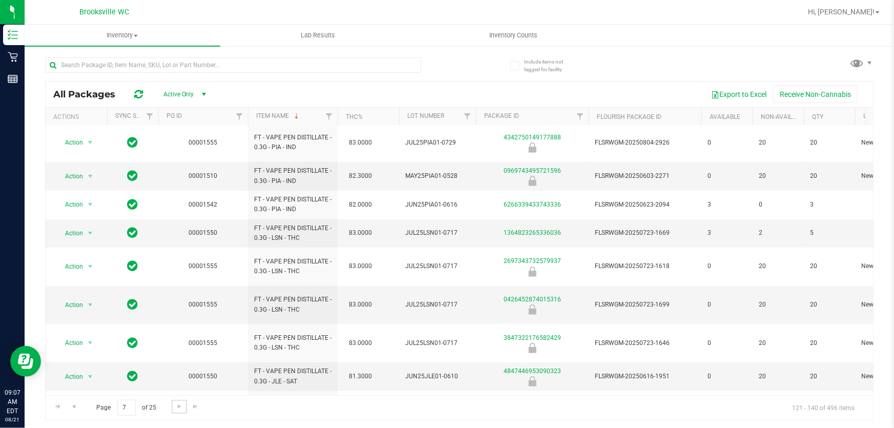
scroll to position [307, 0]
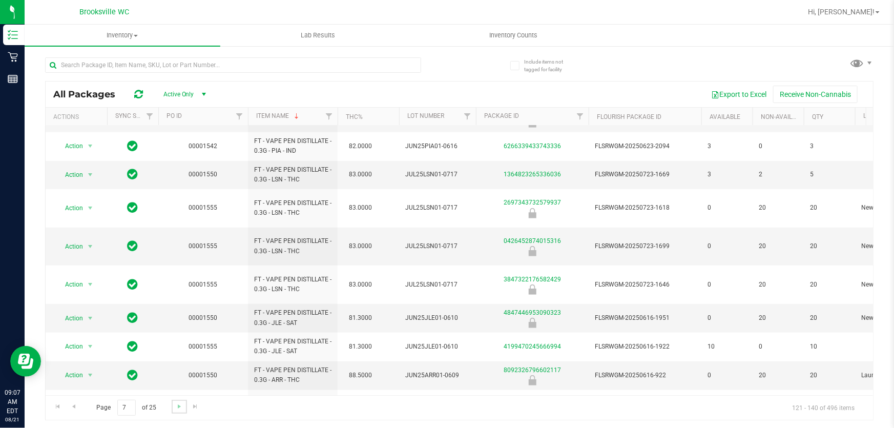
click at [184, 410] on link "Go to the next page" at bounding box center [179, 406] width 15 height 14
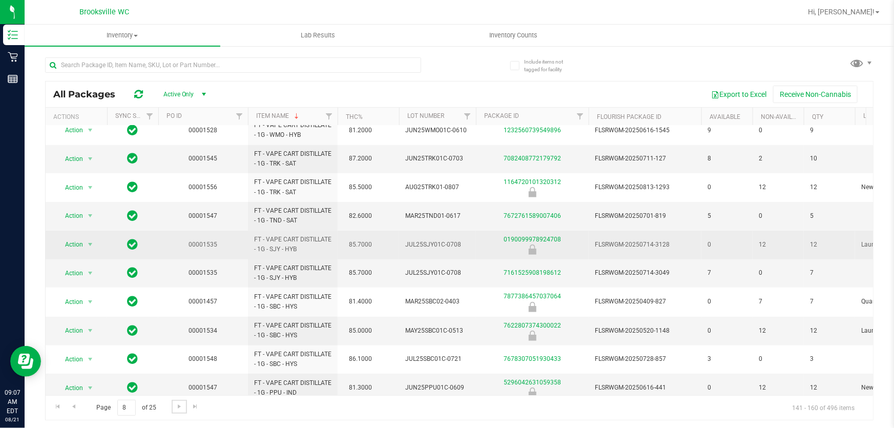
scroll to position [308, 0]
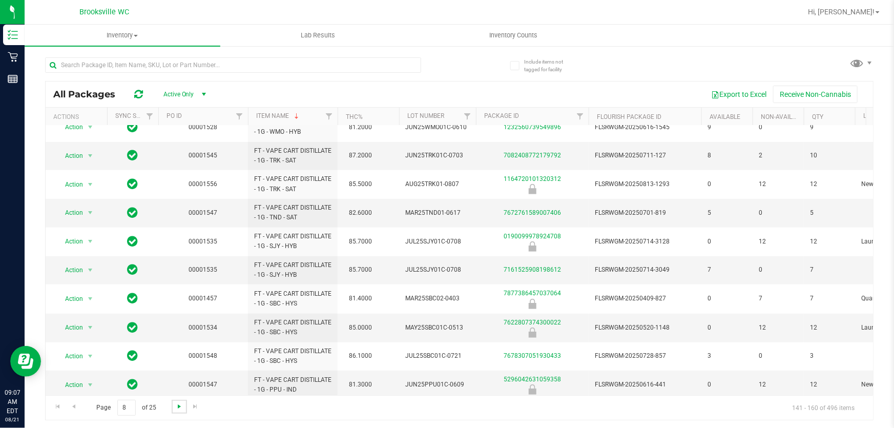
click at [175, 404] on span "Go to the next page" at bounding box center [179, 406] width 8 height 8
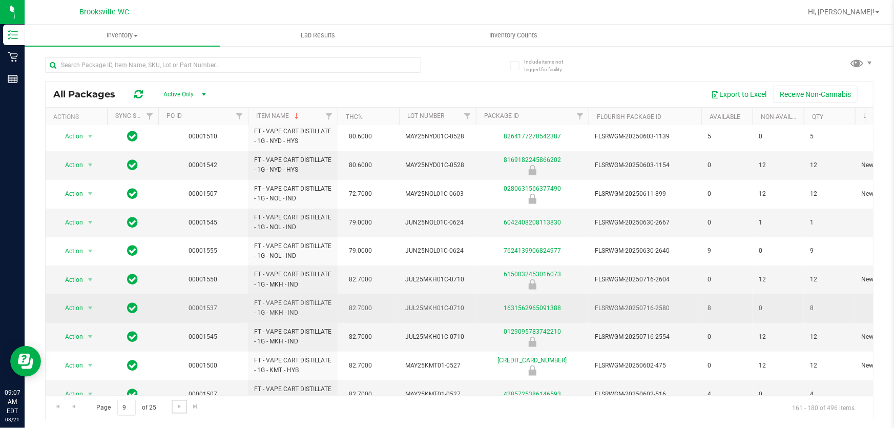
scroll to position [307, 0]
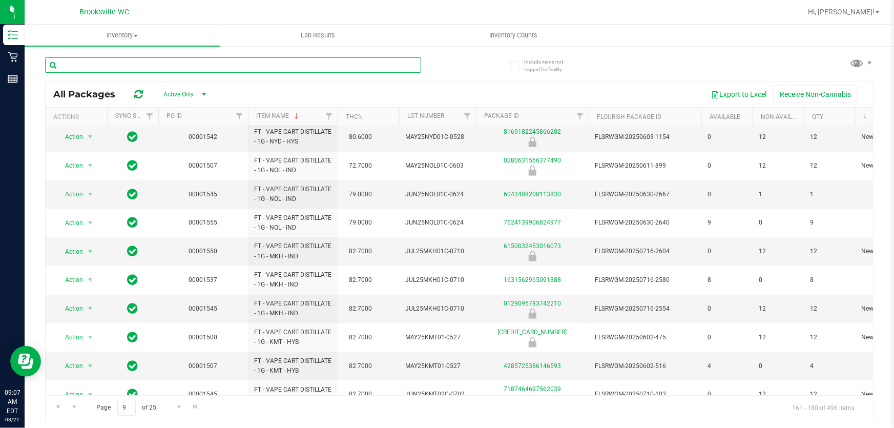
click at [160, 66] on input "text" at bounding box center [233, 64] width 376 height 15
click at [177, 405] on span "Go to the next page" at bounding box center [179, 406] width 8 height 8
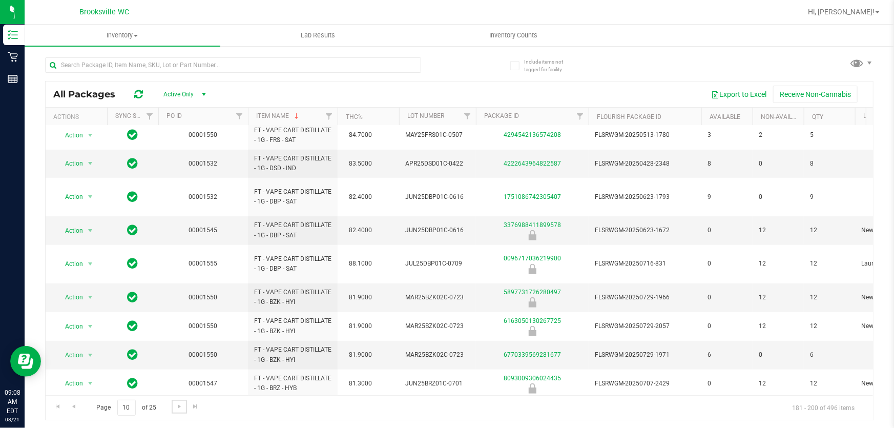
scroll to position [307, 0]
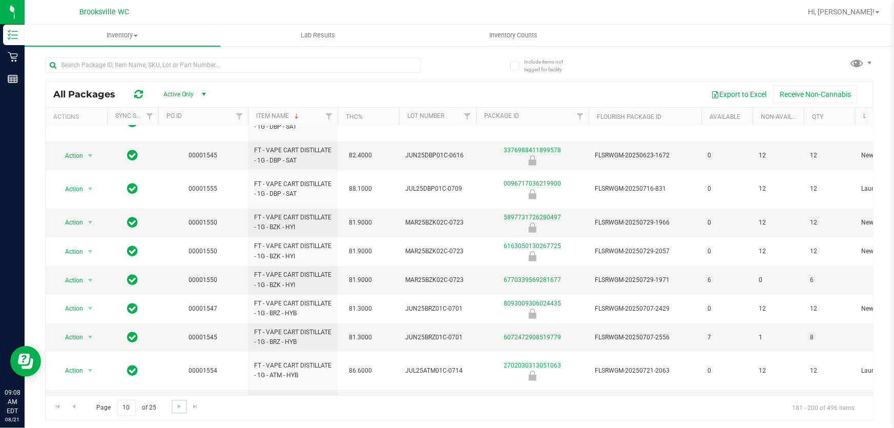
click at [175, 410] on link "Go to the next page" at bounding box center [179, 406] width 15 height 14
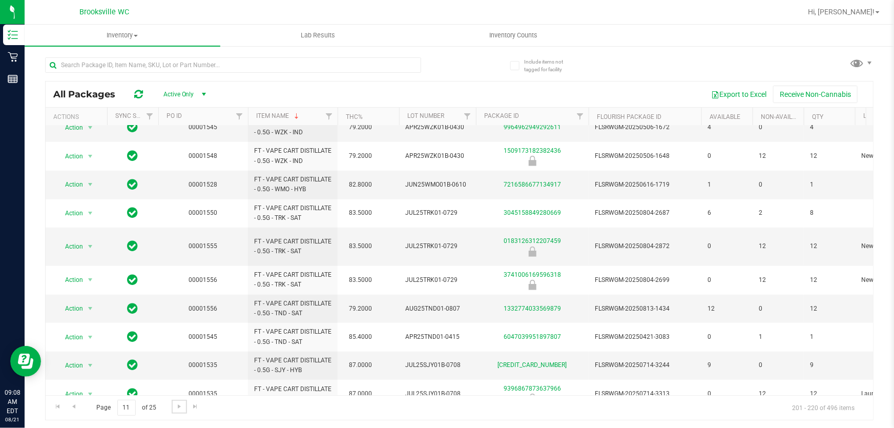
scroll to position [308, 0]
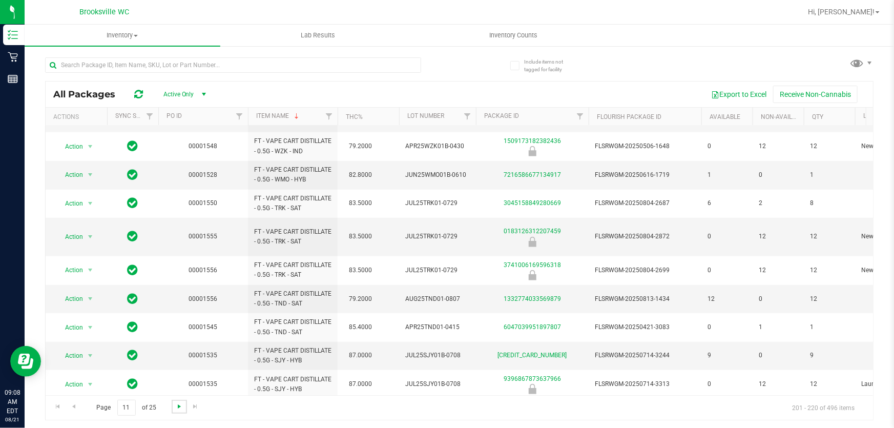
click at [177, 409] on span "Go to the next page" at bounding box center [179, 406] width 8 height 8
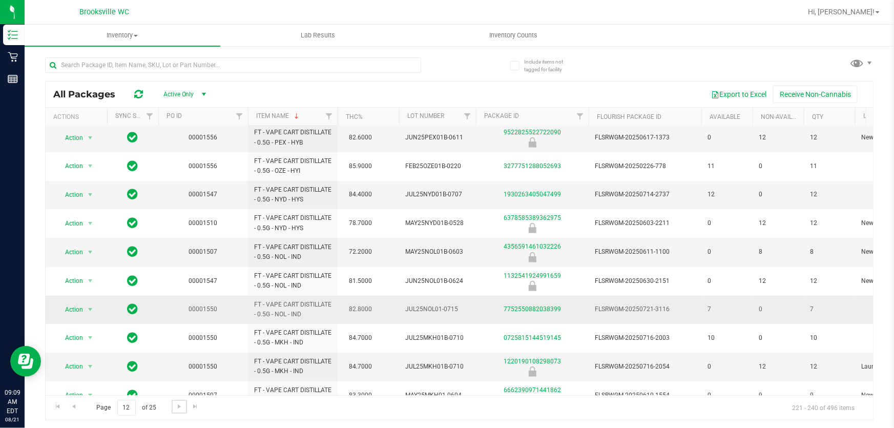
scroll to position [308, 0]
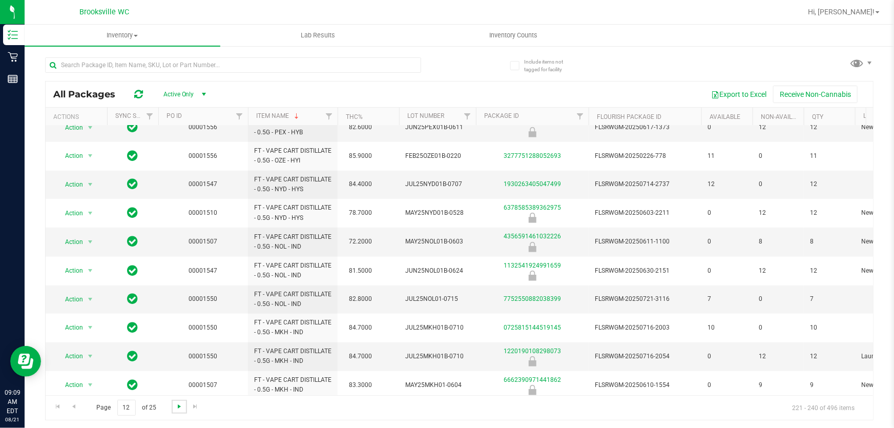
click at [177, 405] on span "Go to the next page" at bounding box center [179, 406] width 8 height 8
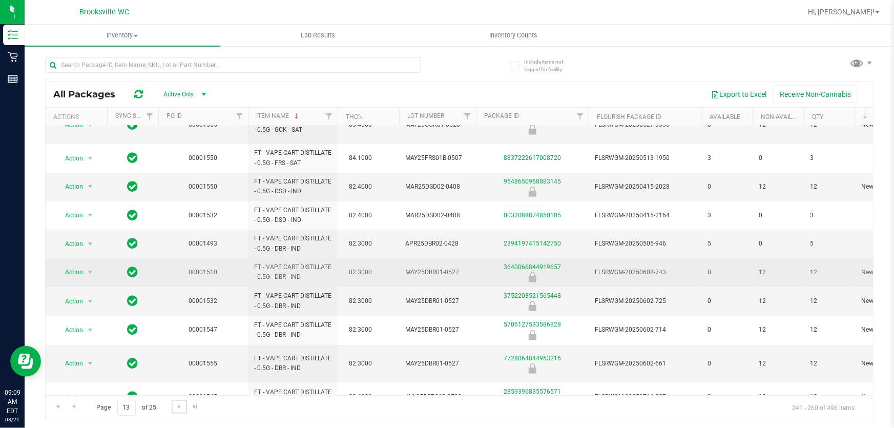
scroll to position [308, 0]
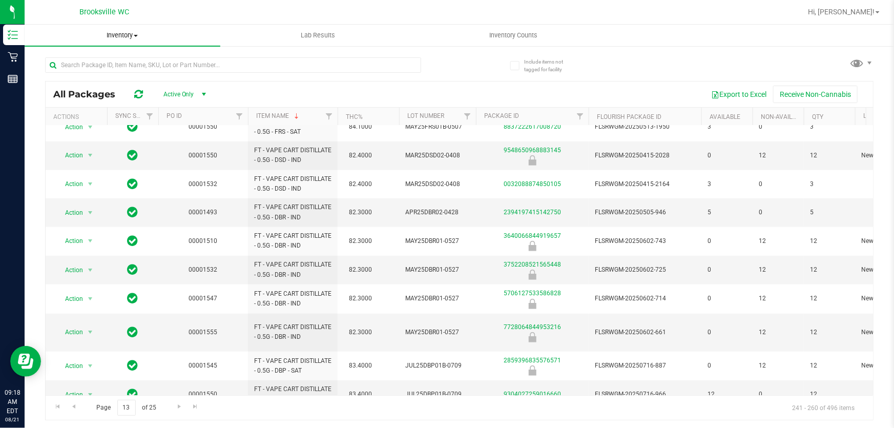
click at [127, 40] on uib-tab-heading "Inventory All packages All inventory Waste log" at bounding box center [123, 36] width 196 height 22
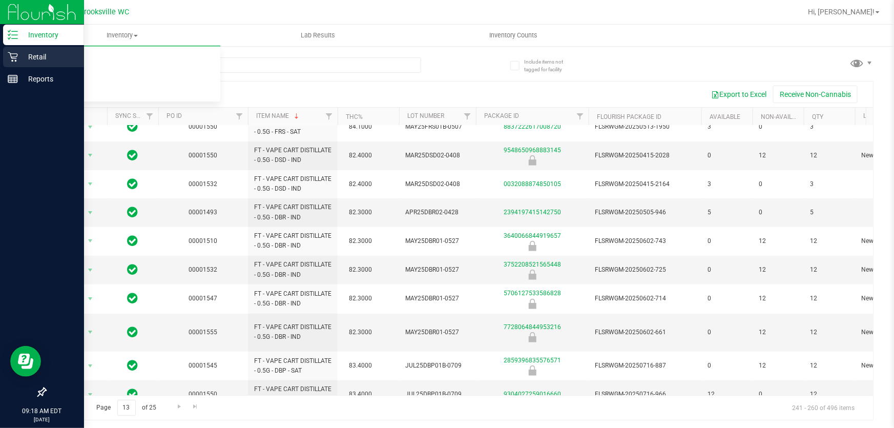
click at [20, 59] on p "Retail" at bounding box center [48, 57] width 61 height 12
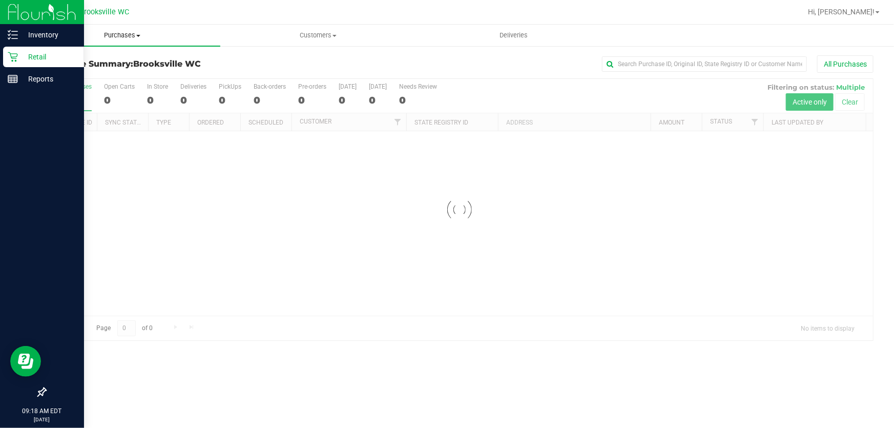
click at [107, 36] on span "Purchases" at bounding box center [123, 35] width 196 height 9
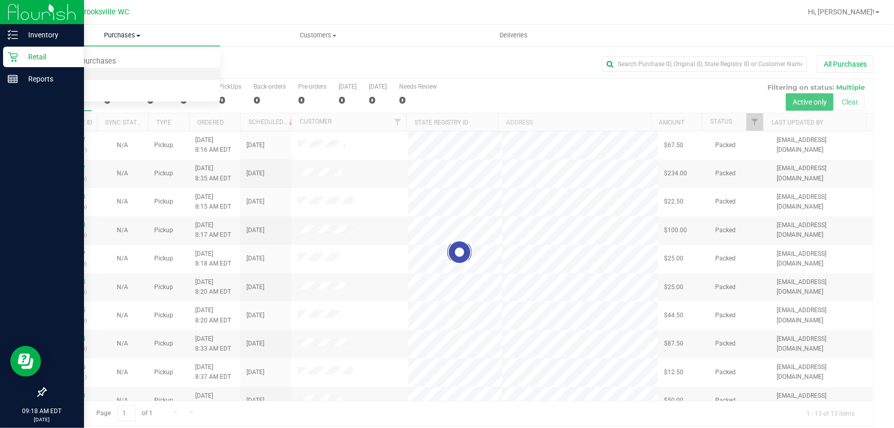
click at [96, 70] on li "Fulfillment" at bounding box center [123, 74] width 196 height 12
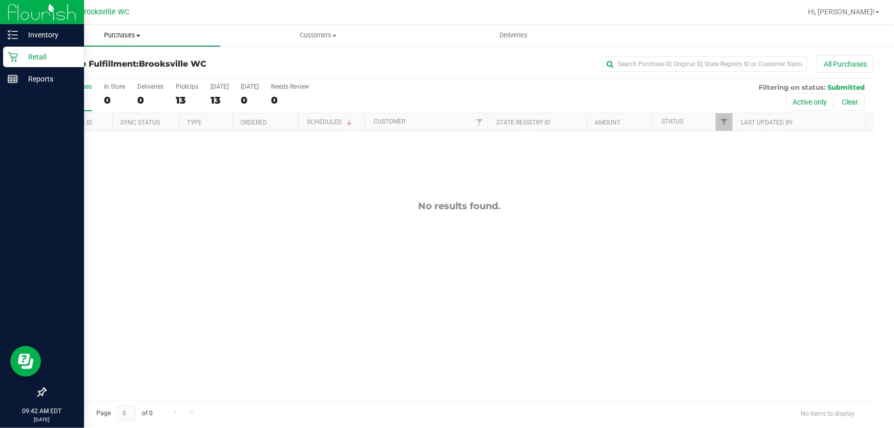
click at [112, 34] on span "Purchases" at bounding box center [123, 35] width 196 height 9
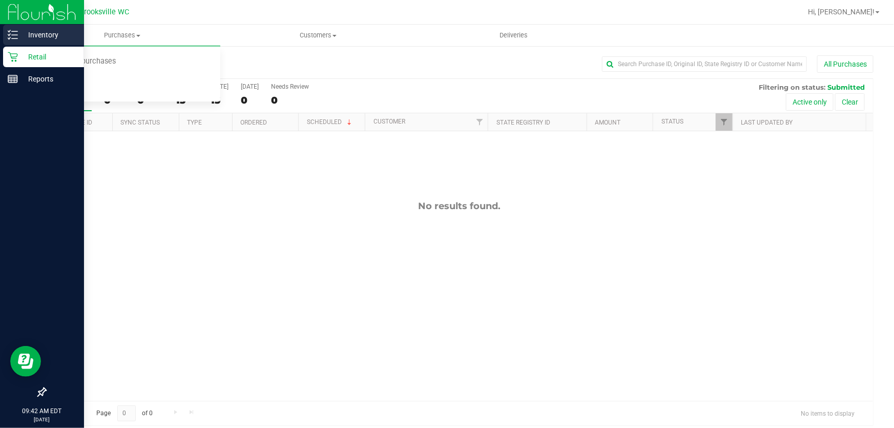
click at [18, 36] on p "Inventory" at bounding box center [48, 35] width 61 height 12
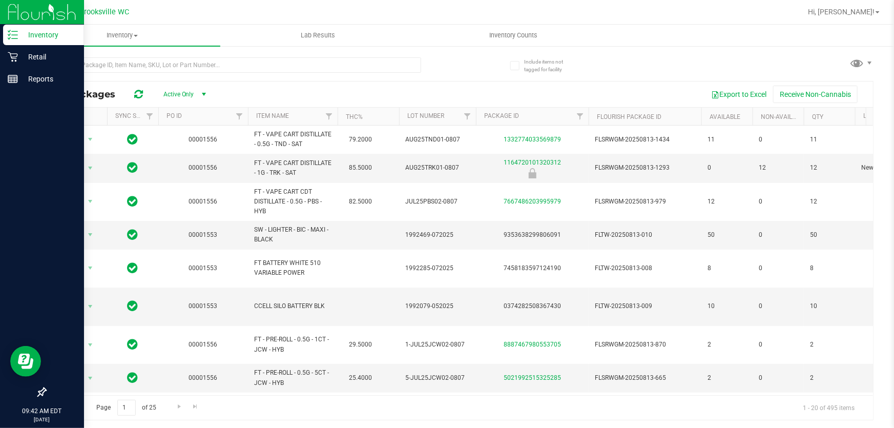
click at [278, 96] on div "Export to Excel Receive Non-Cannabis" at bounding box center [541, 94] width 647 height 17
click at [620, 15] on div at bounding box center [492, 12] width 618 height 20
click at [460, 82] on div "All Packages Active Only Active Only Lab Samples Locked All External Internal E…" at bounding box center [459, 94] width 827 height 26
click at [176, 61] on input "text" at bounding box center [233, 64] width 376 height 15
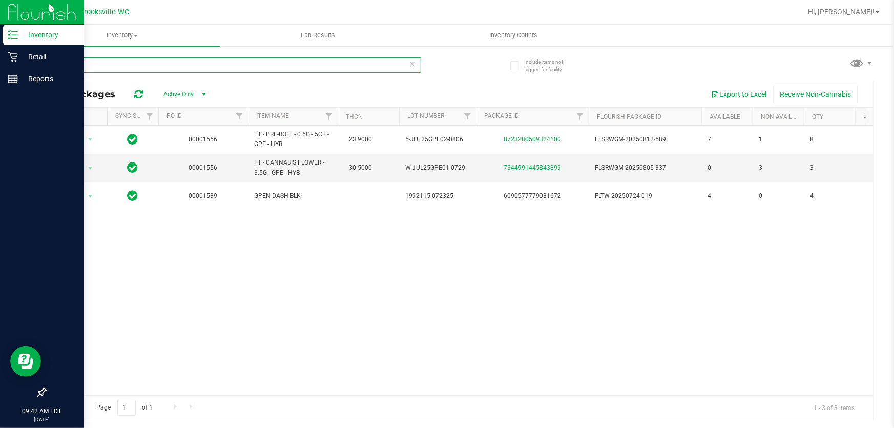
type input "gpe"
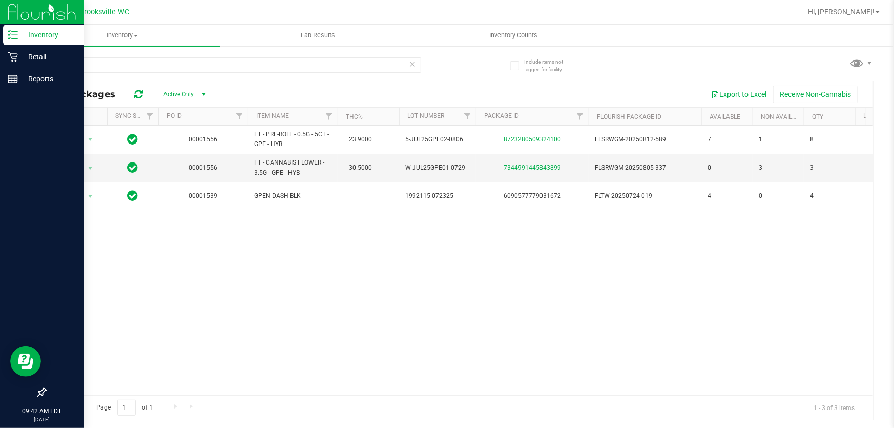
click at [349, 264] on div "Action Action Global inventory Package audit log Print package label Print prod…" at bounding box center [459, 259] width 827 height 269
click at [252, 248] on div "Action Action Global inventory Package audit log Print package label Print prod…" at bounding box center [459, 259] width 827 height 269
click at [295, 275] on div "Action Action Global inventory Package audit log Print package label Print prod…" at bounding box center [459, 259] width 827 height 269
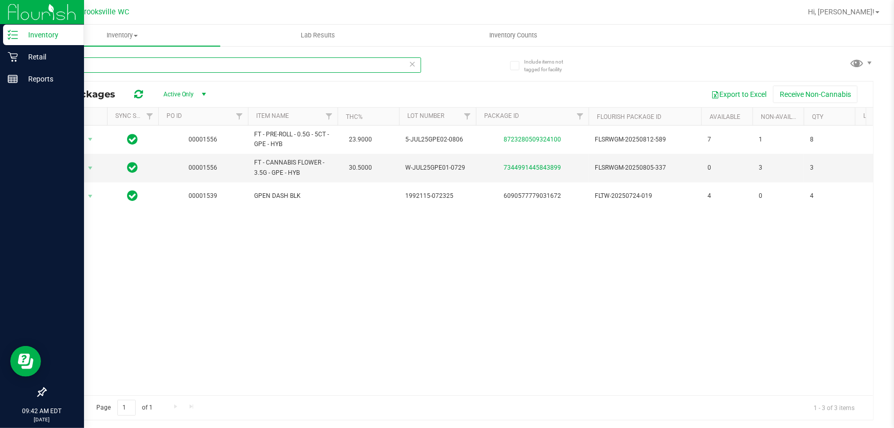
drag, startPoint x: 85, startPoint y: 65, endPoint x: 36, endPoint y: 65, distance: 48.7
click at [36, 65] on div "Include items not tagged for facility gpe All Packages Active Only Active Only …" at bounding box center [459, 201] width 869 height 312
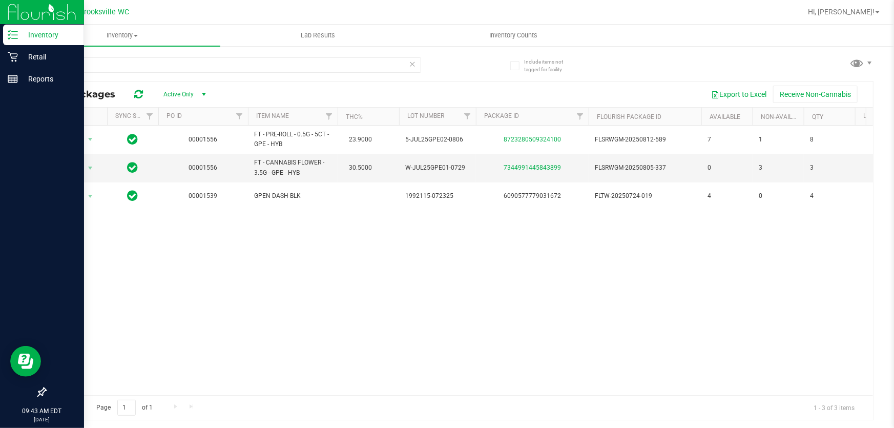
click at [410, 60] on icon at bounding box center [412, 63] width 7 height 12
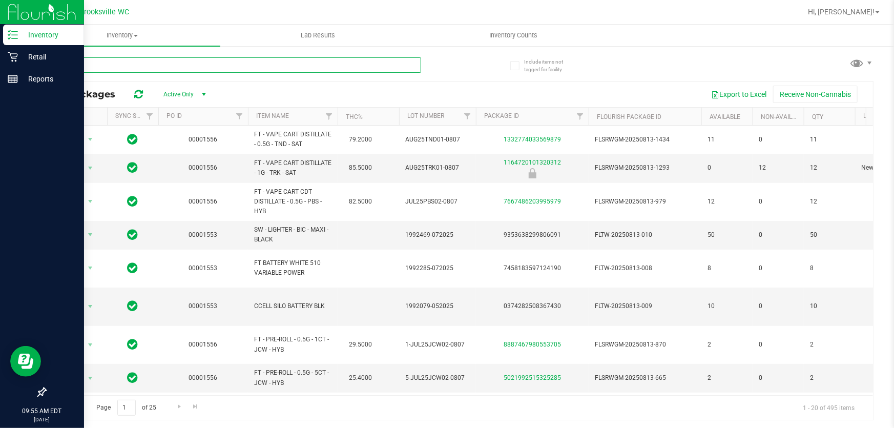
click at [115, 70] on input "text" at bounding box center [233, 64] width 376 height 15
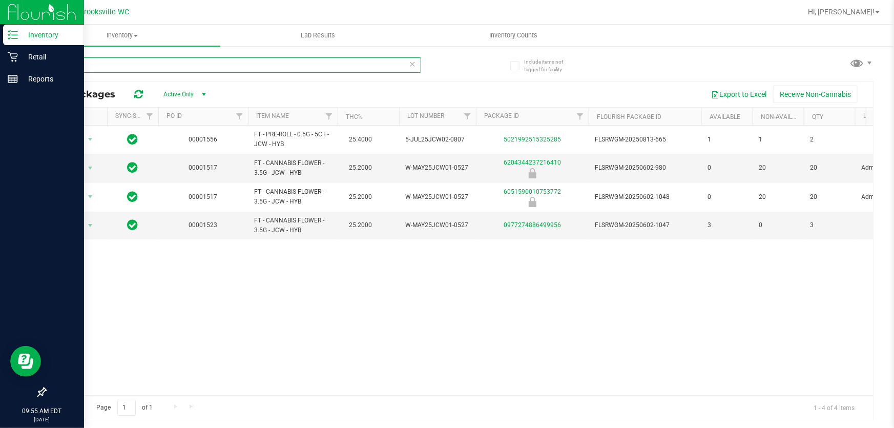
type input "jcw"
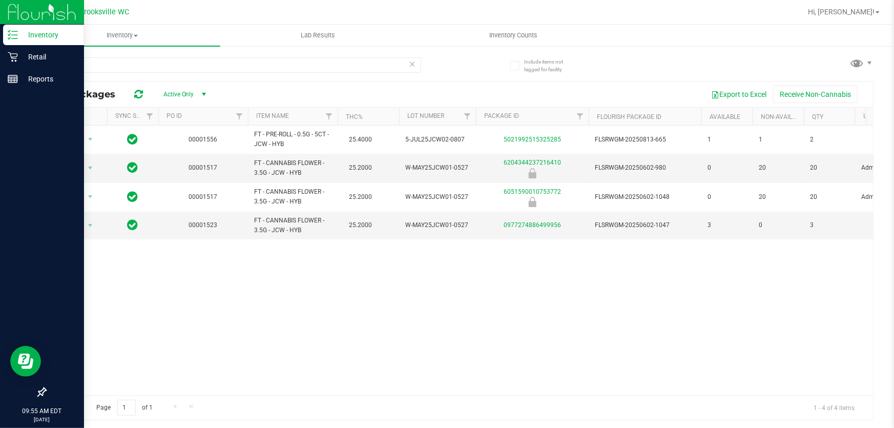
click at [483, 352] on div "Action Action Global inventory Package audit log Print package label Print prod…" at bounding box center [459, 259] width 827 height 269
click at [123, 28] on uib-tab-heading "Inventory All packages All inventory Waste log" at bounding box center [123, 36] width 196 height 22
click at [22, 56] on p "Retail" at bounding box center [48, 57] width 61 height 12
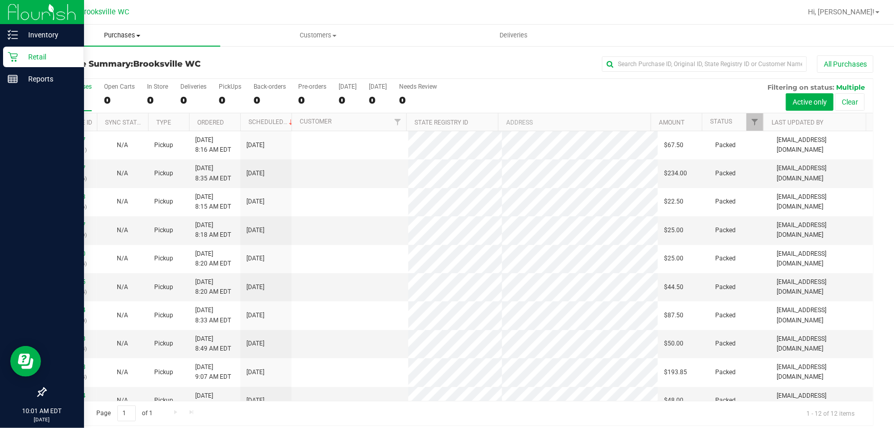
click at [109, 38] on span "Purchases" at bounding box center [123, 35] width 196 height 9
click at [92, 70] on li "Fulfillment" at bounding box center [123, 74] width 196 height 12
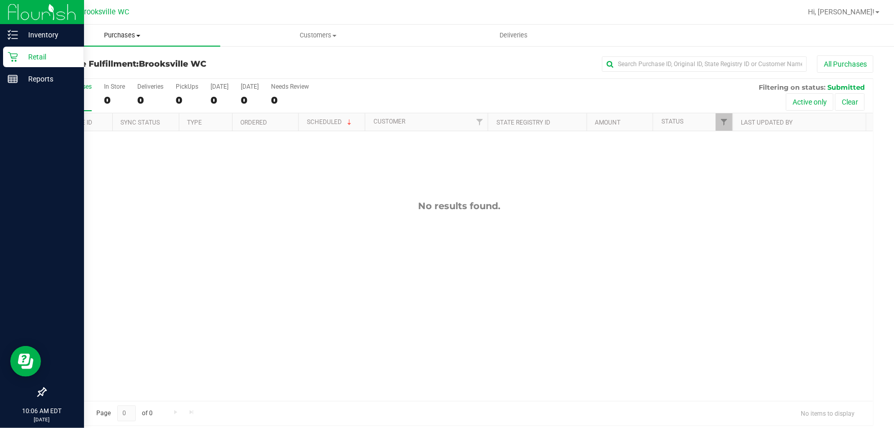
click at [132, 33] on span "Purchases" at bounding box center [123, 35] width 196 height 9
click at [93, 72] on li "Fulfillment" at bounding box center [123, 74] width 196 height 12
click at [119, 43] on uib-tab-heading "Purchases Summary of purchases Fulfillment All purchases" at bounding box center [123, 36] width 196 height 22
click at [108, 76] on li "Fulfillment" at bounding box center [123, 74] width 196 height 12
click at [122, 36] on span "Purchases" at bounding box center [123, 35] width 196 height 9
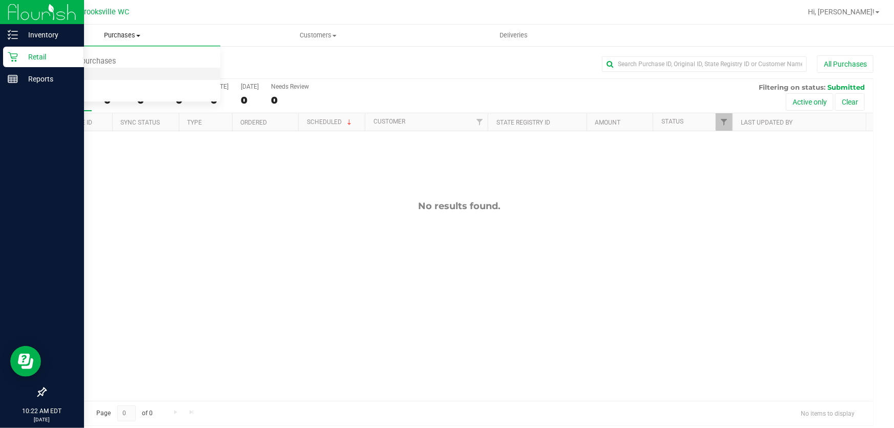
click at [91, 77] on li "Fulfillment" at bounding box center [123, 74] width 196 height 12
click at [125, 37] on span "Purchases" at bounding box center [123, 35] width 196 height 9
click at [111, 72] on li "Fulfillment" at bounding box center [123, 74] width 196 height 12
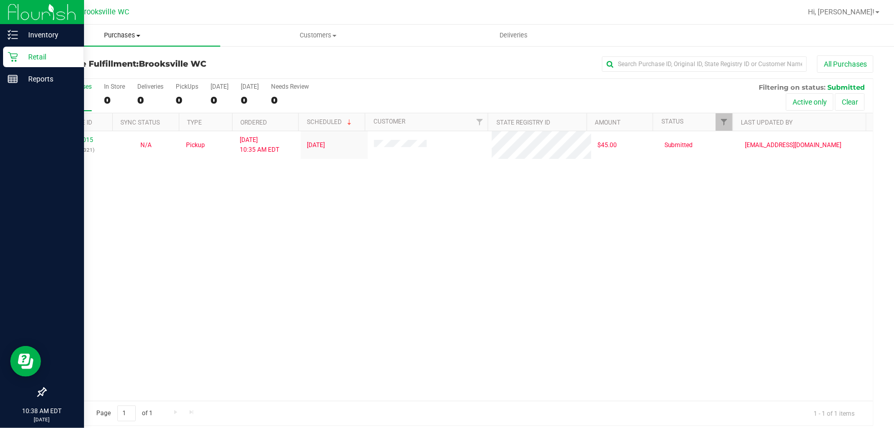
click at [143, 33] on span "Purchases" at bounding box center [123, 35] width 196 height 9
click at [99, 77] on li "Fulfillment" at bounding box center [123, 74] width 196 height 12
click at [92, 37] on span "Purchases" at bounding box center [123, 35] width 196 height 9
click at [87, 72] on li "Fulfillment" at bounding box center [123, 74] width 196 height 12
click at [437, 51] on div "Purchase Fulfillment: Brooksville WC All Purchases All Purchases 1 In Store 0 D…" at bounding box center [459, 240] width 869 height 391
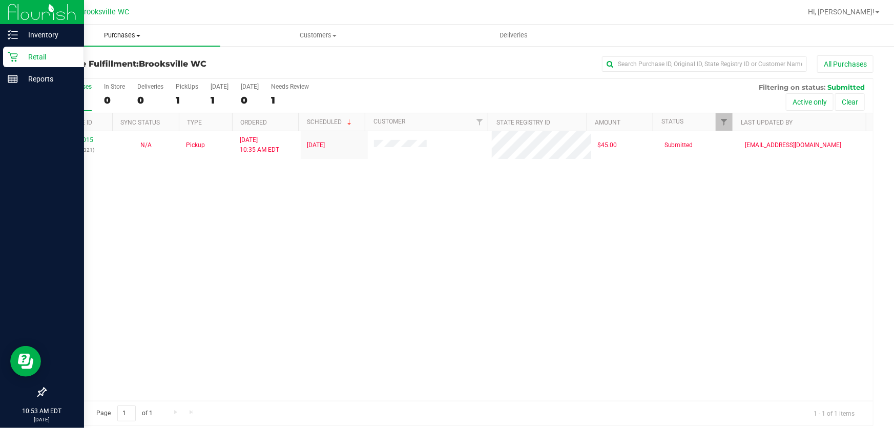
click at [148, 39] on span "Purchases" at bounding box center [123, 35] width 196 height 9
click at [97, 70] on li "Fulfillment" at bounding box center [123, 74] width 196 height 12
click at [28, 36] on p "Inventory" at bounding box center [48, 35] width 61 height 12
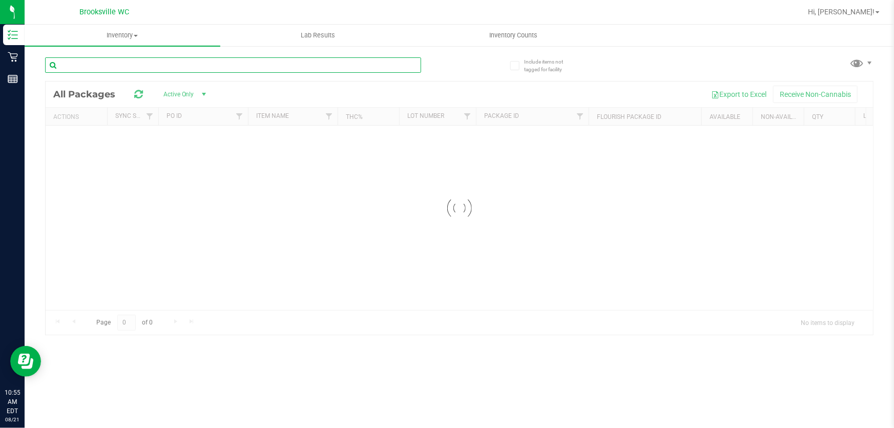
click at [133, 68] on input "text" at bounding box center [233, 64] width 376 height 15
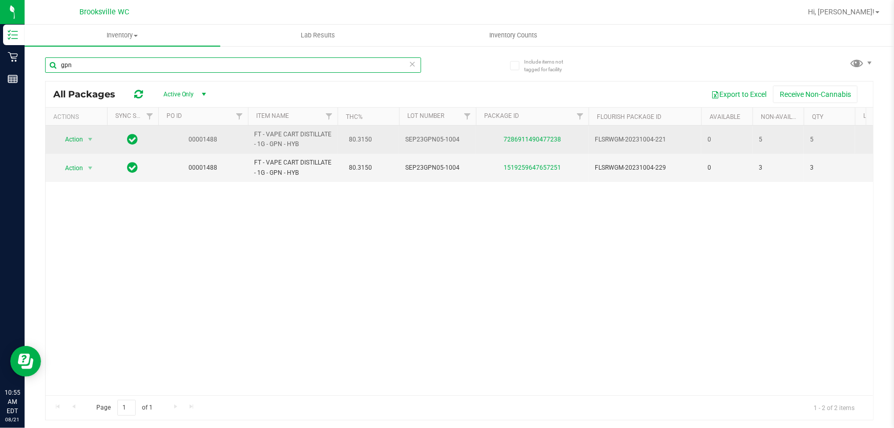
type input "gpn"
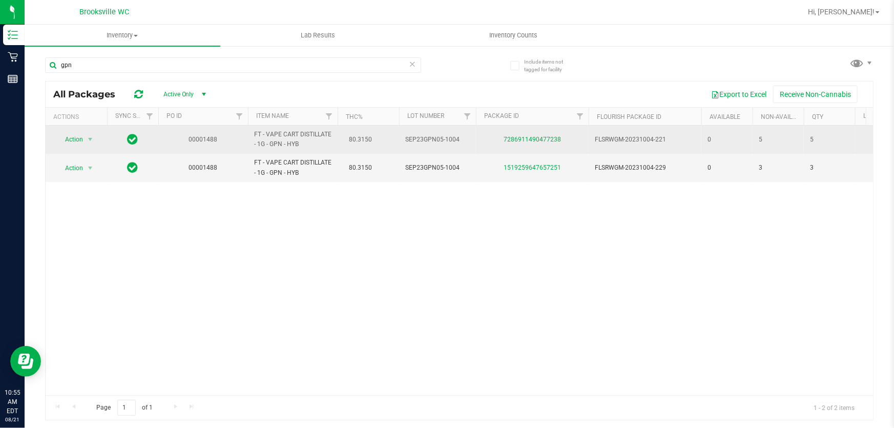
click at [273, 144] on span "FT - VAPE CART DISTILLATE - 1G - GPN - HYB" at bounding box center [292, 139] width 77 height 19
click at [515, 136] on link "7286911490477238" at bounding box center [531, 139] width 57 height 7
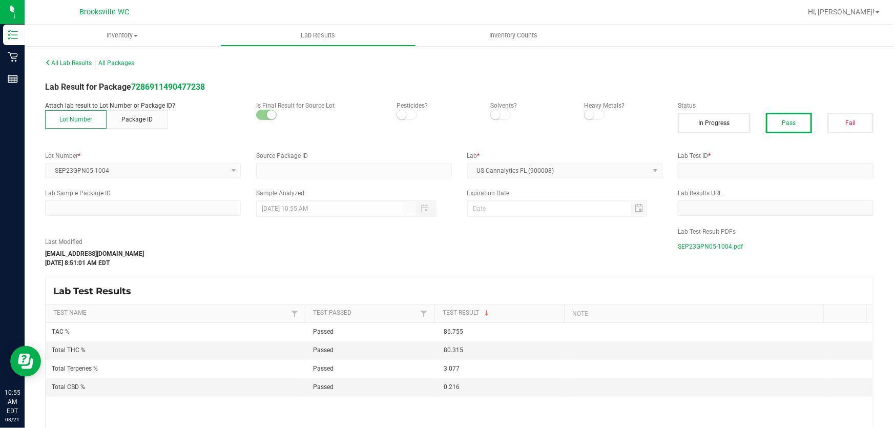
type input "7286911490477238"
type input "2310FLC0444.2663"
type input "10/18/2023 12:57 PM"
click at [156, 87] on strong "7286911490477238" at bounding box center [168, 87] width 74 height 10
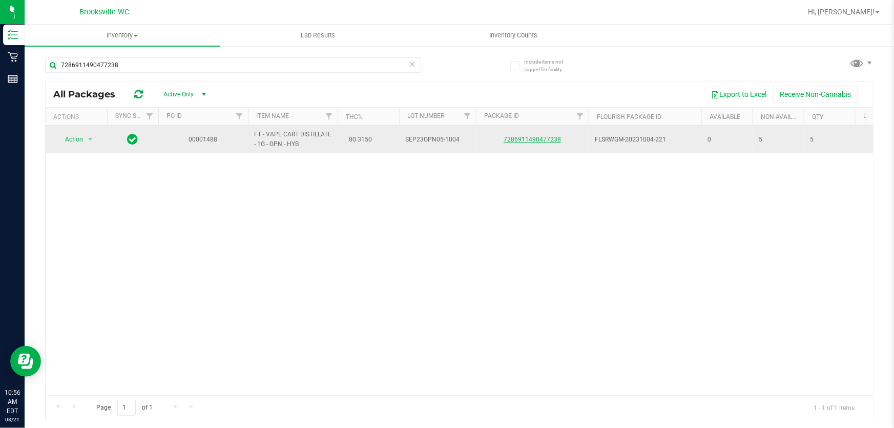
click at [538, 138] on link "7286911490477238" at bounding box center [531, 139] width 57 height 7
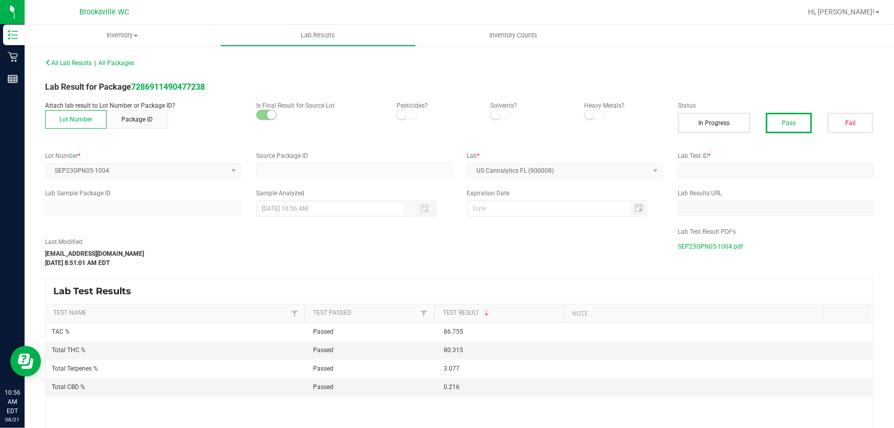
type input "7286911490477238"
type input "2310FLC0444.2663"
type input "10/18/2023 12:57 PM"
click at [696, 247] on span "SEP23GPN05-1004.pdf" at bounding box center [710, 246] width 65 height 15
click at [75, 62] on span "All Lab Results" at bounding box center [68, 62] width 47 height 7
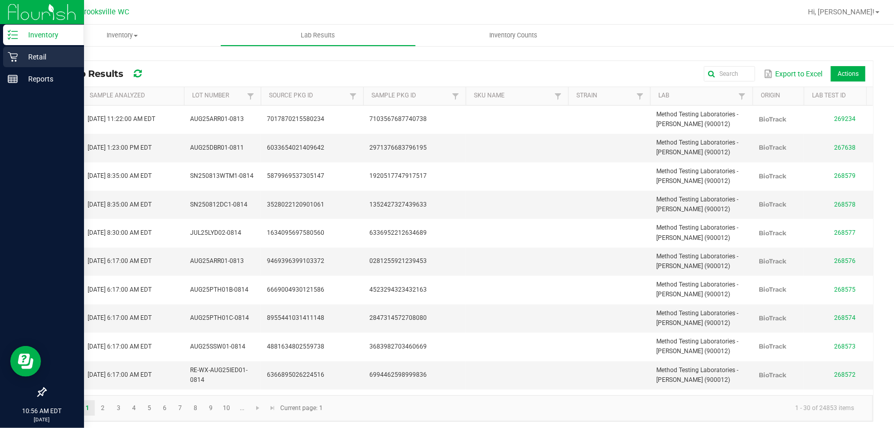
click at [22, 54] on p "Retail" at bounding box center [48, 57] width 61 height 12
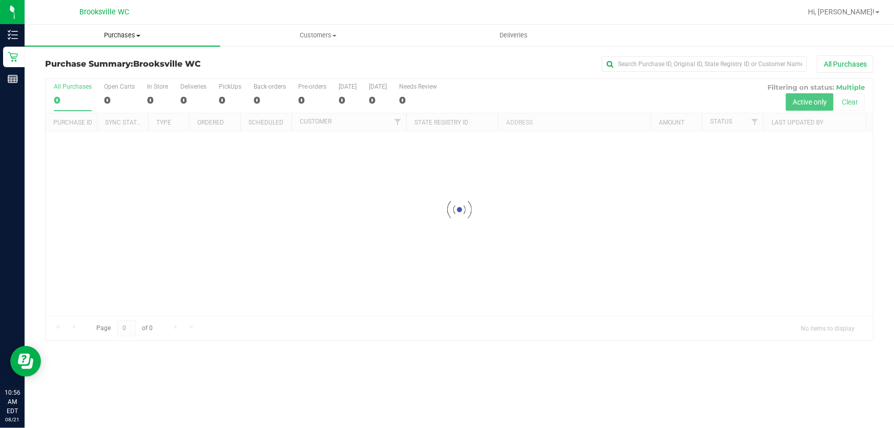
click at [131, 39] on span "Purchases" at bounding box center [123, 35] width 196 height 9
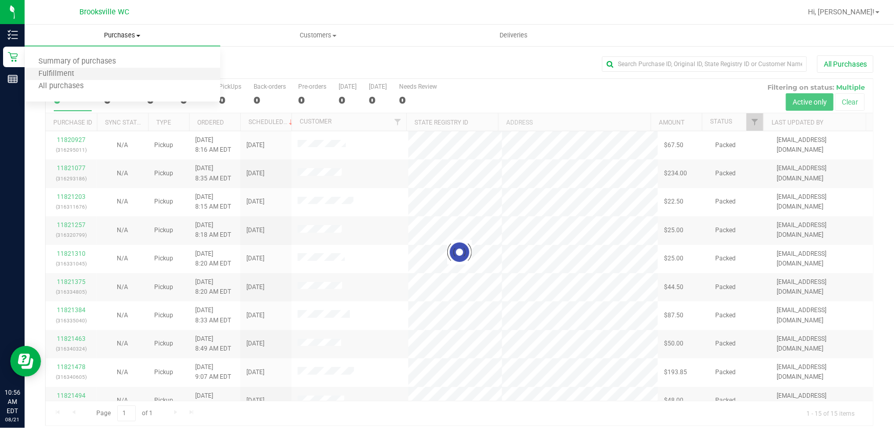
click at [86, 68] on li "Fulfillment" at bounding box center [123, 74] width 196 height 12
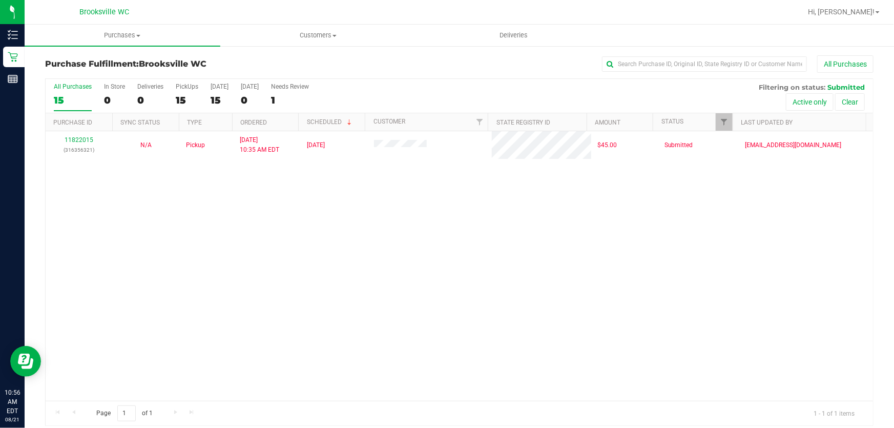
click at [246, 70] on div "Purchase Fulfillment: Brooksville WC All Purchases" at bounding box center [459, 66] width 828 height 23
click at [129, 33] on span "Purchases" at bounding box center [123, 35] width 196 height 9
click at [115, 77] on li "Fulfillment" at bounding box center [123, 74] width 196 height 12
click at [214, 235] on div "11822015 (316356321) N/A Pickup 8/21/2025 10:35 AM EDT 8/21/2025 $45.00 Submitt…" at bounding box center [459, 265] width 827 height 269
click at [127, 41] on uib-tab-heading "Purchases Summary of purchases Fulfillment All purchases" at bounding box center [123, 36] width 196 height 22
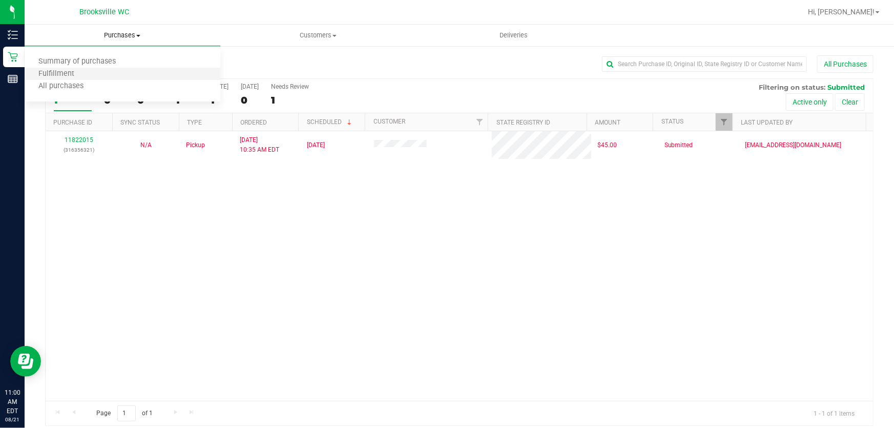
click at [117, 76] on li "Fulfillment" at bounding box center [123, 74] width 196 height 12
click at [97, 37] on span "Purchases" at bounding box center [123, 35] width 196 height 9
click at [91, 70] on li "Fulfillment" at bounding box center [123, 74] width 196 height 12
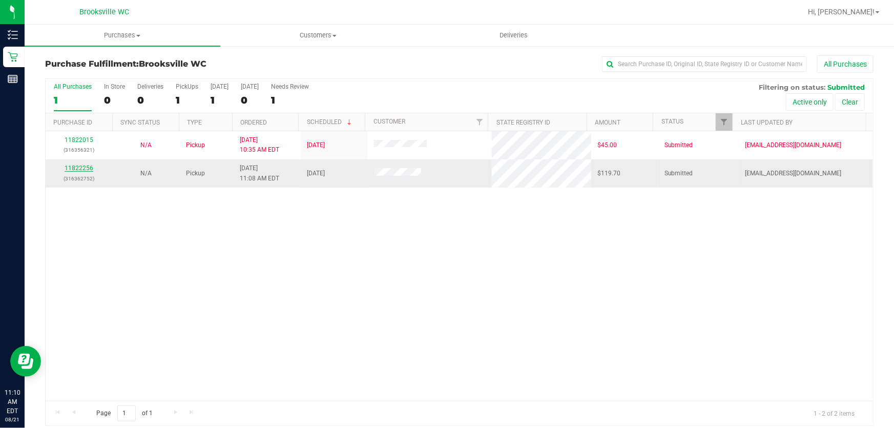
click at [77, 170] on link "11822256" at bounding box center [79, 167] width 29 height 7
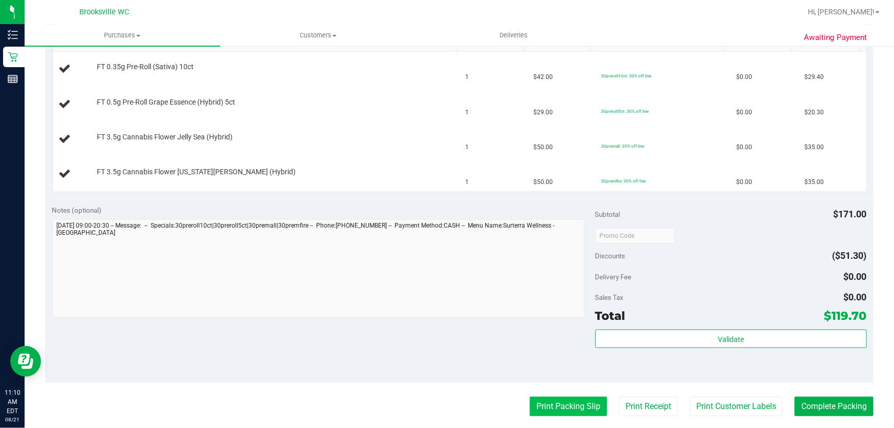
scroll to position [326, 0]
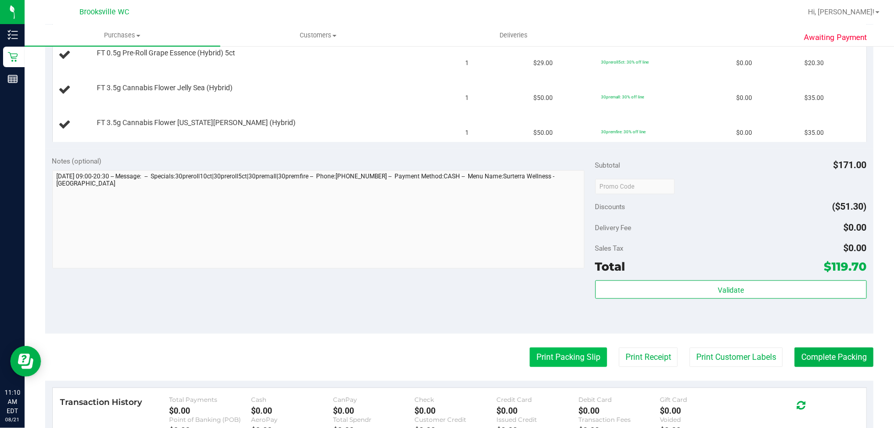
click at [572, 360] on button "Print Packing Slip" at bounding box center [568, 356] width 77 height 19
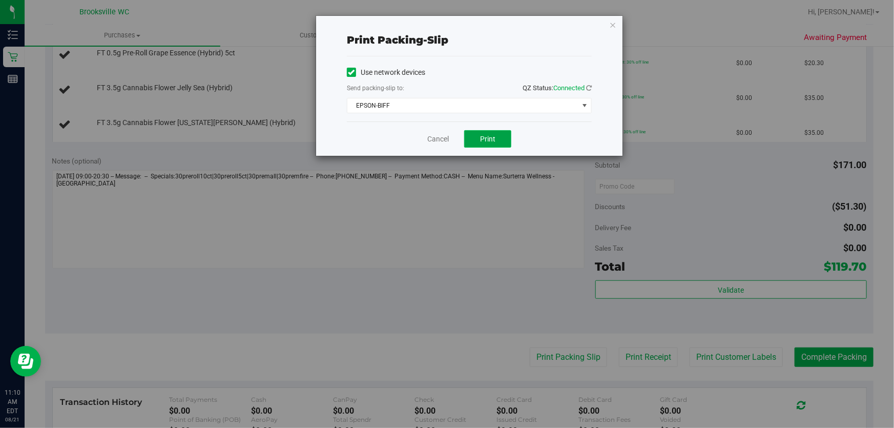
click at [479, 143] on button "Print" at bounding box center [487, 138] width 47 height 17
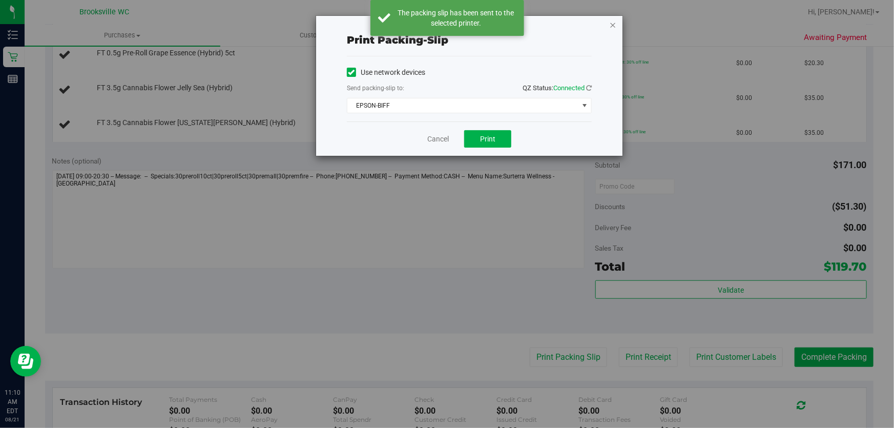
click at [613, 29] on icon "button" at bounding box center [612, 24] width 7 height 12
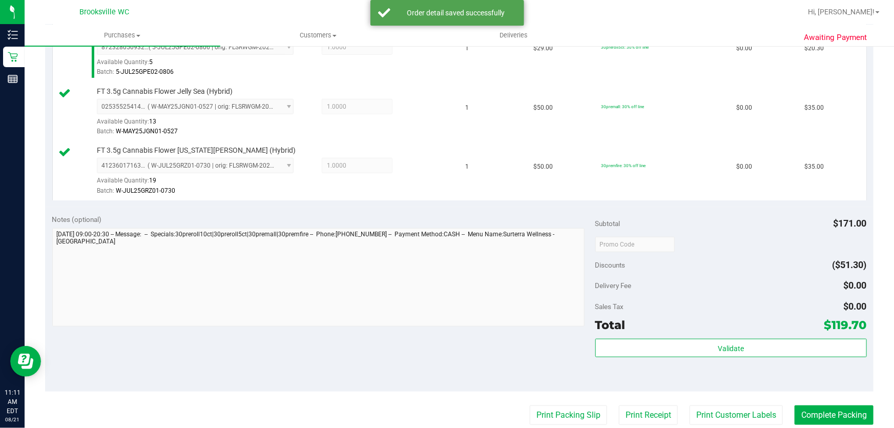
scroll to position [466, 0]
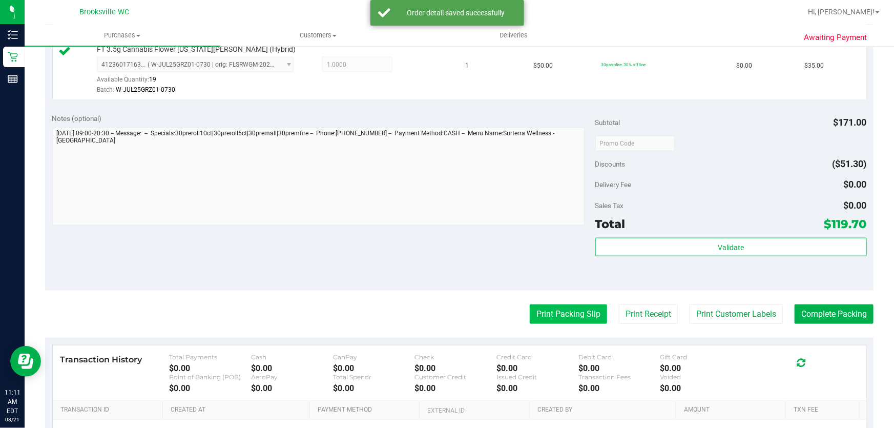
click at [575, 309] on button "Print Packing Slip" at bounding box center [568, 313] width 77 height 19
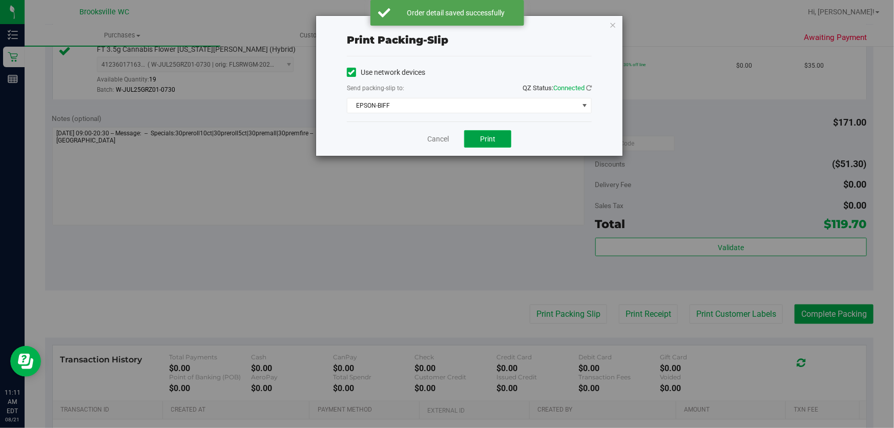
click at [497, 144] on button "Print" at bounding box center [487, 138] width 47 height 17
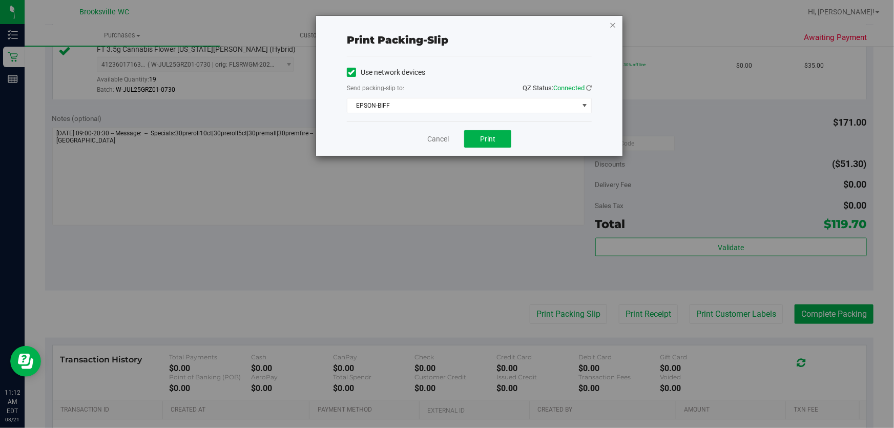
click at [610, 27] on icon "button" at bounding box center [612, 24] width 7 height 12
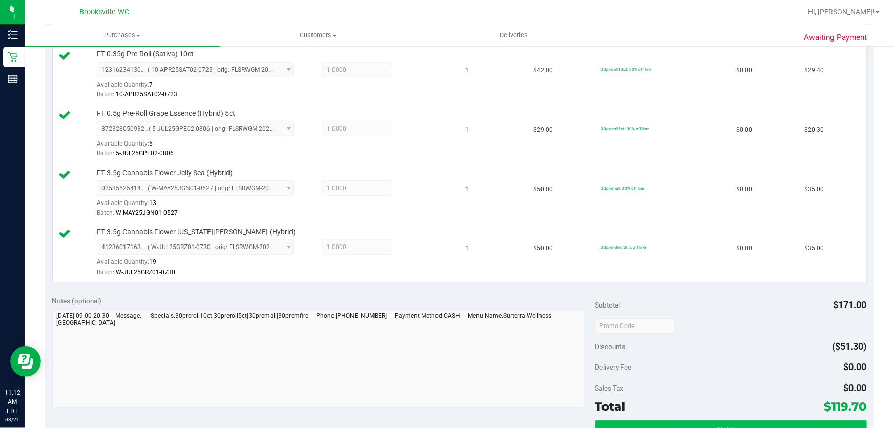
scroll to position [372, 0]
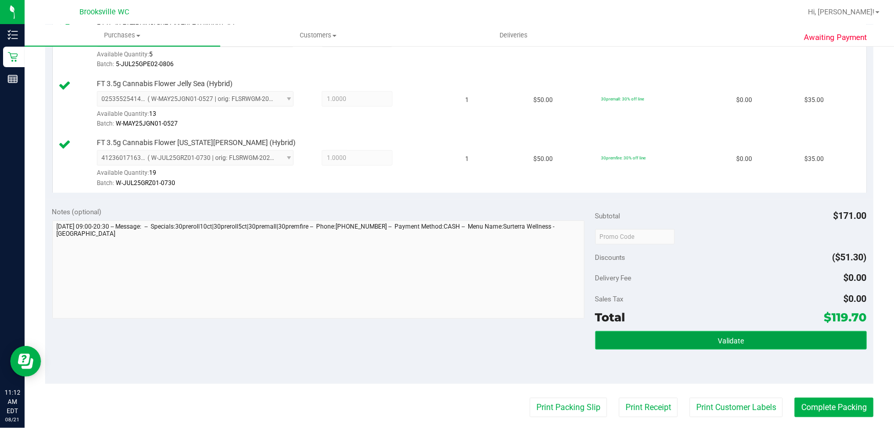
click at [723, 338] on span "Validate" at bounding box center [731, 340] width 26 height 8
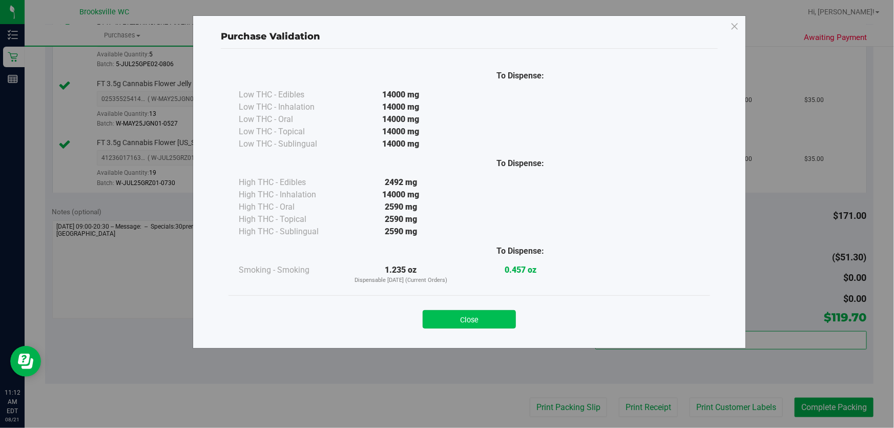
click at [483, 312] on button "Close" at bounding box center [469, 319] width 93 height 18
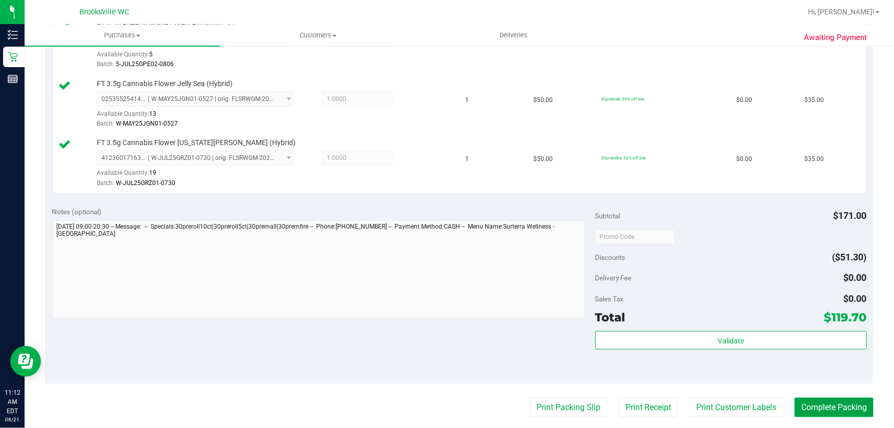
click at [811, 408] on button "Complete Packing" at bounding box center [833, 406] width 79 height 19
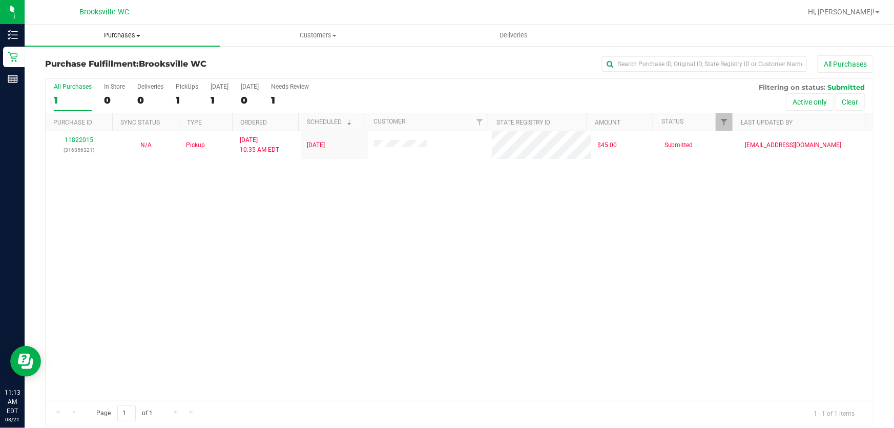
click at [108, 41] on uib-tab-heading "Purchases Summary of purchases Fulfillment All purchases" at bounding box center [123, 36] width 196 height 22
click at [85, 71] on span "Fulfillment" at bounding box center [57, 74] width 64 height 9
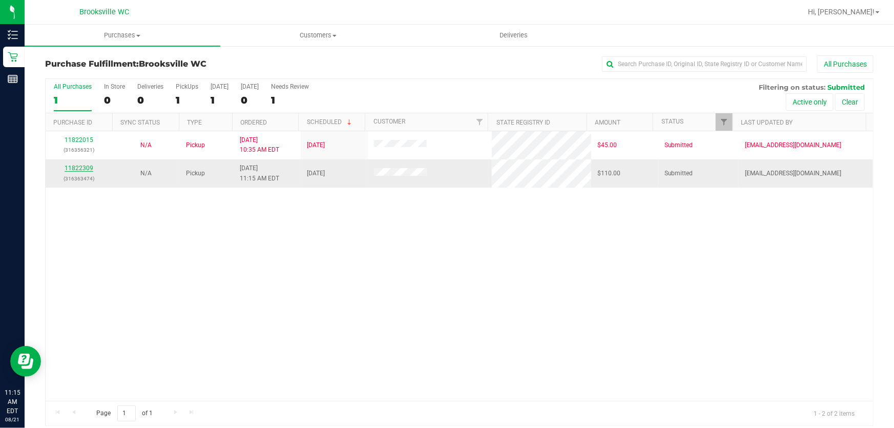
click at [90, 166] on link "11822309" at bounding box center [79, 167] width 29 height 7
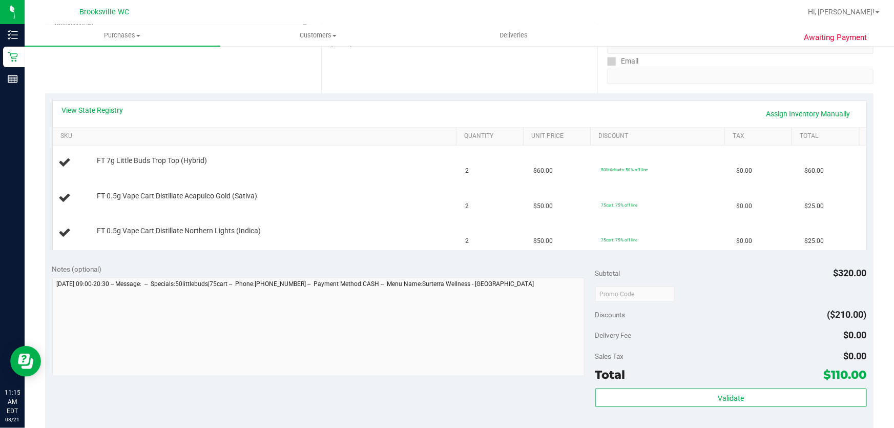
scroll to position [233, 0]
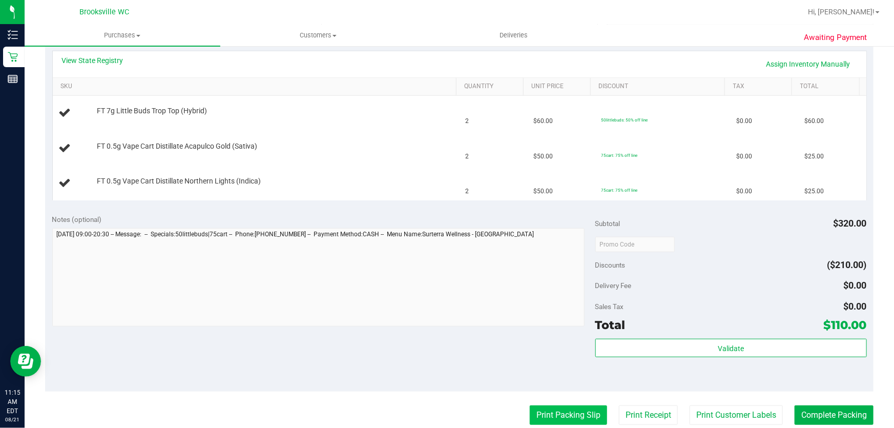
click at [585, 413] on button "Print Packing Slip" at bounding box center [568, 414] width 77 height 19
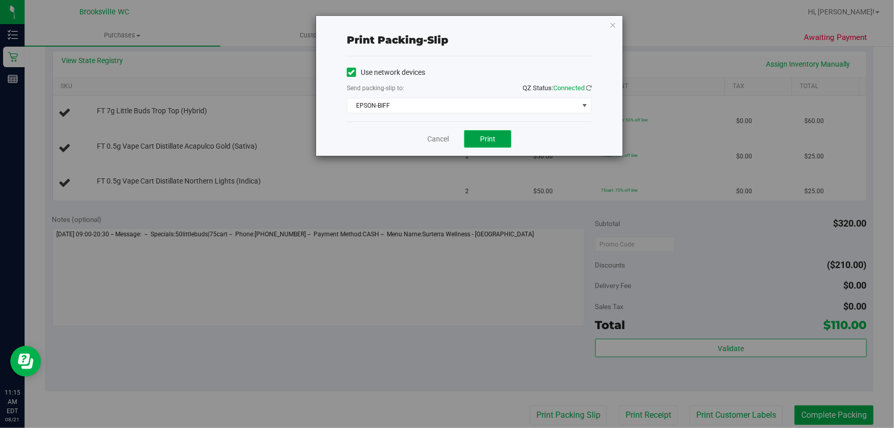
click at [476, 136] on button "Print" at bounding box center [487, 138] width 47 height 17
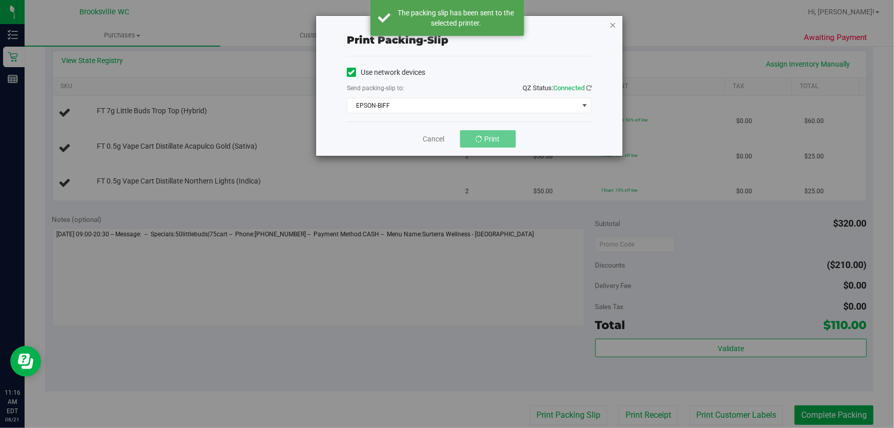
click at [611, 20] on icon "button" at bounding box center [612, 24] width 7 height 12
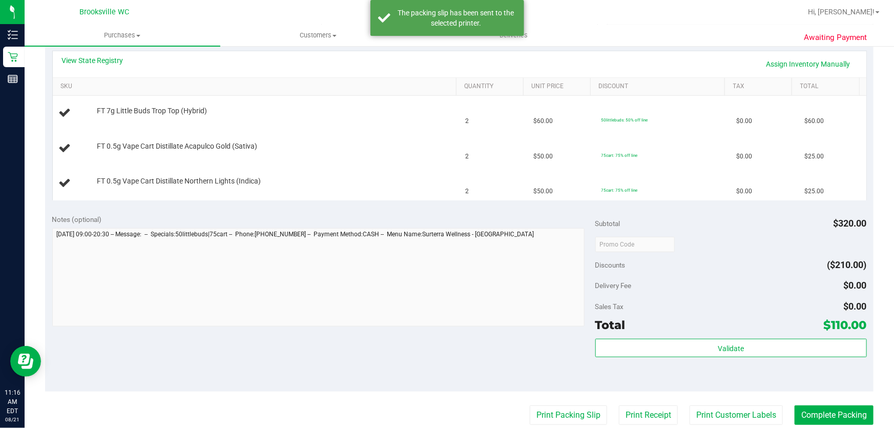
drag, startPoint x: 603, startPoint y: 54, endPoint x: 596, endPoint y: 58, distance: 8.5
click at [598, 57] on div "View State Registry Assign Inventory Manually" at bounding box center [459, 64] width 813 height 26
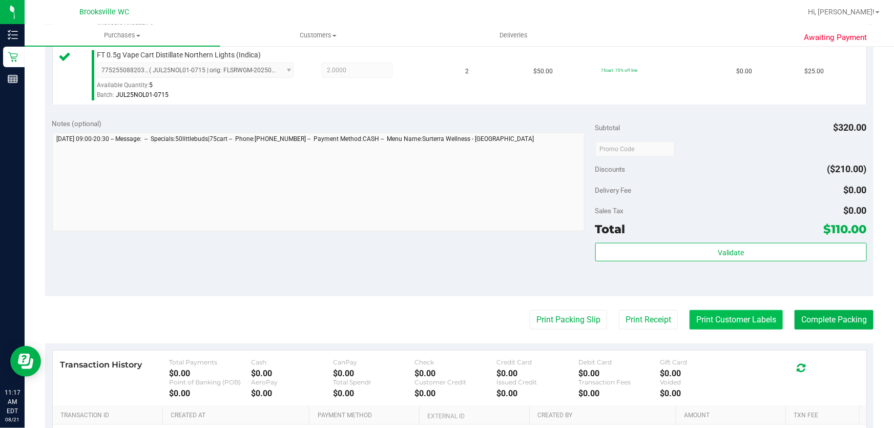
scroll to position [419, 0]
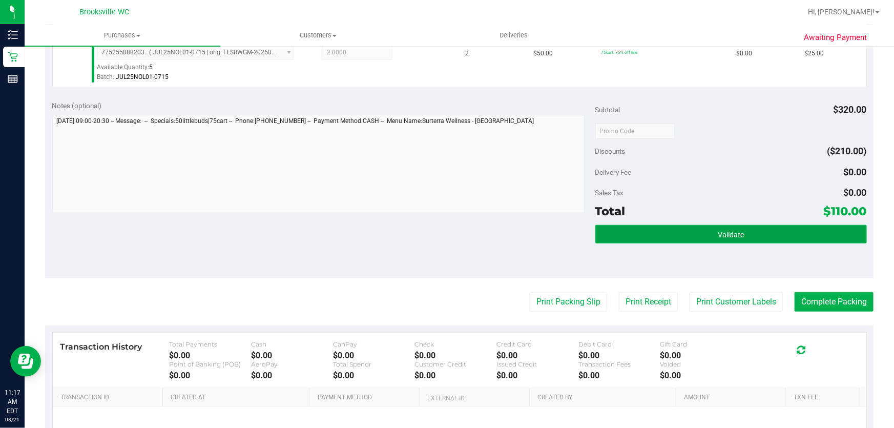
click at [656, 225] on button "Validate" at bounding box center [730, 234] width 271 height 18
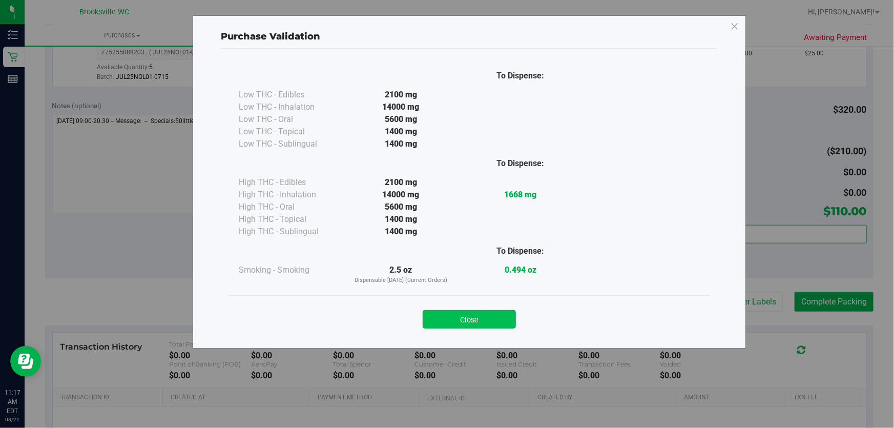
click at [500, 313] on button "Close" at bounding box center [469, 319] width 93 height 18
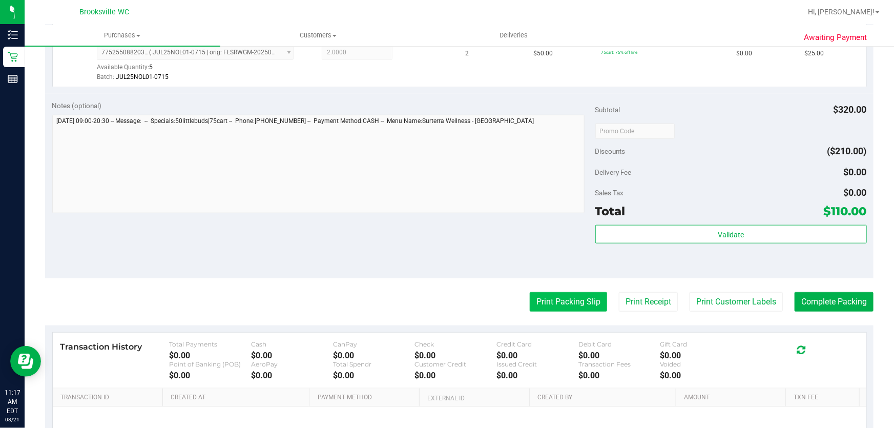
click at [574, 298] on button "Print Packing Slip" at bounding box center [568, 301] width 77 height 19
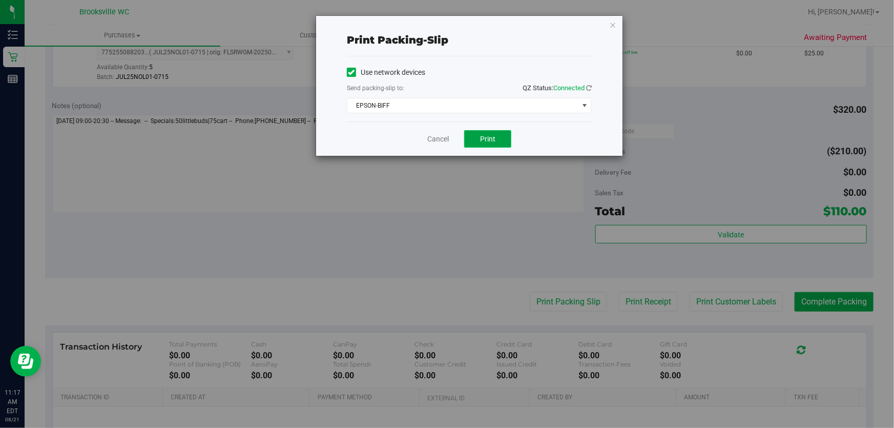
click at [492, 138] on span "Print" at bounding box center [487, 139] width 15 height 8
click at [615, 21] on icon "button" at bounding box center [612, 24] width 7 height 12
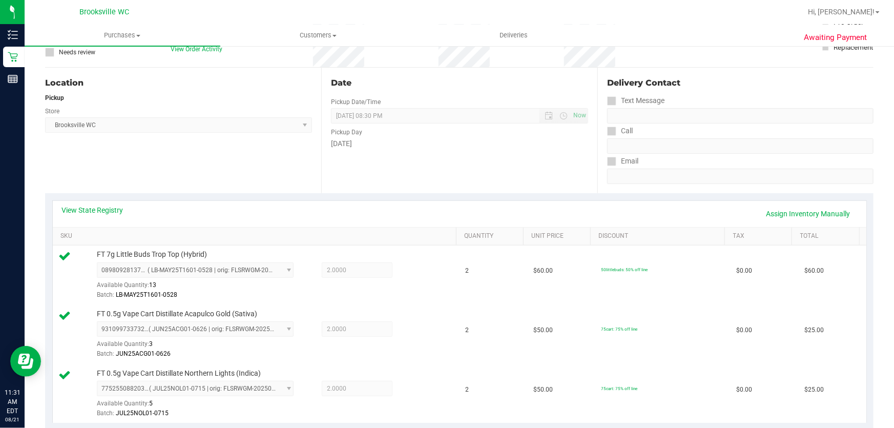
scroll to position [372, 0]
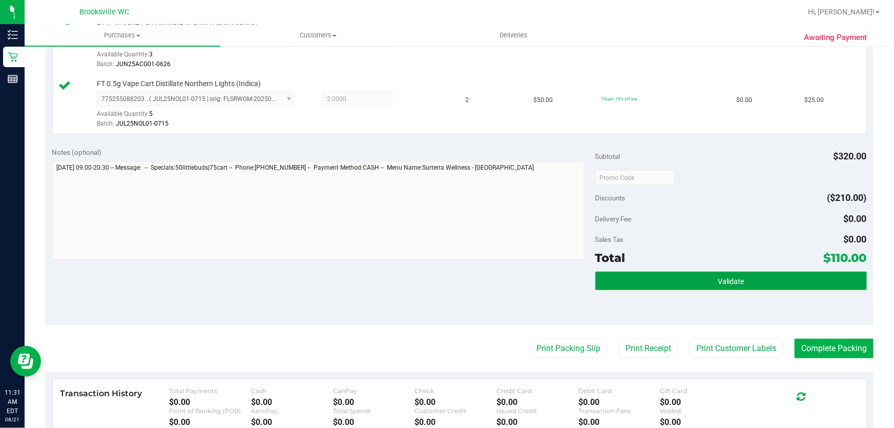
click at [761, 283] on button "Validate" at bounding box center [730, 280] width 271 height 18
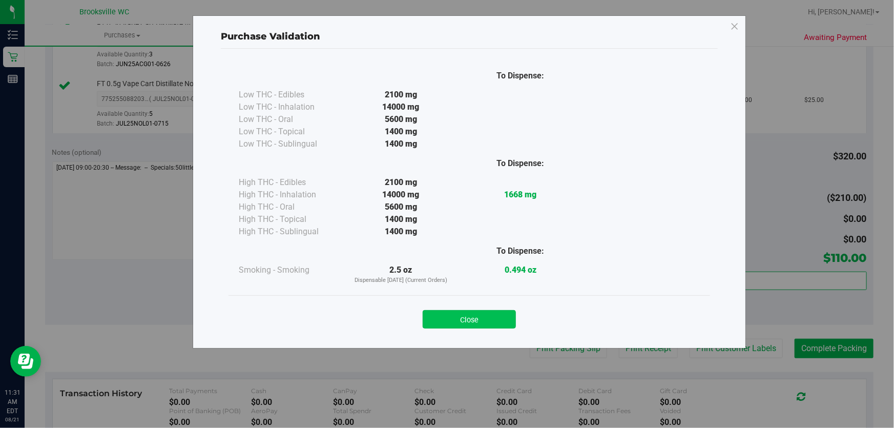
click at [486, 313] on button "Close" at bounding box center [469, 319] width 93 height 18
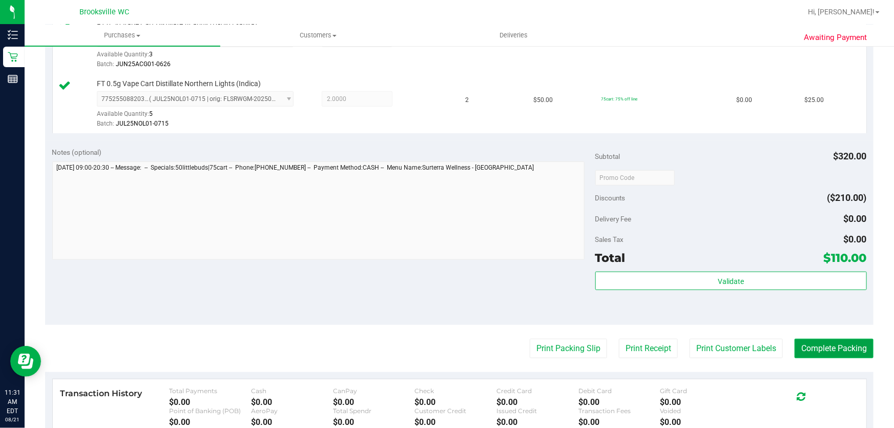
click at [836, 348] on button "Complete Packing" at bounding box center [833, 348] width 79 height 19
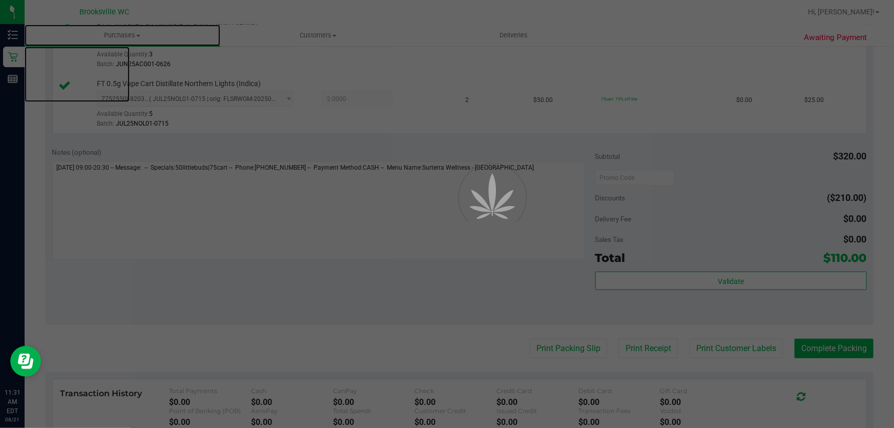
click at [110, 35] on span "Purchases" at bounding box center [123, 35] width 196 height 9
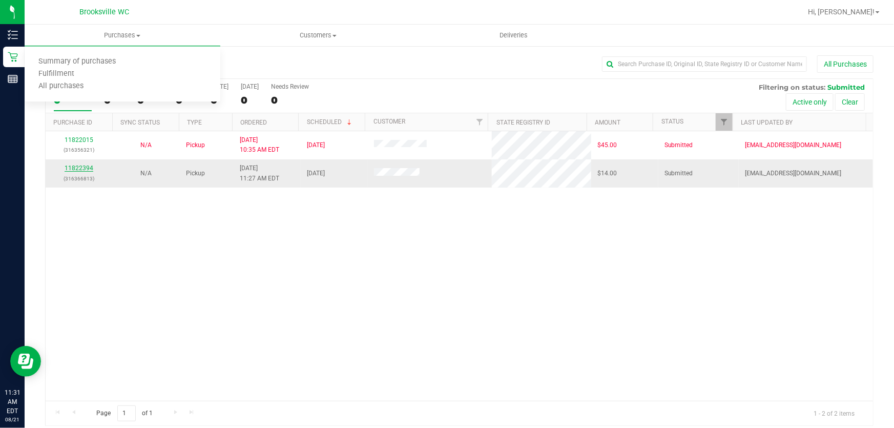
click at [82, 169] on link "11822394" at bounding box center [79, 167] width 29 height 7
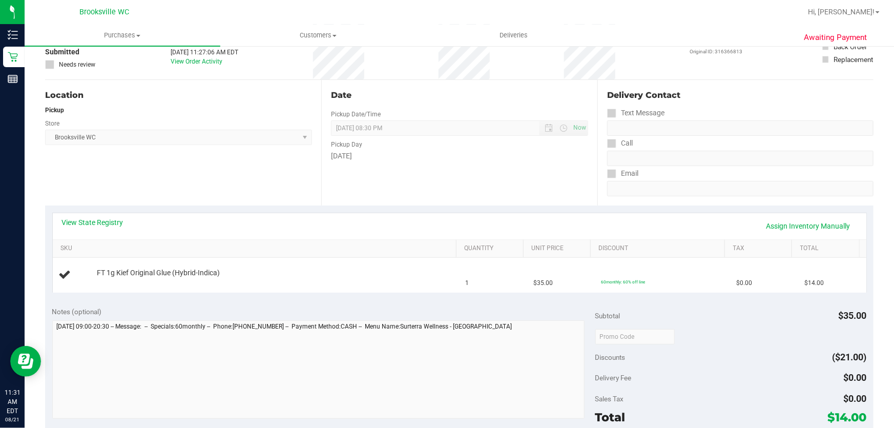
scroll to position [186, 0]
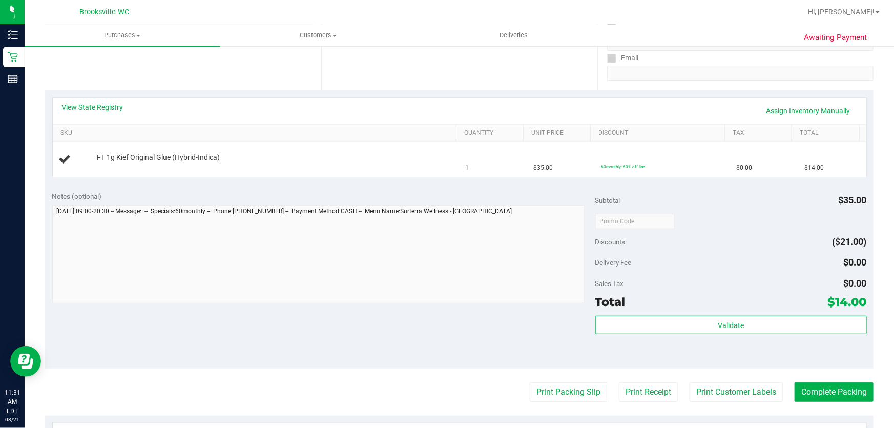
click at [557, 191] on div "Notes (optional)" at bounding box center [323, 196] width 543 height 10
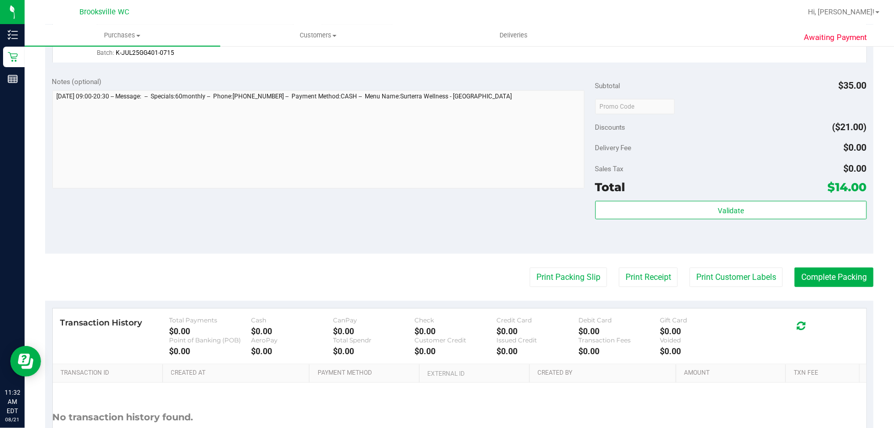
scroll to position [326, 0]
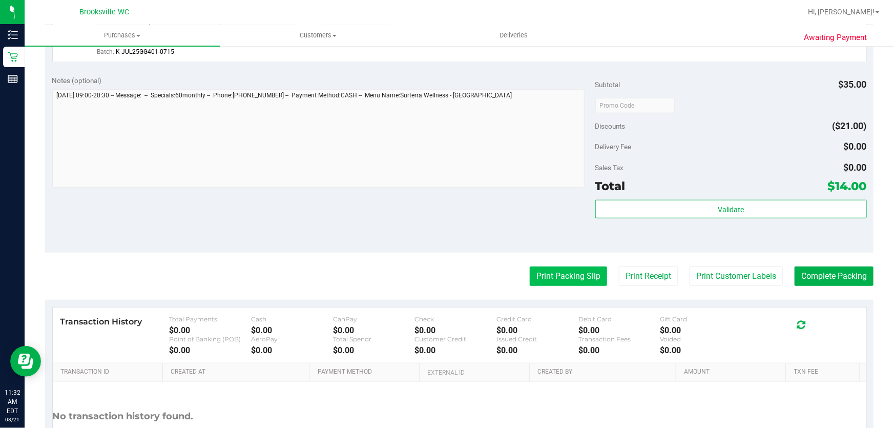
click at [552, 276] on button "Print Packing Slip" at bounding box center [568, 275] width 77 height 19
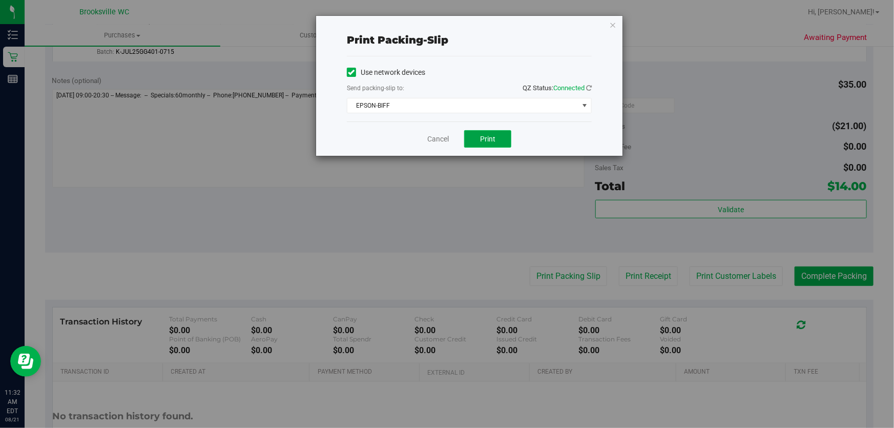
click at [489, 131] on button "Print" at bounding box center [487, 138] width 47 height 17
click at [610, 26] on icon "button" at bounding box center [612, 24] width 7 height 12
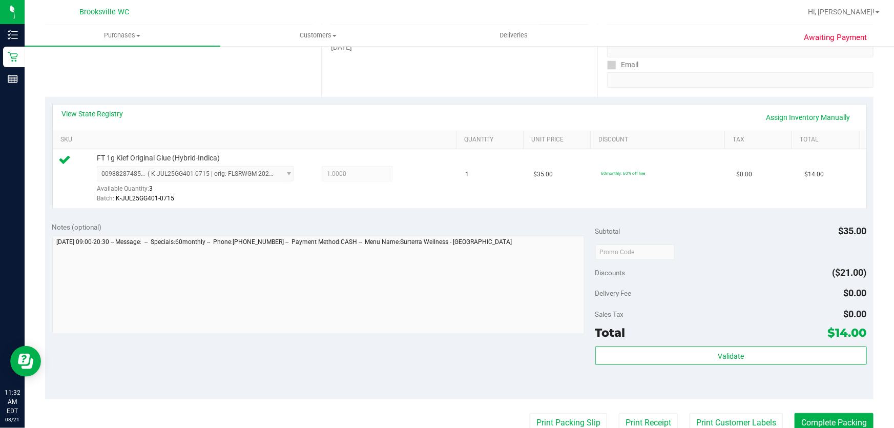
scroll to position [186, 0]
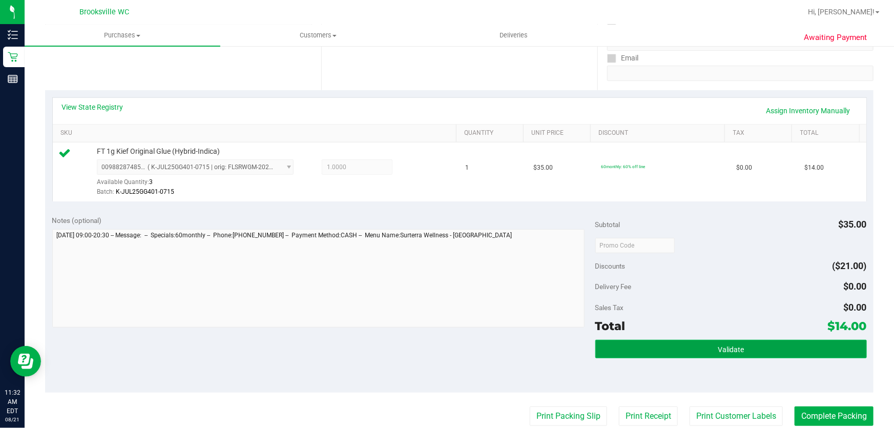
click at [718, 350] on span "Validate" at bounding box center [731, 349] width 26 height 8
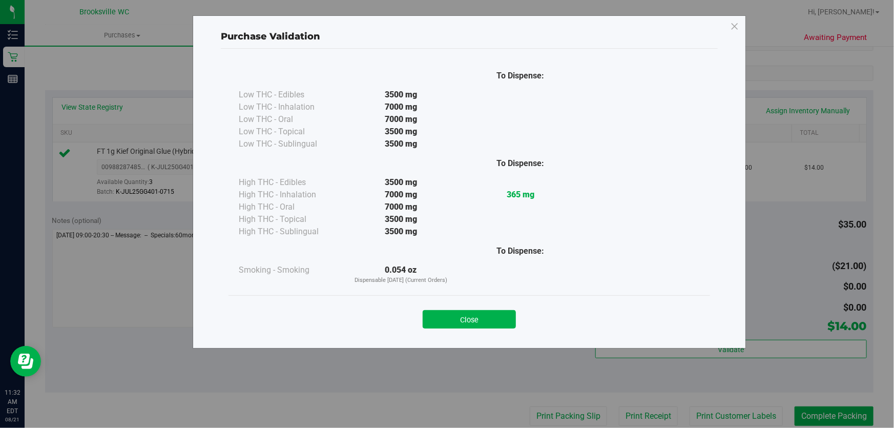
click at [485, 332] on div "Close" at bounding box center [468, 315] width 481 height 41
click at [482, 312] on button "Close" at bounding box center [469, 319] width 93 height 18
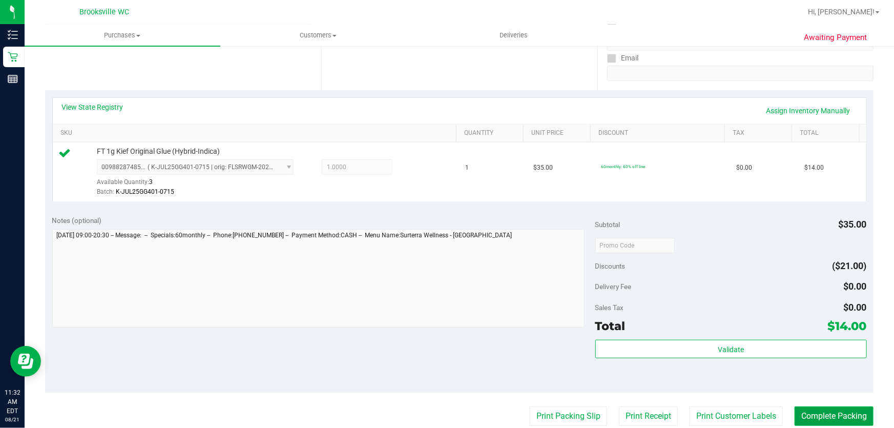
click at [804, 416] on button "Complete Packing" at bounding box center [833, 415] width 79 height 19
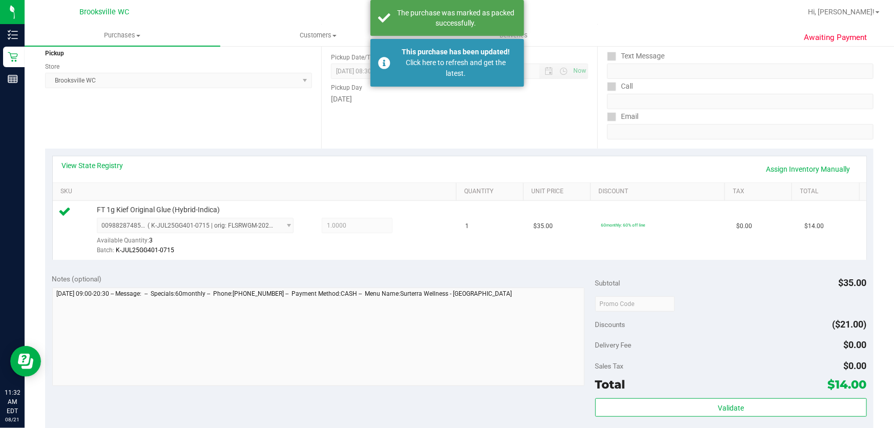
scroll to position [0, 0]
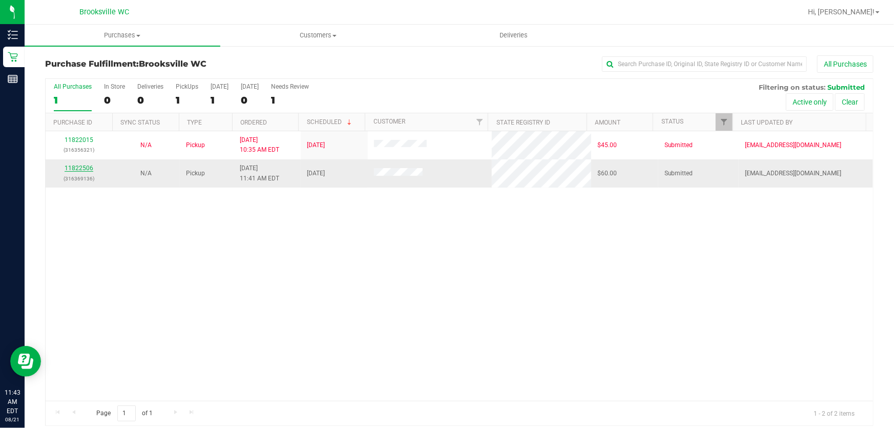
click at [81, 169] on link "11822506" at bounding box center [79, 167] width 29 height 7
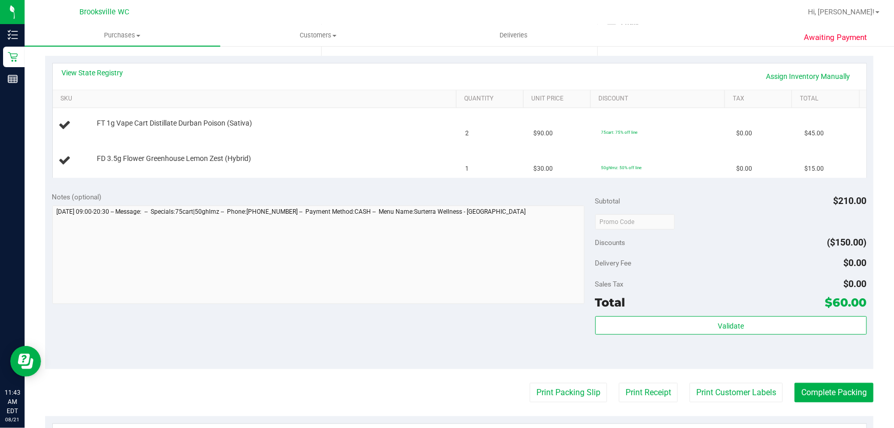
scroll to position [233, 0]
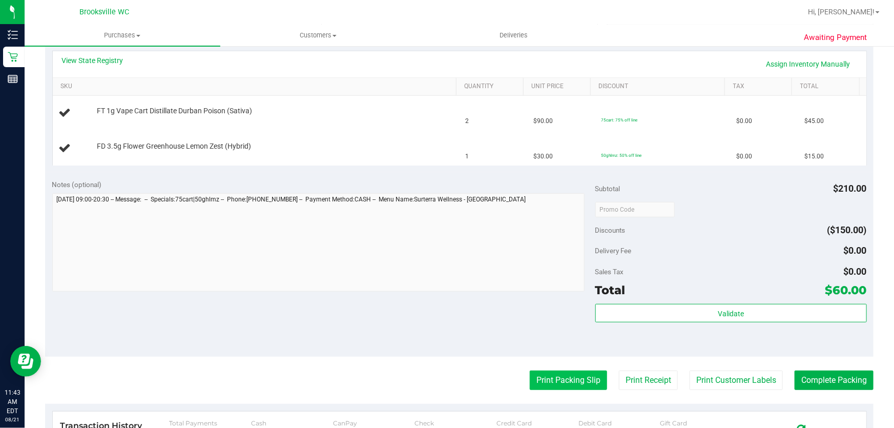
click at [579, 372] on button "Print Packing Slip" at bounding box center [568, 379] width 77 height 19
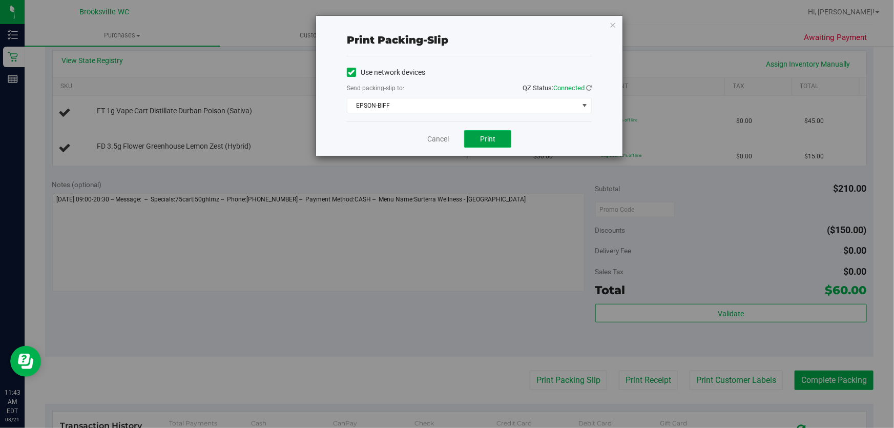
click at [486, 135] on span "Print" at bounding box center [487, 139] width 15 height 8
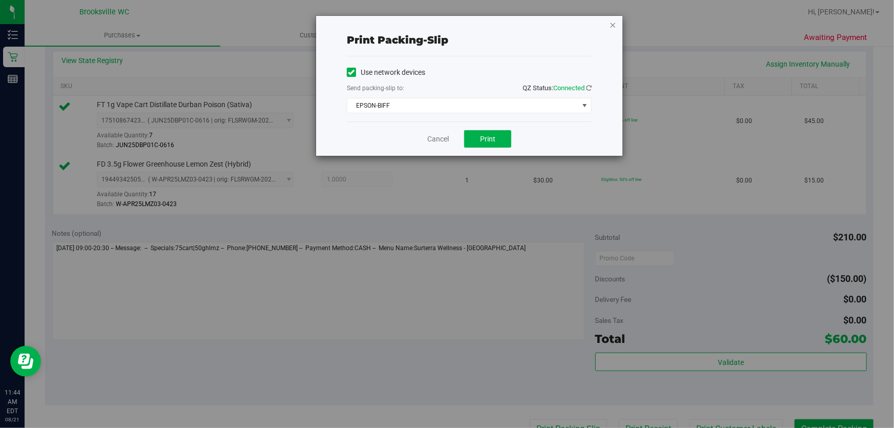
click at [614, 26] on icon "button" at bounding box center [612, 24] width 7 height 12
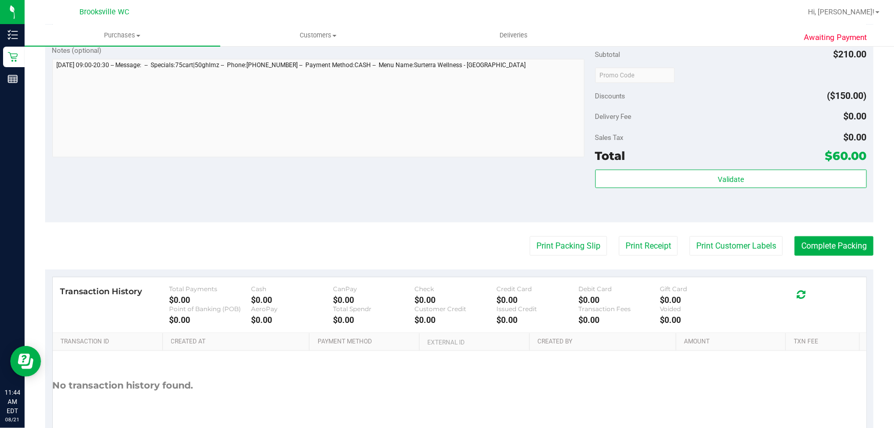
scroll to position [467, 0]
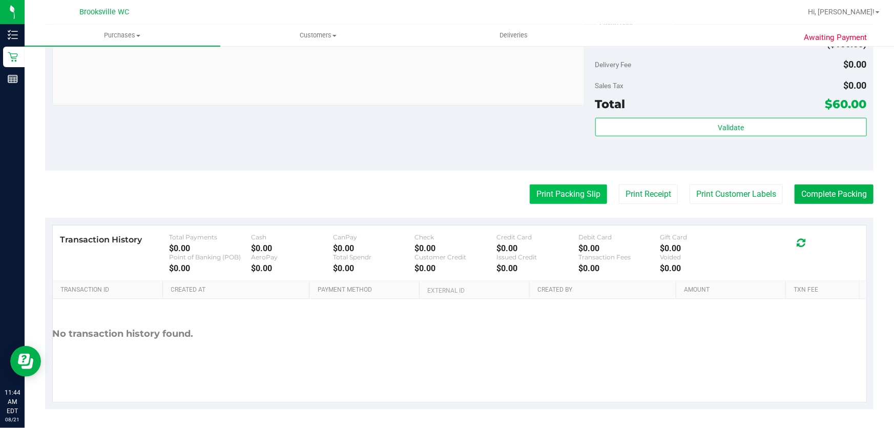
click at [537, 190] on button "Print Packing Slip" at bounding box center [568, 193] width 77 height 19
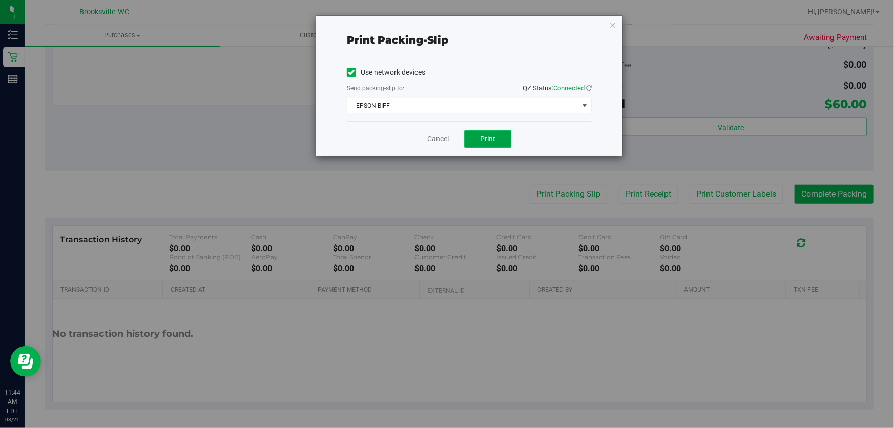
click at [474, 135] on button "Print" at bounding box center [487, 138] width 47 height 17
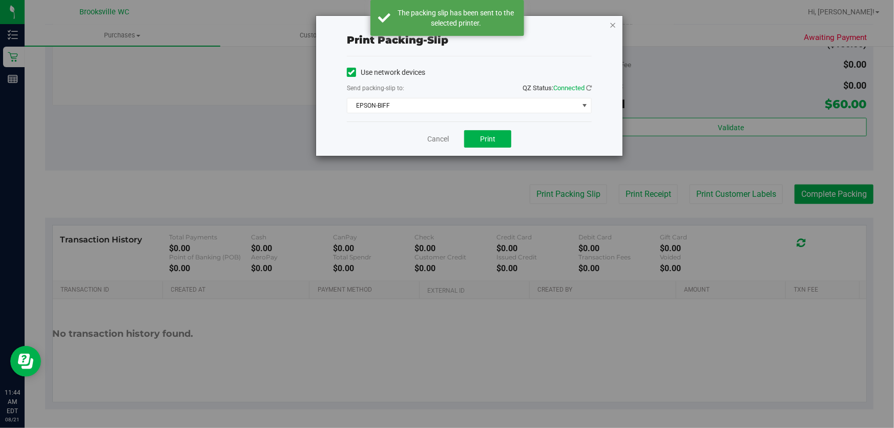
click at [612, 27] on icon "button" at bounding box center [612, 24] width 7 height 12
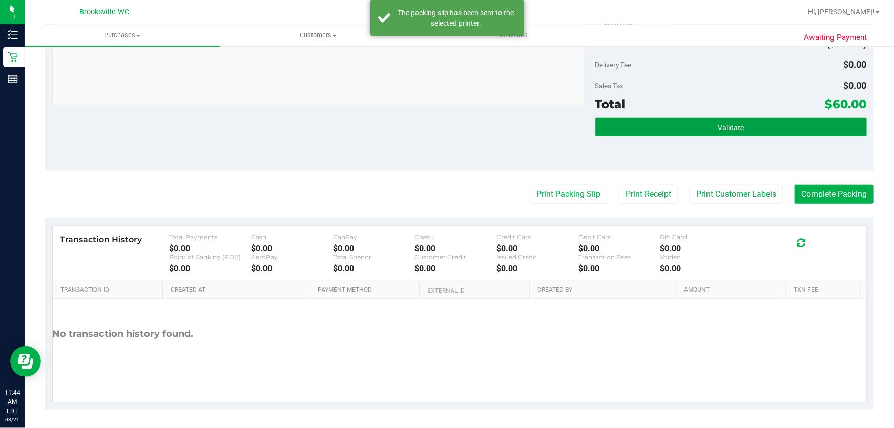
click at [645, 131] on button "Validate" at bounding box center [730, 127] width 271 height 18
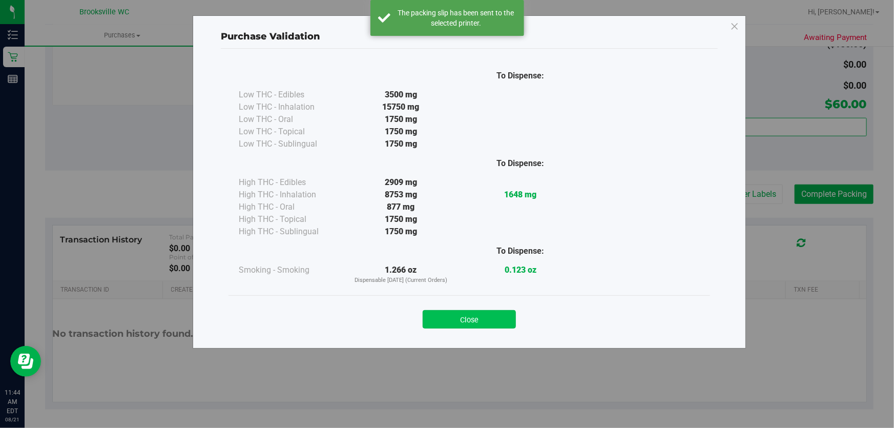
click at [507, 324] on button "Close" at bounding box center [469, 319] width 93 height 18
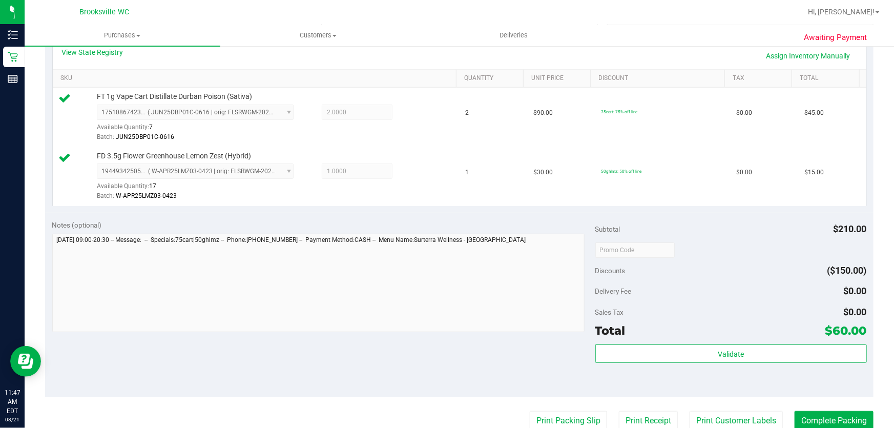
scroll to position [372, 0]
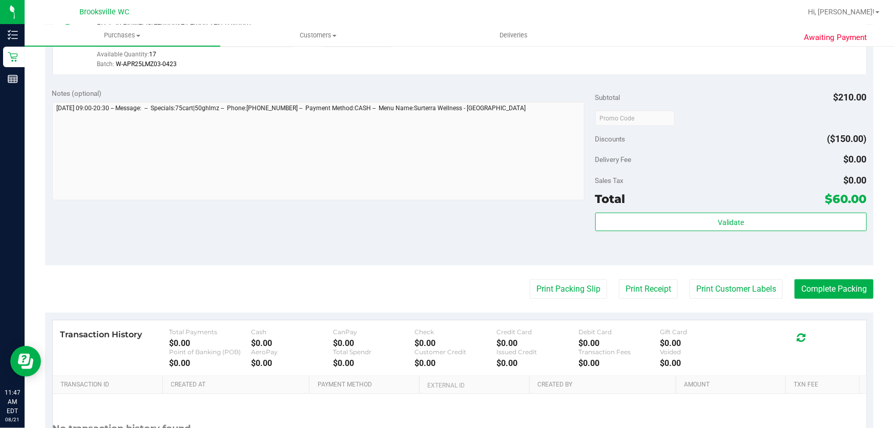
click at [690, 236] on div "Validate" at bounding box center [730, 236] width 271 height 46
click at [689, 233] on div "Validate" at bounding box center [730, 236] width 271 height 46
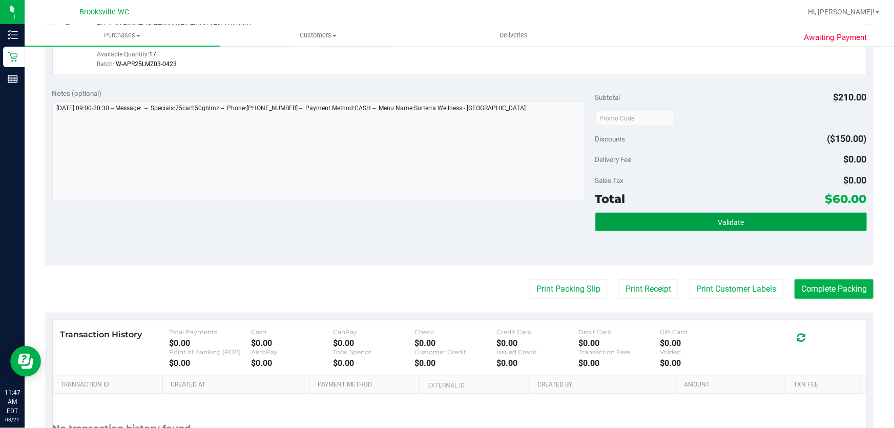
click at [686, 220] on button "Validate" at bounding box center [730, 222] width 271 height 18
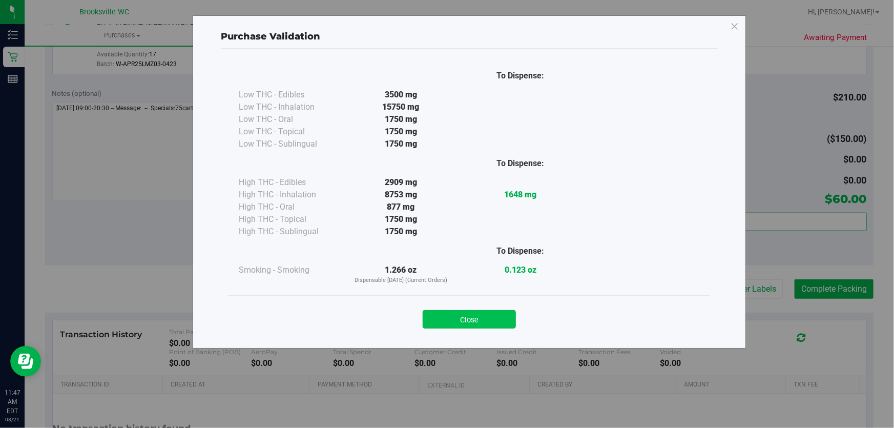
click at [461, 317] on button "Close" at bounding box center [469, 319] width 93 height 18
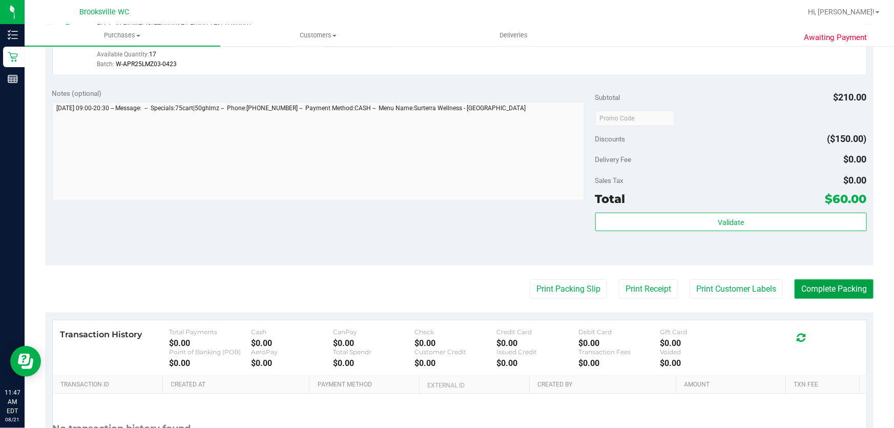
click at [832, 285] on button "Complete Packing" at bounding box center [833, 288] width 79 height 19
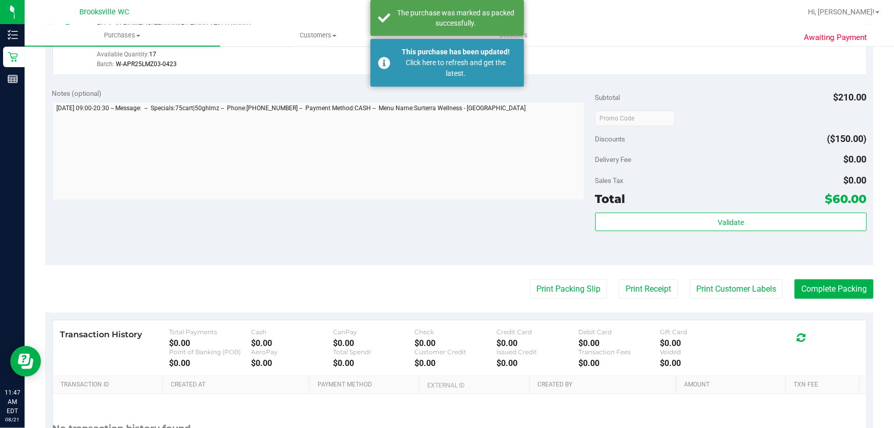
click at [427, 228] on div "Notes (optional) Subtotal $210.00 Discounts ($150.00) Delivery Fee $0.00 Sales …" at bounding box center [459, 173] width 828 height 184
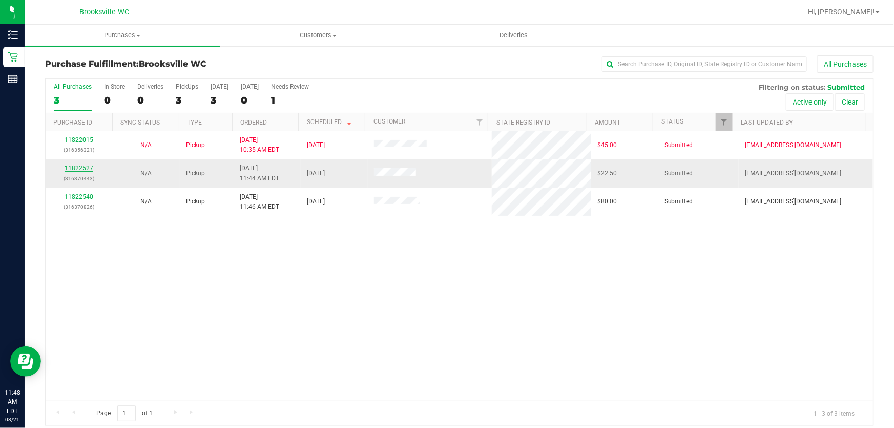
click at [89, 164] on link "11822527" at bounding box center [79, 167] width 29 height 7
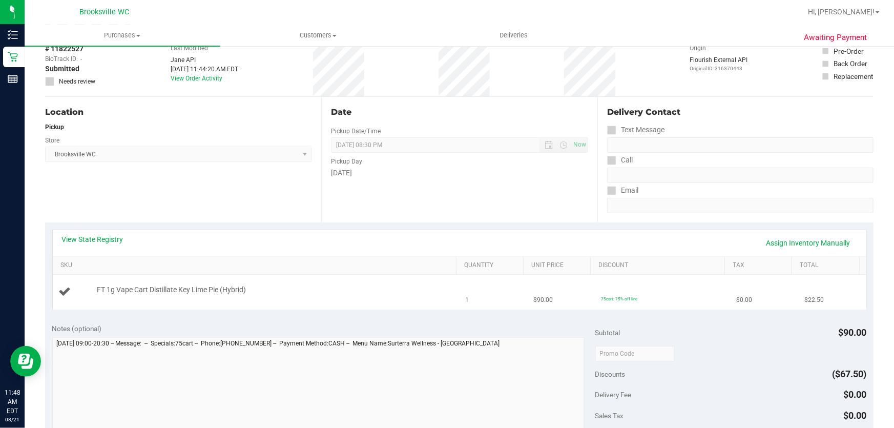
scroll to position [139, 0]
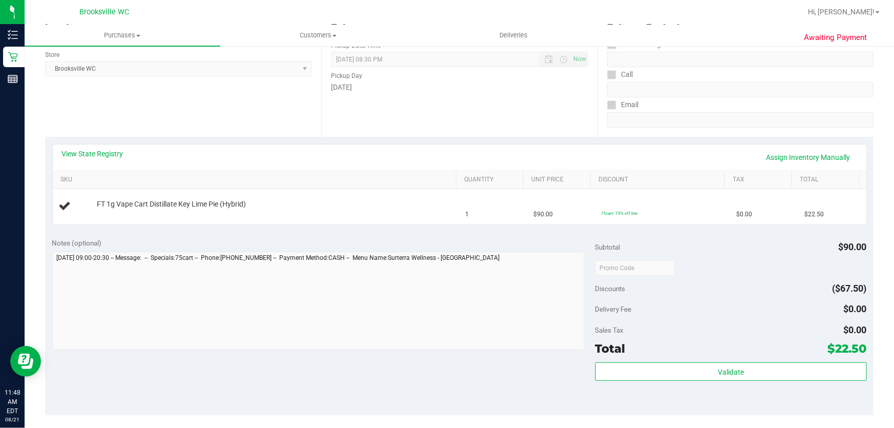
click at [488, 238] on div "Notes (optional)" at bounding box center [323, 243] width 543 height 10
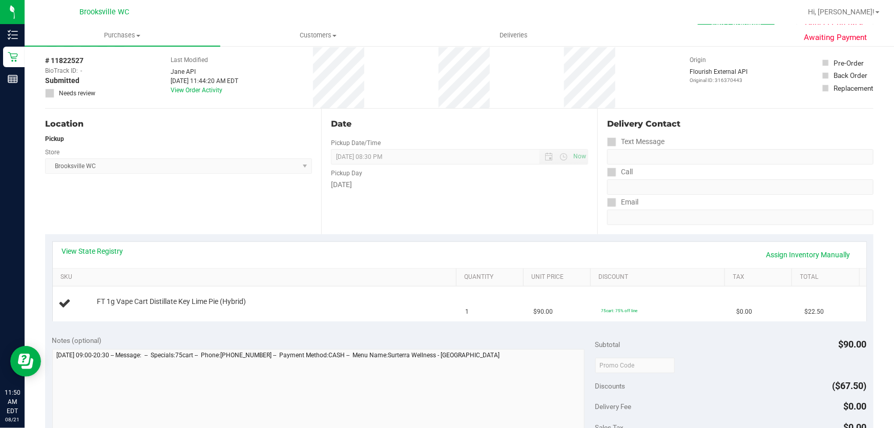
scroll to position [0, 0]
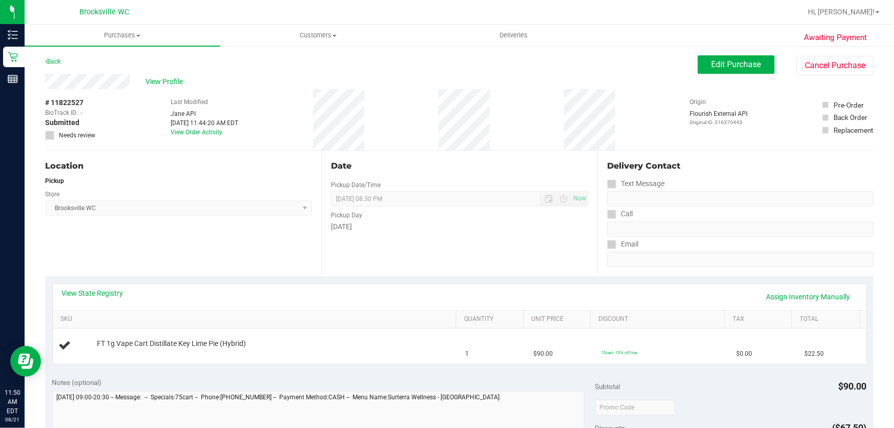
click at [59, 57] on div "Back" at bounding box center [52, 61] width 15 height 12
click at [59, 58] on link "Back" at bounding box center [52, 61] width 15 height 7
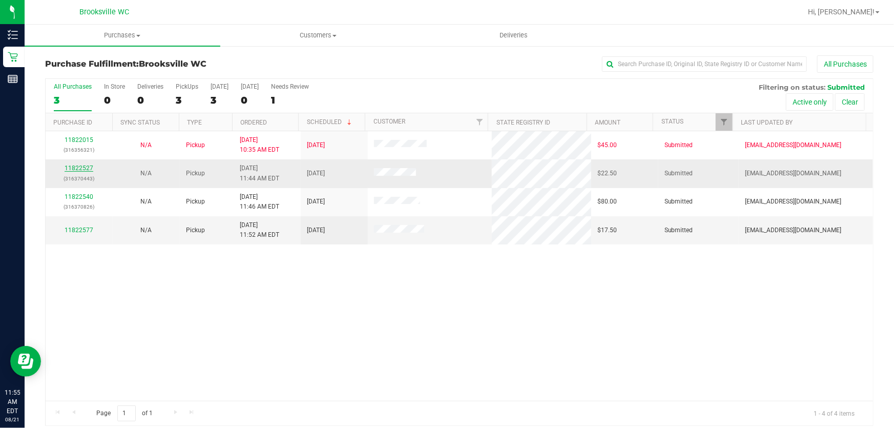
click at [74, 165] on link "11822527" at bounding box center [79, 167] width 29 height 7
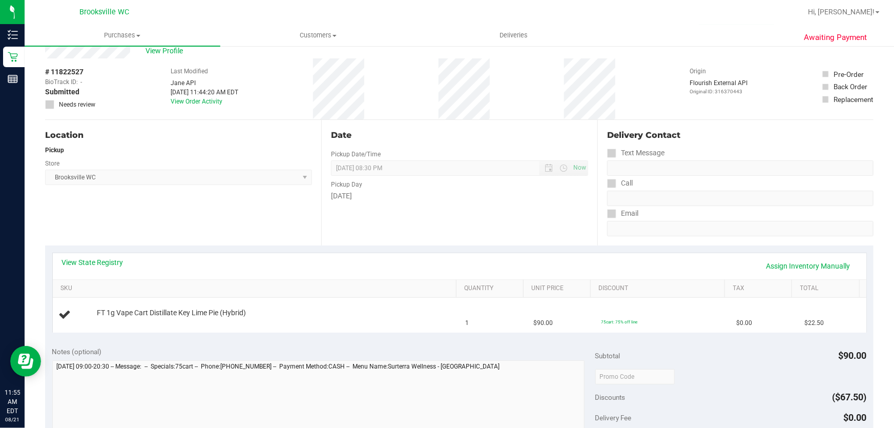
scroll to position [46, 0]
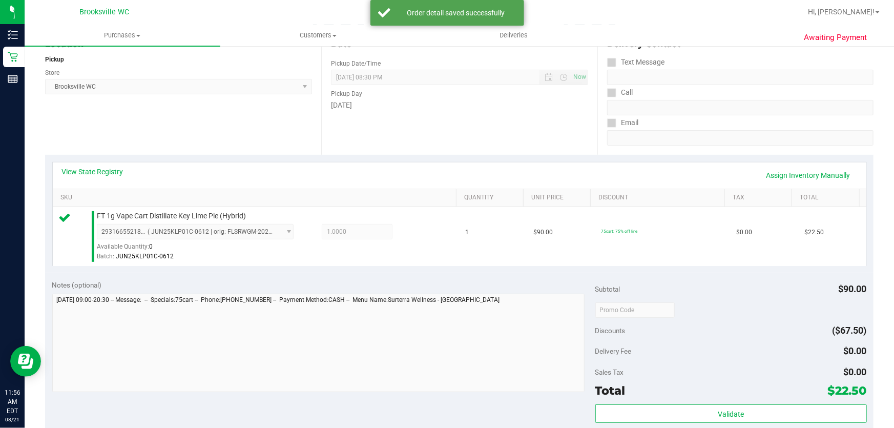
scroll to position [326, 0]
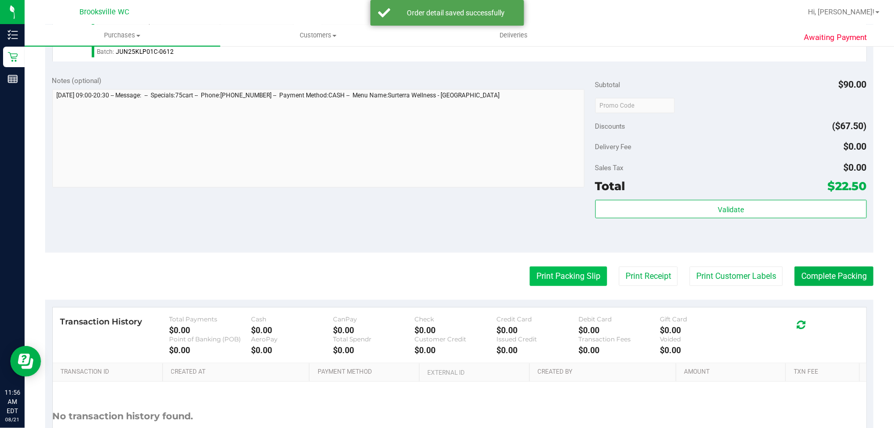
click at [576, 278] on button "Print Packing Slip" at bounding box center [568, 275] width 77 height 19
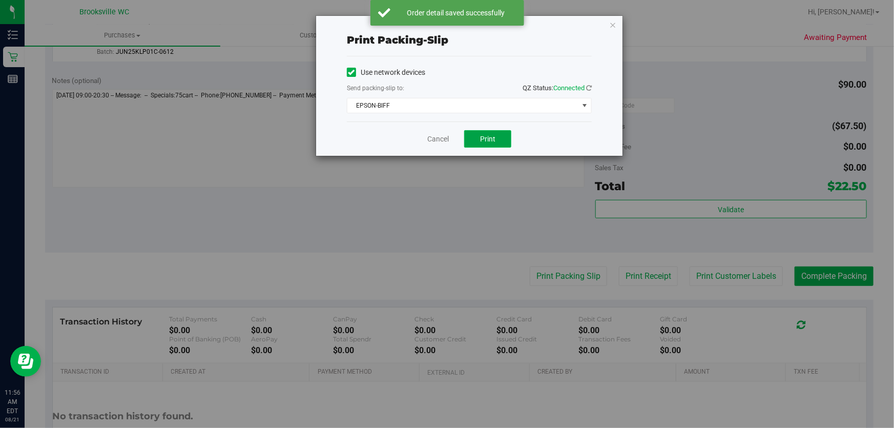
click at [481, 141] on span "Print" at bounding box center [487, 139] width 15 height 8
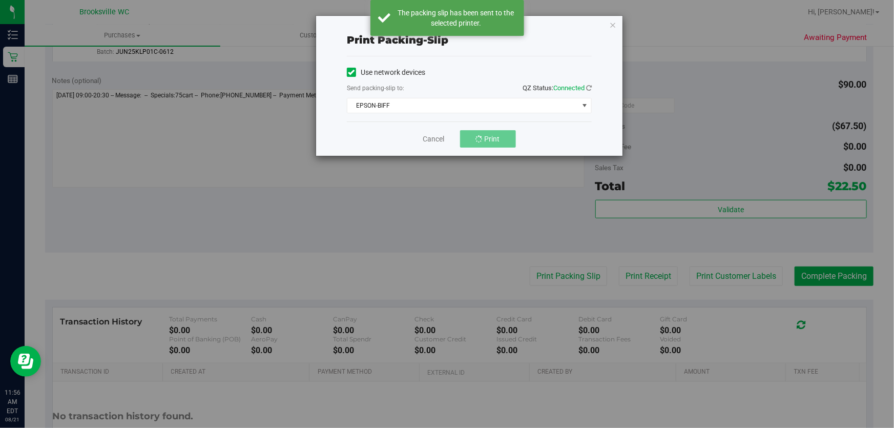
drag, startPoint x: 648, startPoint y: 213, endPoint x: 600, endPoint y: 160, distance: 71.1
click at [647, 213] on div "Print packing-slip Use network devices Send packing-slip to: QZ Status: Connect…" at bounding box center [450, 214] width 901 height 428
click at [615, 23] on icon "button" at bounding box center [612, 24] width 7 height 12
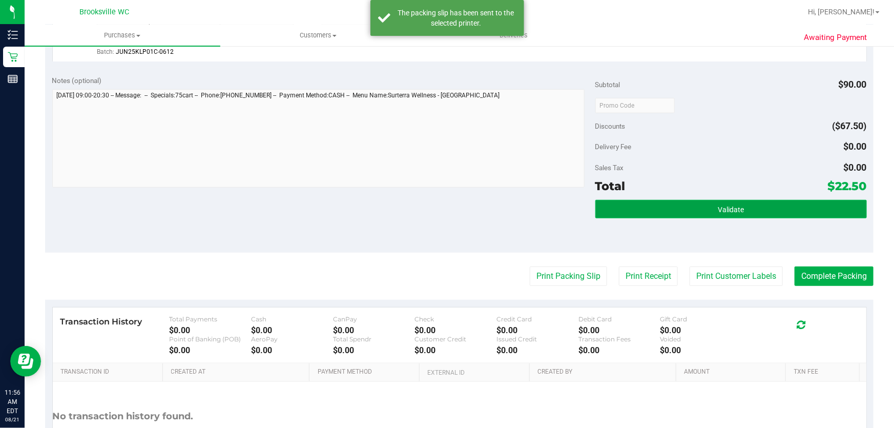
click at [650, 207] on button "Validate" at bounding box center [730, 209] width 271 height 18
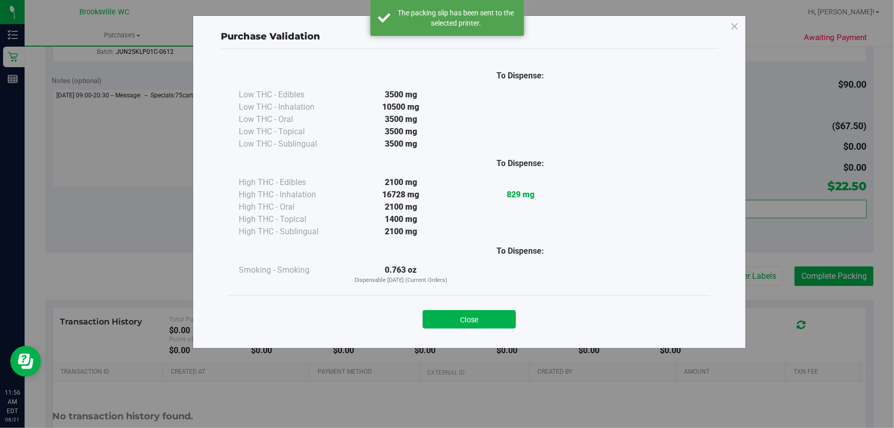
click at [456, 344] on div "Purchase Validation To Dispense: Low THC - Edibles 3500 mg" at bounding box center [469, 181] width 553 height 333
click at [466, 324] on button "Close" at bounding box center [469, 319] width 93 height 18
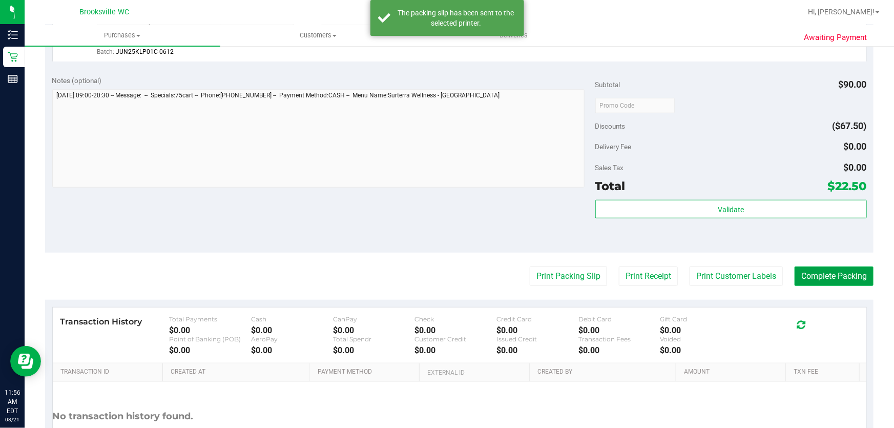
click at [821, 279] on button "Complete Packing" at bounding box center [833, 275] width 79 height 19
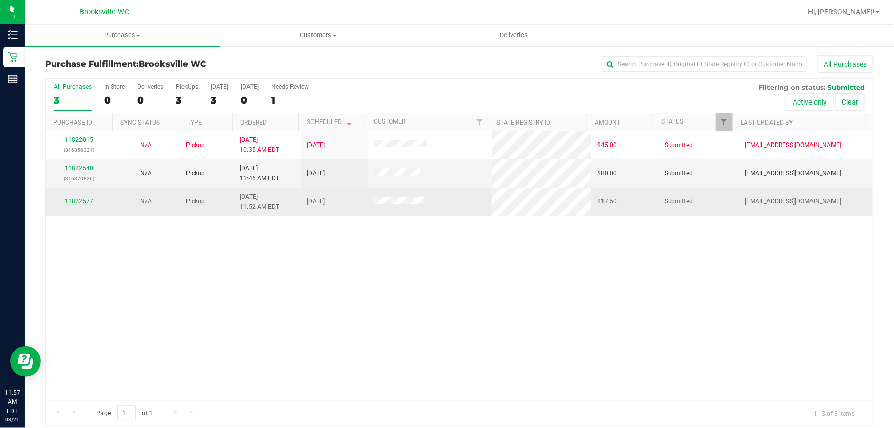
click at [86, 201] on link "11822577" at bounding box center [79, 201] width 29 height 7
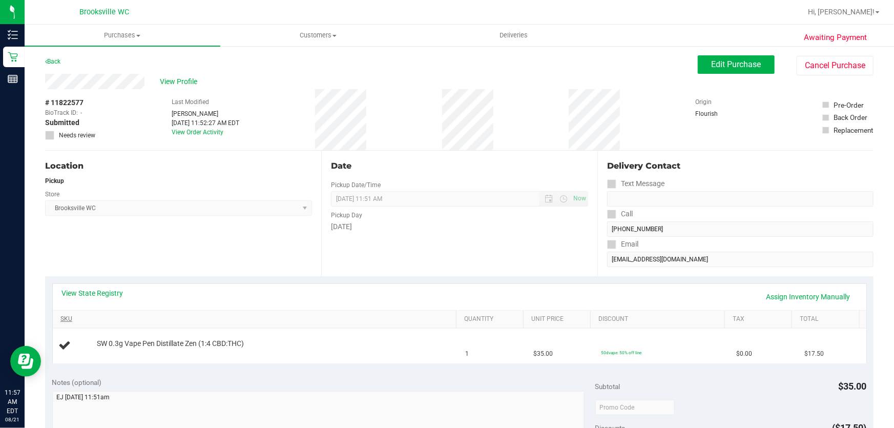
scroll to position [46, 0]
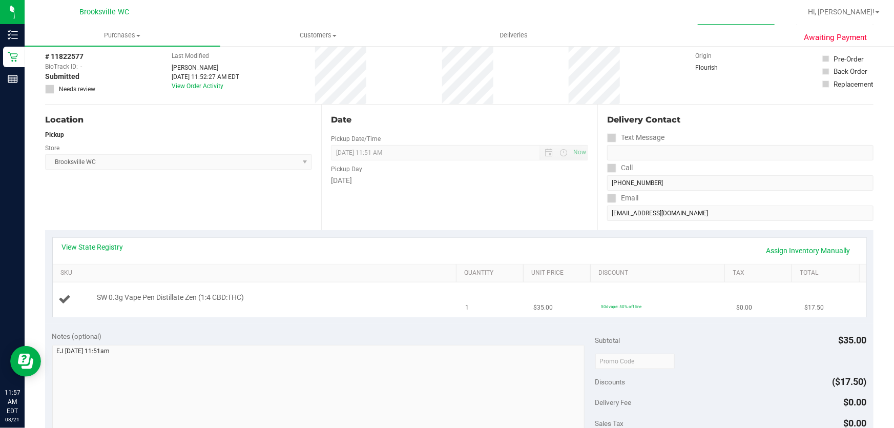
click at [382, 331] on div "Notes (optional) Subtotal $35.00 Discounts ($17.50) Delivery Fee $0.00 Sales Ta…" at bounding box center [459, 416] width 828 height 184
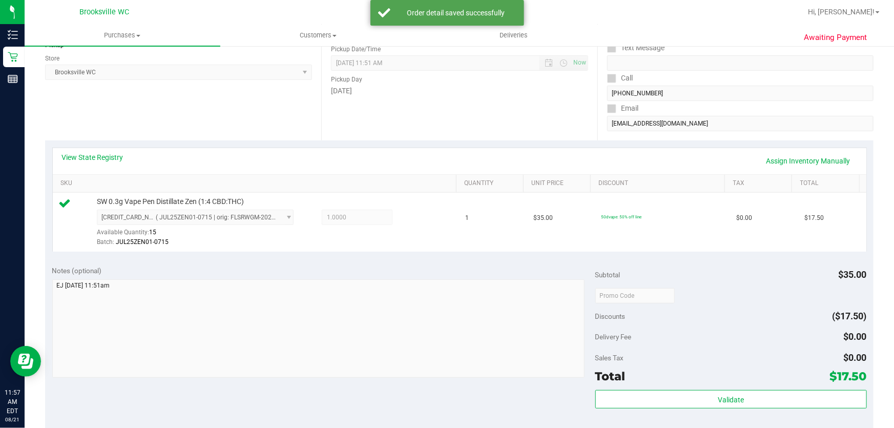
scroll to position [186, 0]
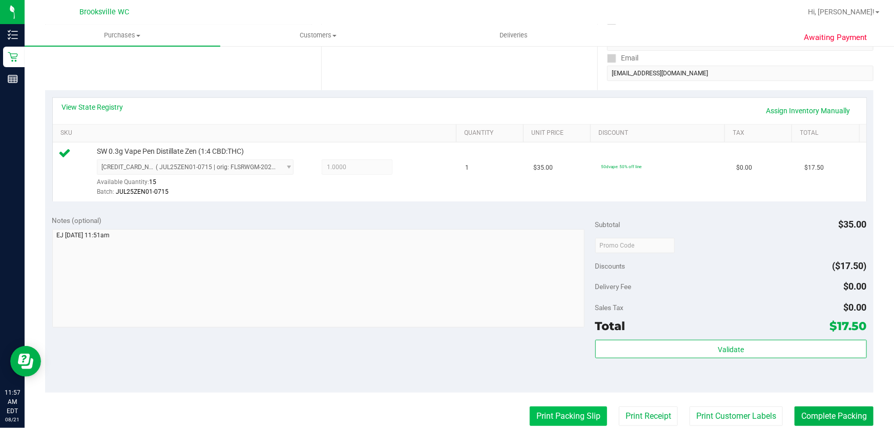
click at [555, 410] on button "Print Packing Slip" at bounding box center [568, 415] width 77 height 19
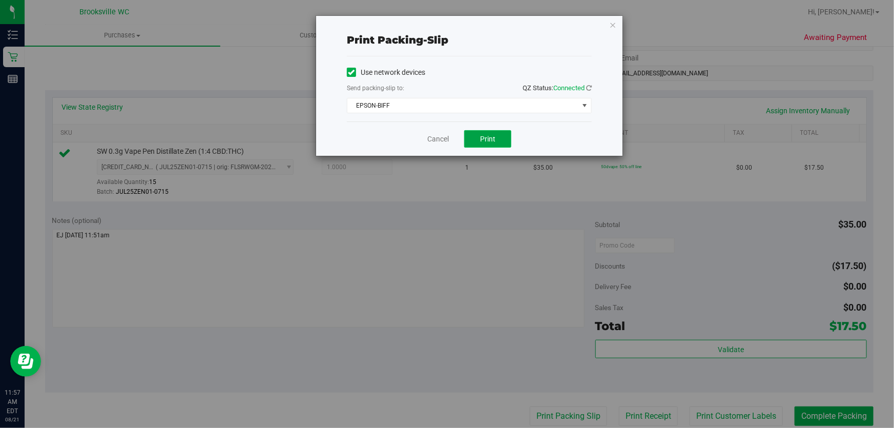
click at [468, 137] on button "Print" at bounding box center [487, 138] width 47 height 17
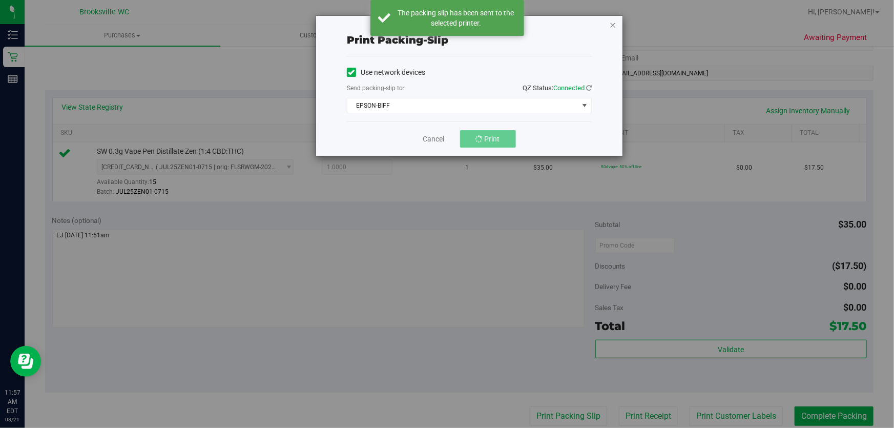
click at [615, 25] on icon "button" at bounding box center [612, 24] width 7 height 12
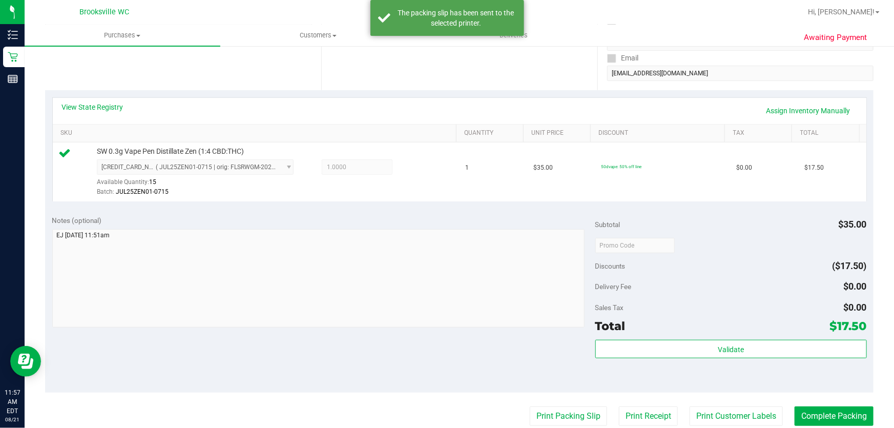
click at [622, 329] on div "Total $17.50" at bounding box center [730, 326] width 271 height 18
click at [622, 338] on div "Subtotal $35.00 Discounts ($17.50) Delivery Fee $0.00 Sales Tax $0.00 Total $17…" at bounding box center [730, 300] width 271 height 171
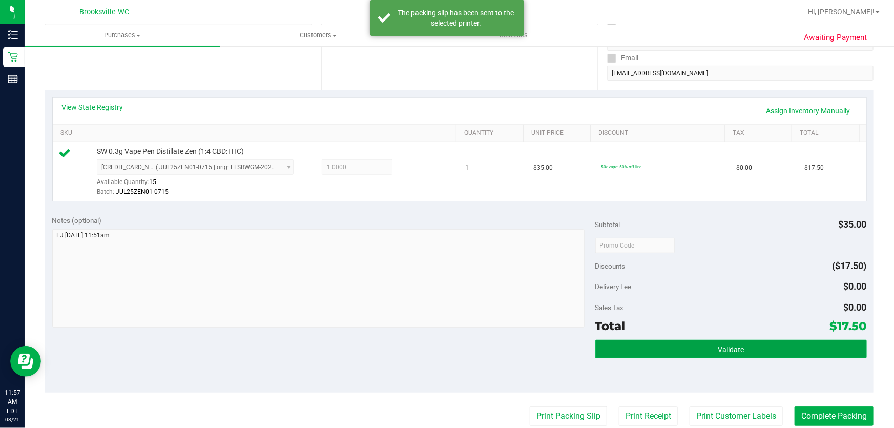
click at [623, 348] on button "Validate" at bounding box center [730, 349] width 271 height 18
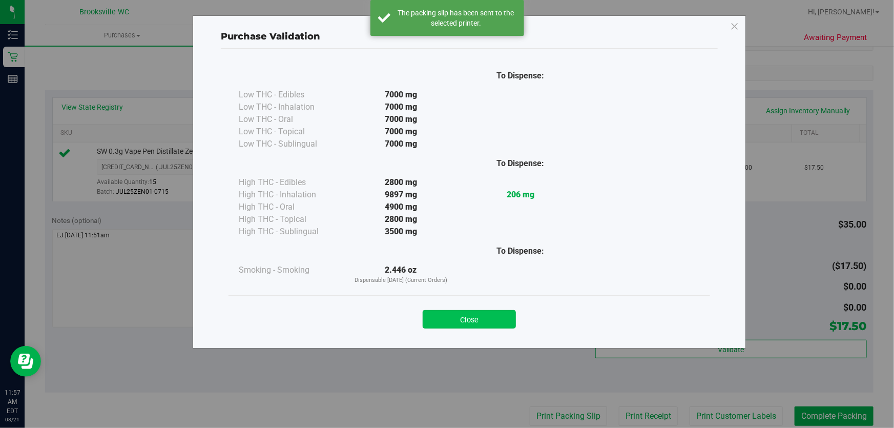
click at [496, 313] on button "Close" at bounding box center [469, 319] width 93 height 18
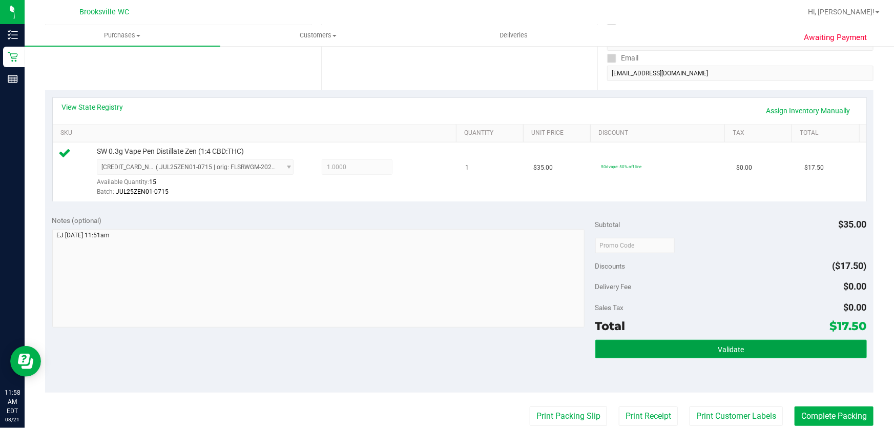
click at [787, 346] on button "Validate" at bounding box center [730, 349] width 271 height 18
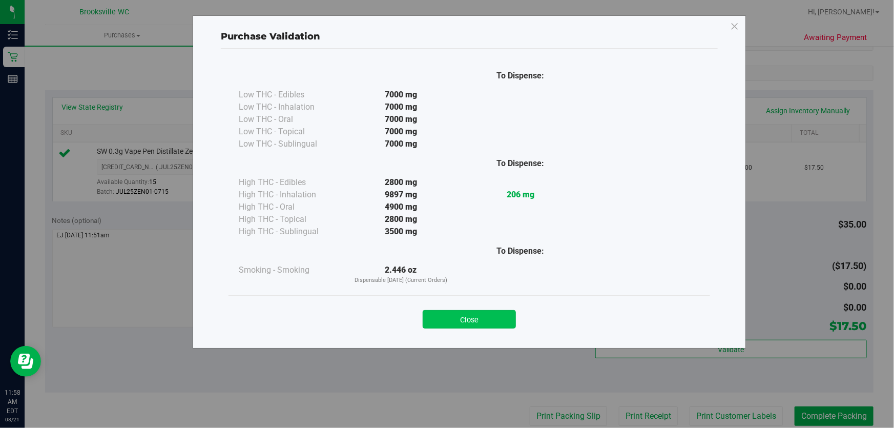
click at [504, 322] on button "Close" at bounding box center [469, 319] width 93 height 18
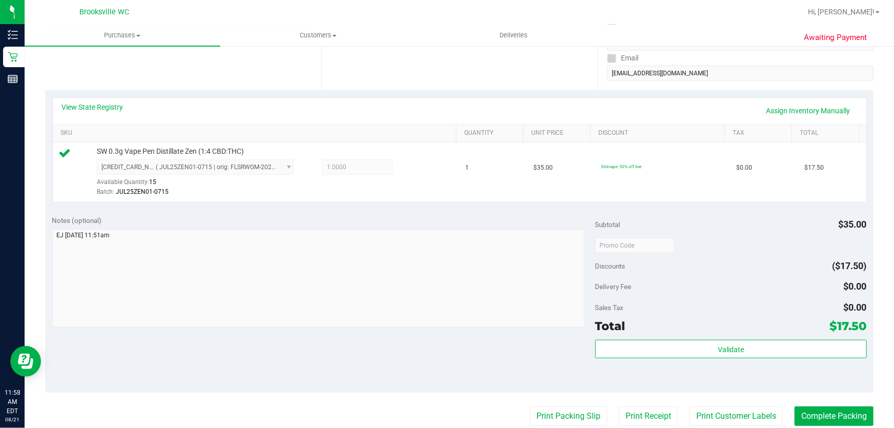
scroll to position [233, 0]
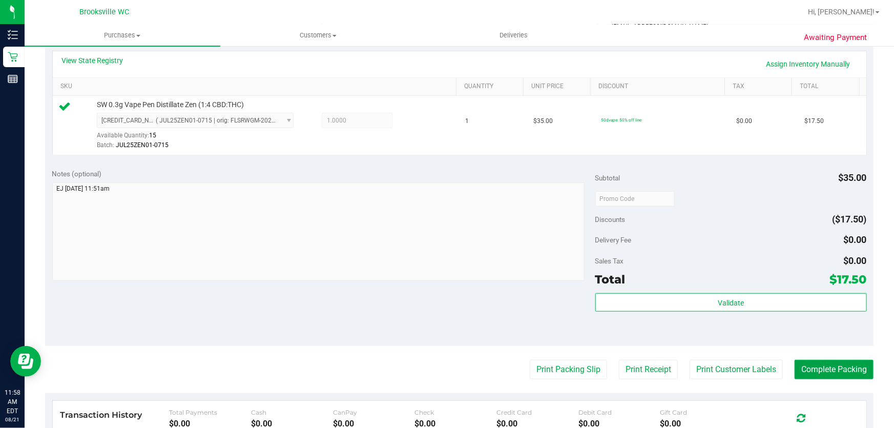
click at [823, 371] on button "Complete Packing" at bounding box center [833, 369] width 79 height 19
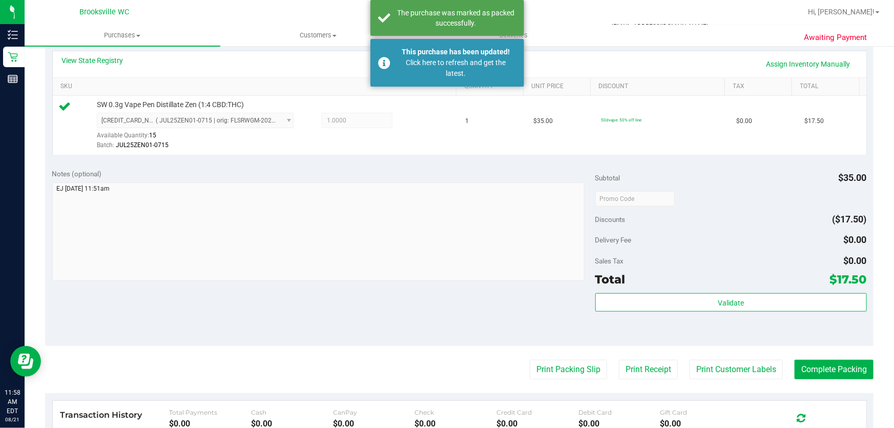
click at [242, 177] on div "Notes (optional)" at bounding box center [323, 174] width 543 height 10
click at [226, 170] on div "Notes (optional)" at bounding box center [323, 174] width 543 height 10
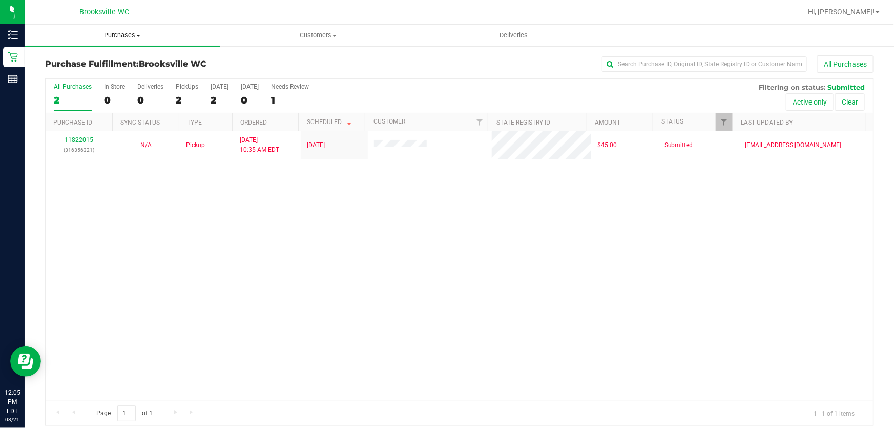
click at [107, 35] on span "Purchases" at bounding box center [123, 35] width 196 height 9
click at [107, 70] on li "Fulfillment" at bounding box center [123, 74] width 196 height 12
click at [116, 38] on span "Purchases" at bounding box center [123, 35] width 196 height 9
click at [107, 71] on li "Fulfillment" at bounding box center [123, 74] width 196 height 12
